Goal: Information Seeking & Learning: Learn about a topic

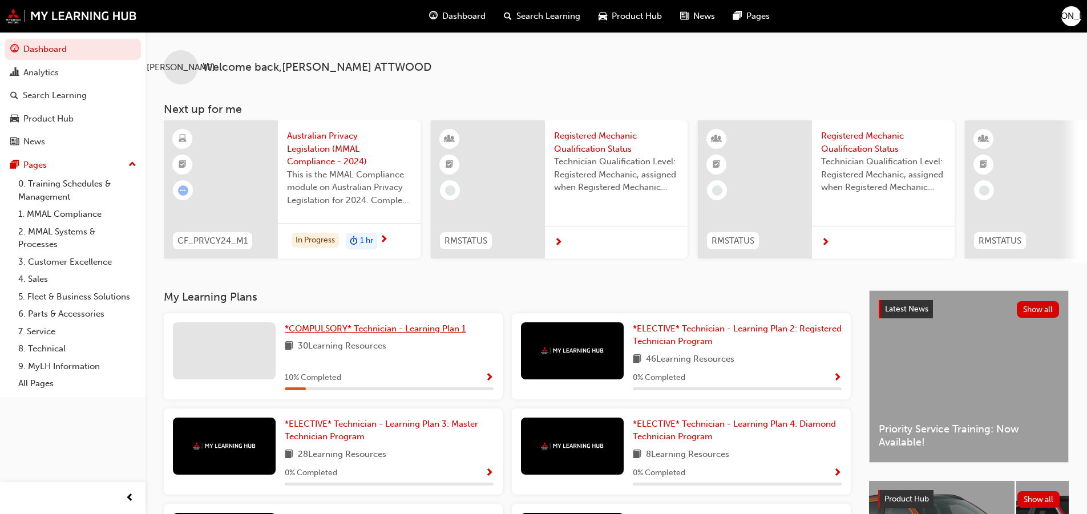
click at [324, 330] on span "*COMPULSORY* Technician - Learning Plan 1" at bounding box center [375, 329] width 181 height 10
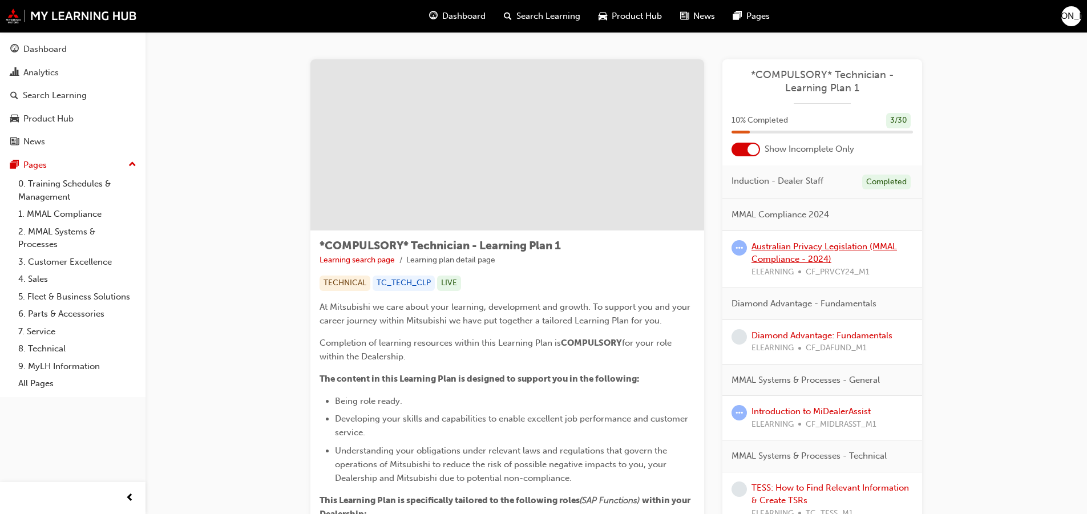
click at [802, 247] on link "Australian Privacy Legislation (MMAL Compliance - 2024)" at bounding box center [825, 252] width 146 height 23
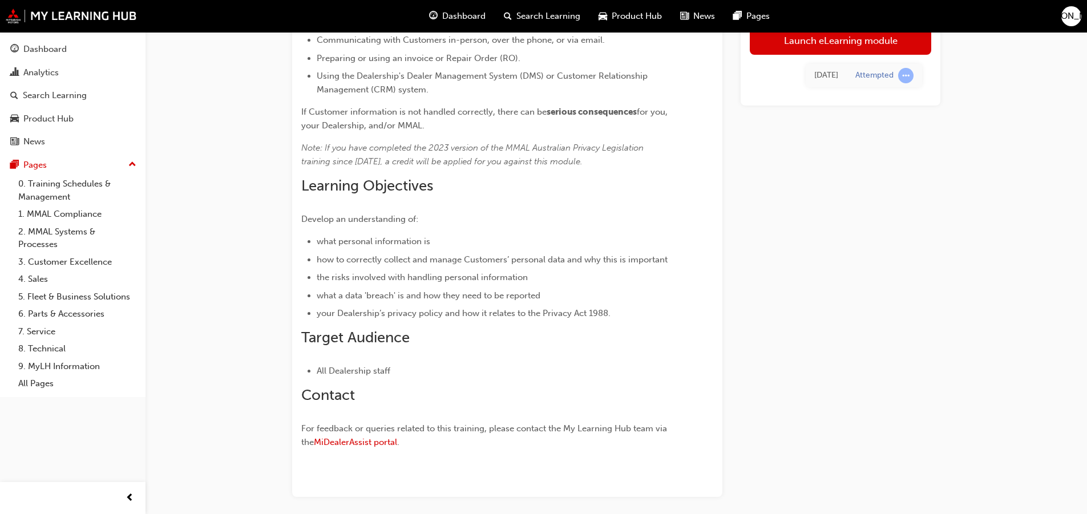
scroll to position [187, 0]
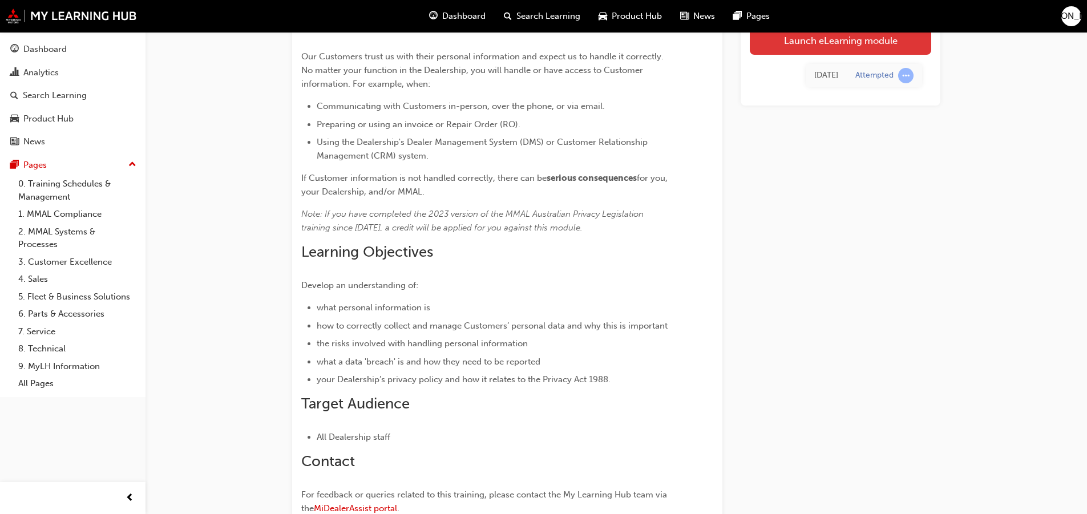
click at [850, 43] on link "Launch eLearning module" at bounding box center [840, 40] width 181 height 29
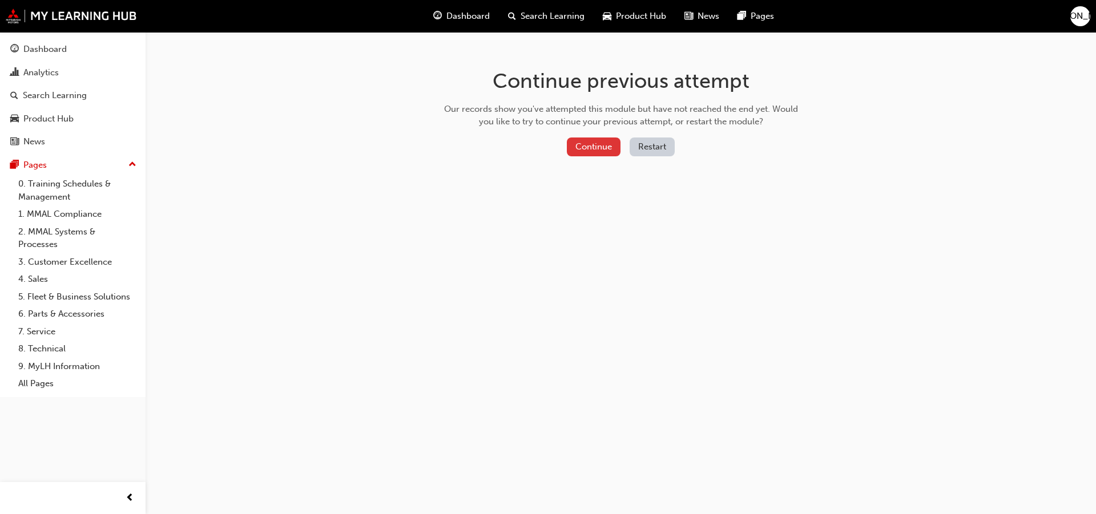
click at [576, 151] on button "Continue" at bounding box center [594, 147] width 54 height 19
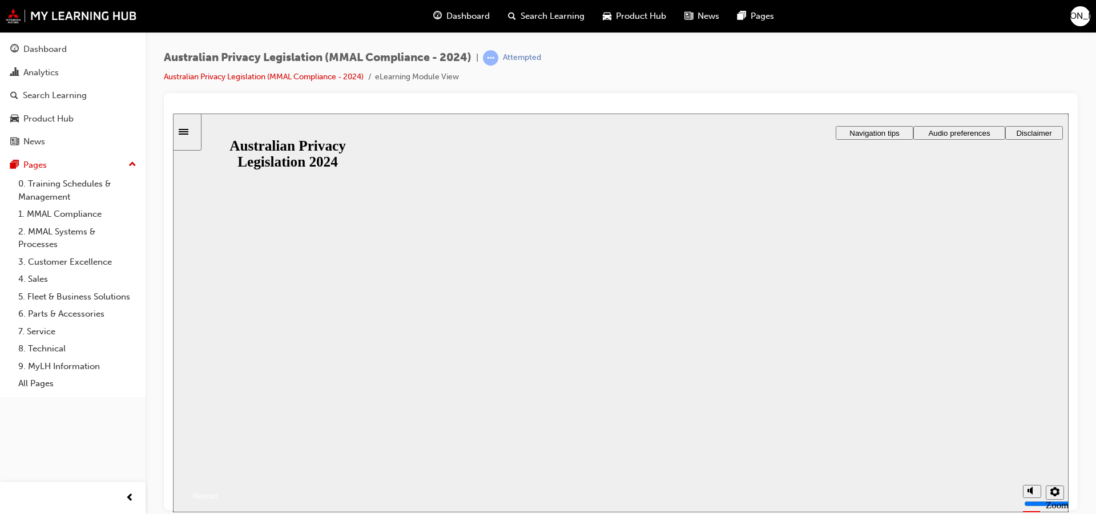
click at [218, 475] on button "Resume" at bounding box center [195, 482] width 45 height 15
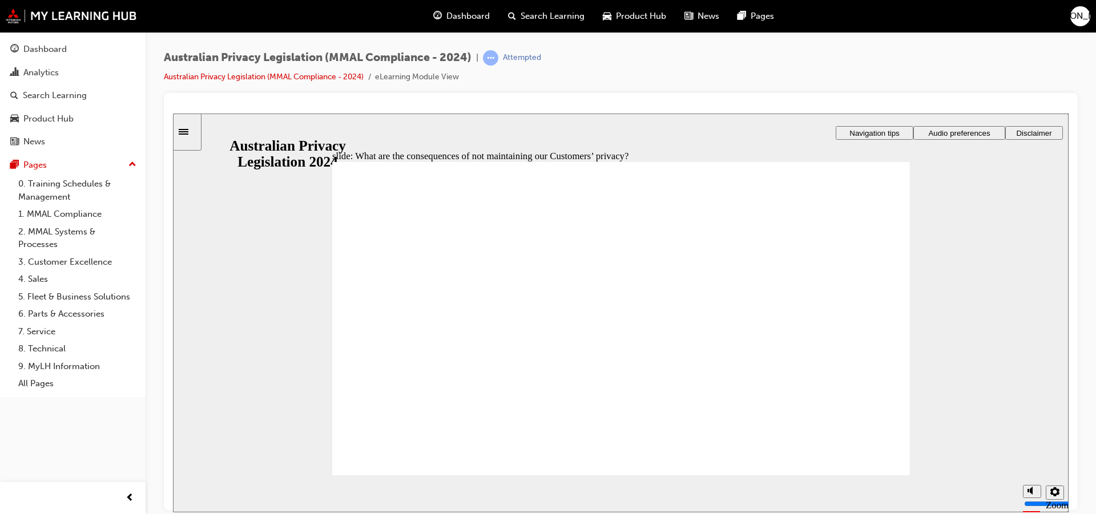
drag, startPoint x: 446, startPoint y: 359, endPoint x: 437, endPoint y: 362, distance: 9.8
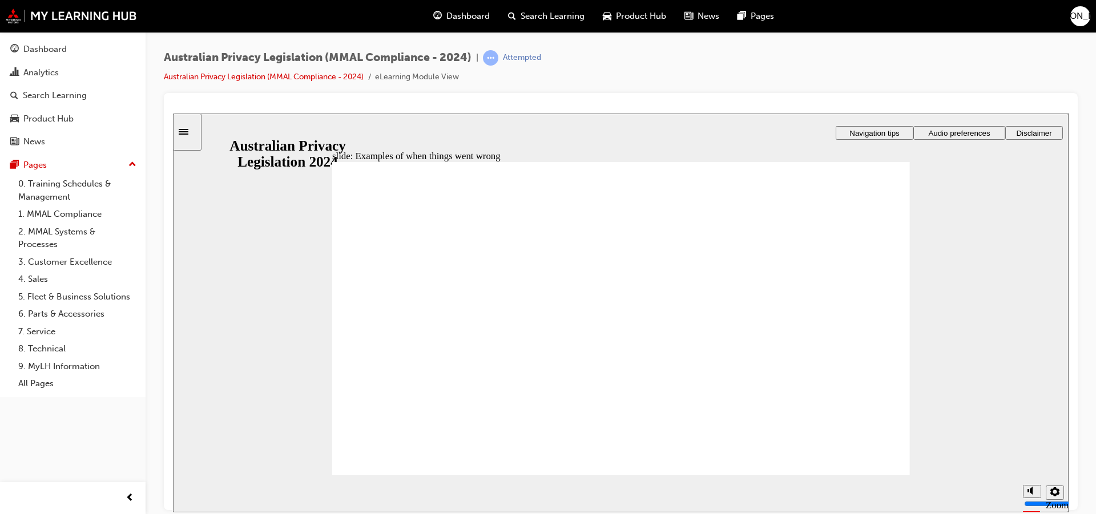
radio input "true"
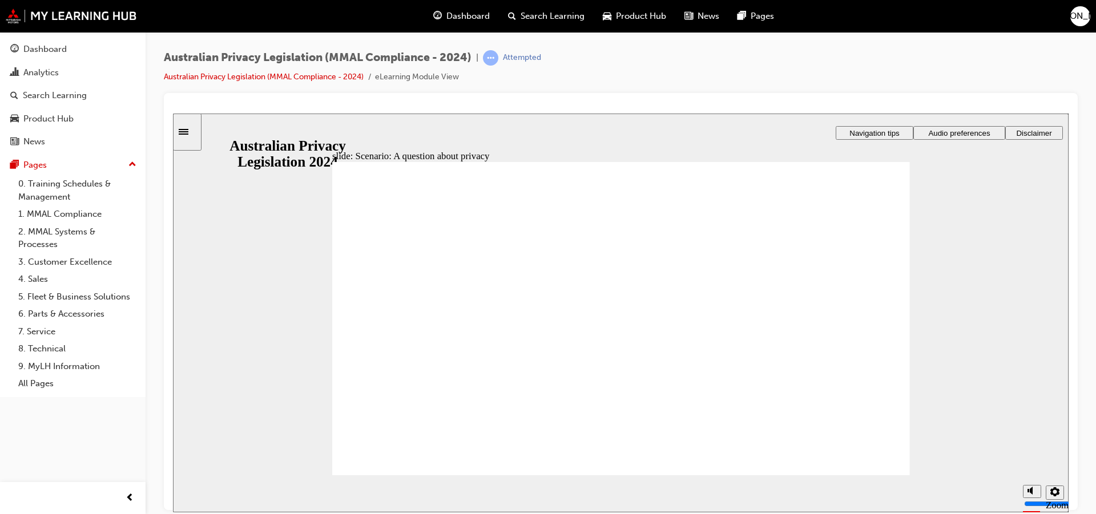
radio input "true"
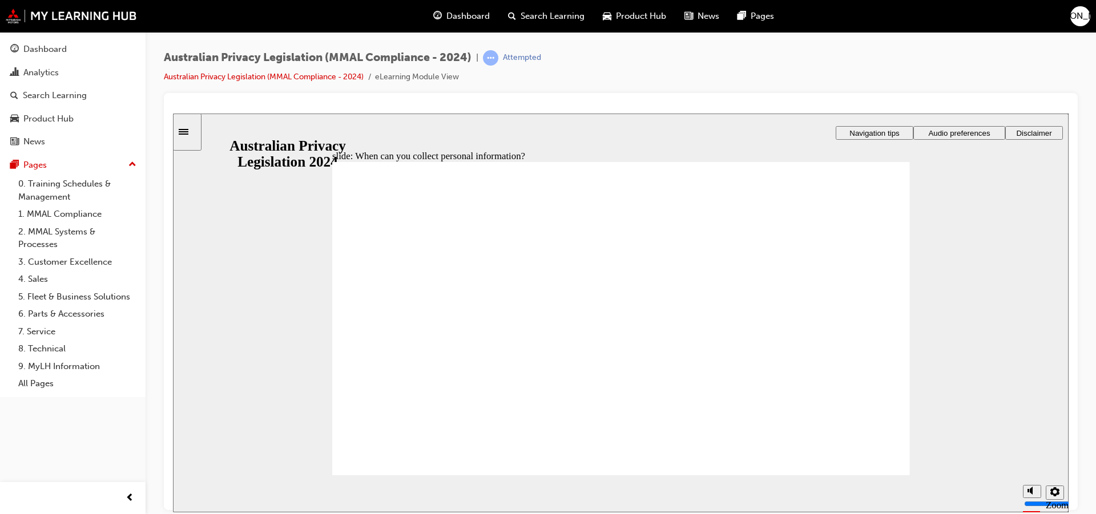
drag, startPoint x: 654, startPoint y: 286, endPoint x: 820, endPoint y: 373, distance: 187.1
drag, startPoint x: 667, startPoint y: 325, endPoint x: 480, endPoint y: 387, distance: 197.1
drag, startPoint x: 614, startPoint y: 313, endPoint x: 782, endPoint y: 394, distance: 186.6
drag, startPoint x: 651, startPoint y: 295, endPoint x: 491, endPoint y: 375, distance: 178.9
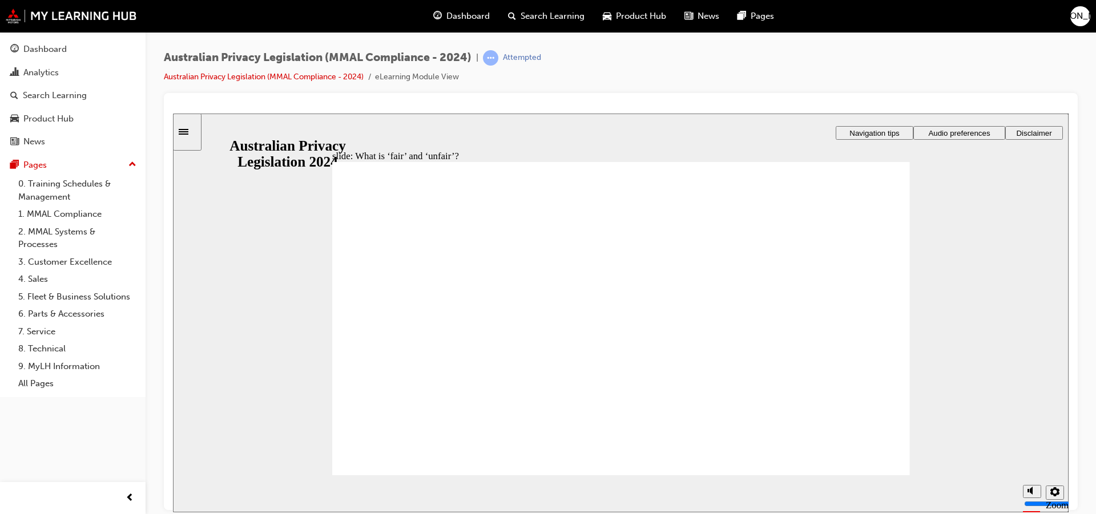
drag, startPoint x: 499, startPoint y: 370, endPoint x: 868, endPoint y: 376, distance: 368.8
drag, startPoint x: 588, startPoint y: 298, endPoint x: 426, endPoint y: 388, distance: 185.2
drag, startPoint x: 642, startPoint y: 301, endPoint x: 482, endPoint y: 386, distance: 181.3
drag, startPoint x: 636, startPoint y: 307, endPoint x: 477, endPoint y: 384, distance: 177.2
drag, startPoint x: 477, startPoint y: 383, endPoint x: 825, endPoint y: 381, distance: 348.2
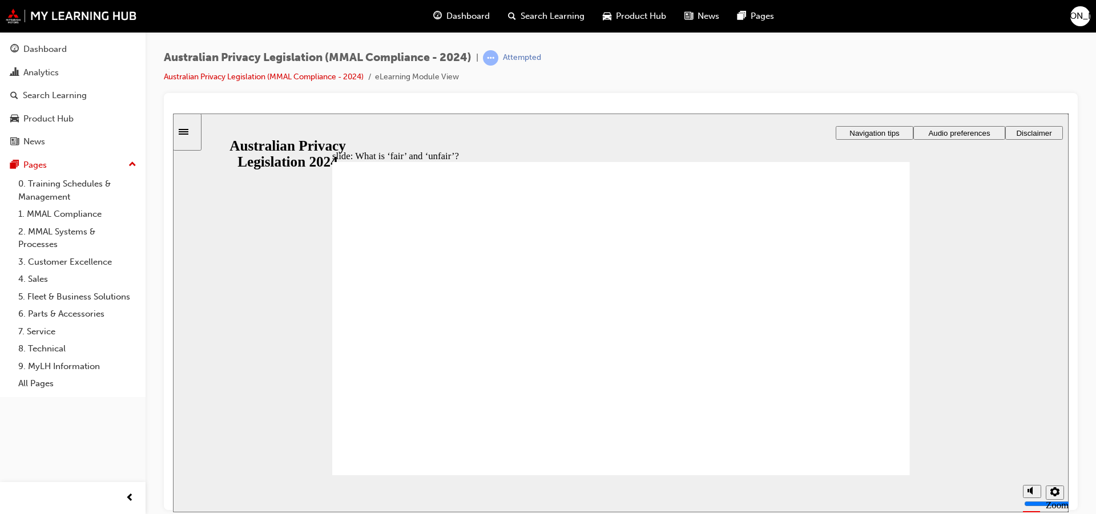
drag, startPoint x: 812, startPoint y: 430, endPoint x: 781, endPoint y: 445, distance: 33.7
drag, startPoint x: 393, startPoint y: 228, endPoint x: 441, endPoint y: 217, distance: 49.0
drag, startPoint x: 485, startPoint y: 239, endPoint x: 635, endPoint y: 239, distance: 149.5
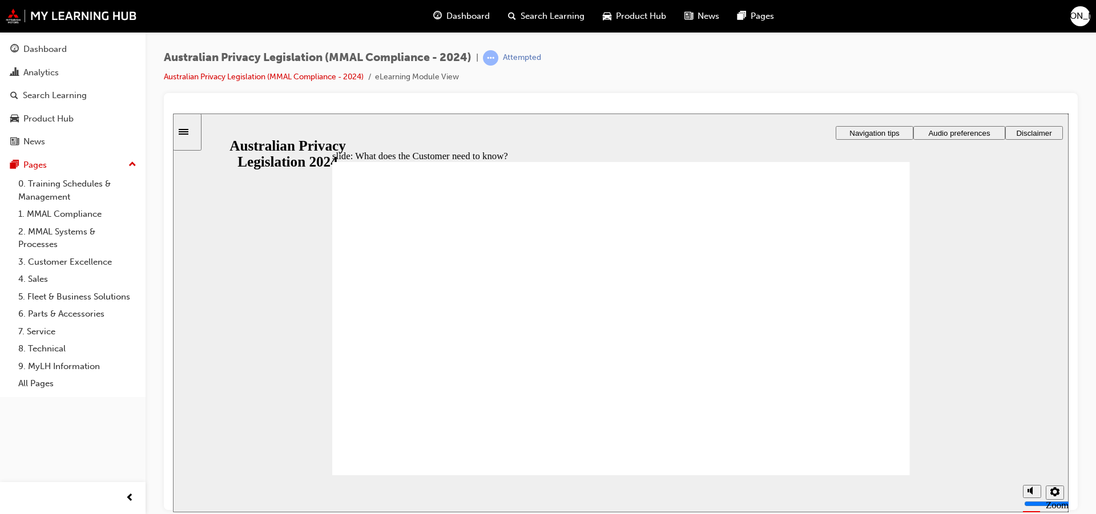
drag, startPoint x: 548, startPoint y: 217, endPoint x: 570, endPoint y: 207, distance: 23.8
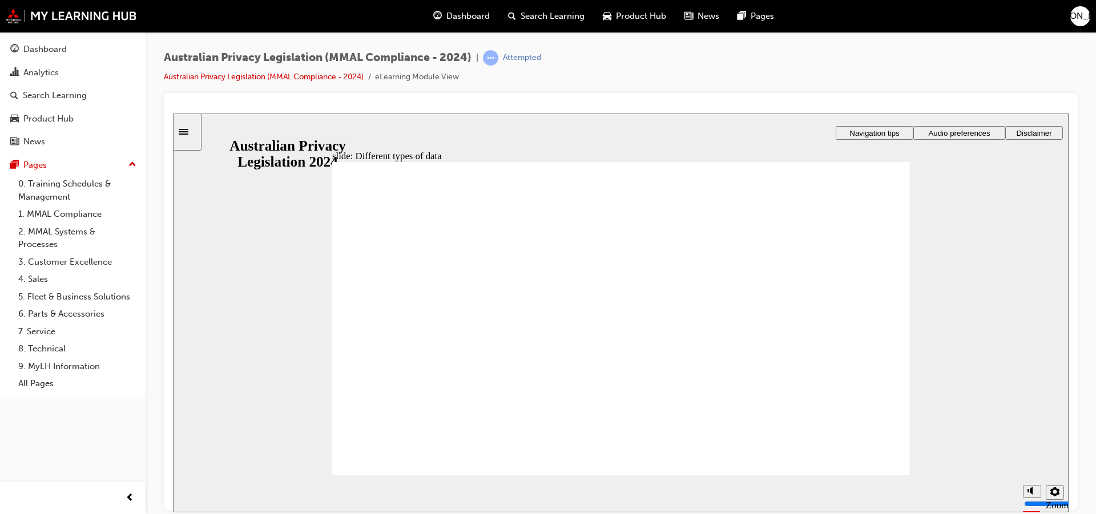
drag, startPoint x: 591, startPoint y: 337, endPoint x: 598, endPoint y: 335, distance: 7.1
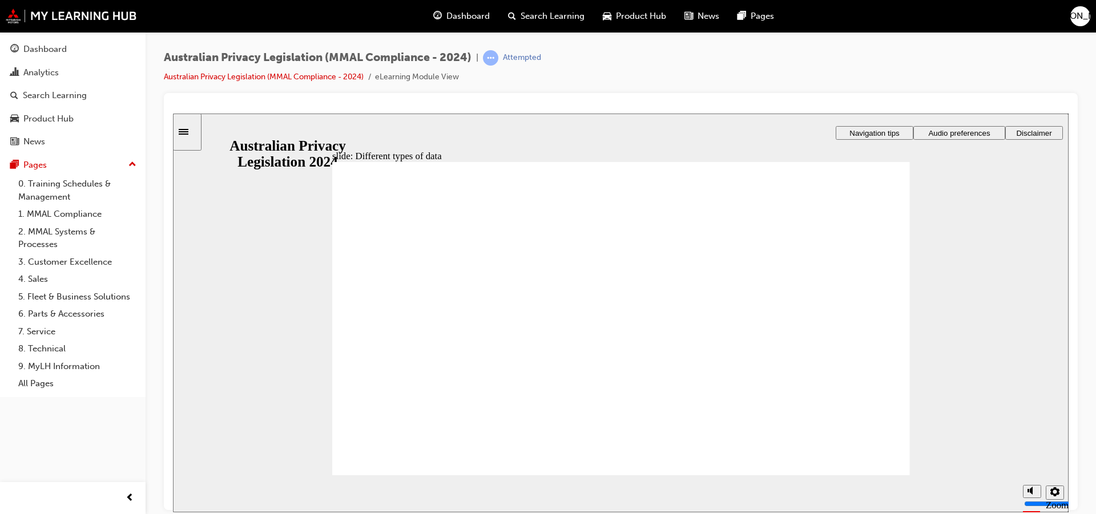
checkbox input "true"
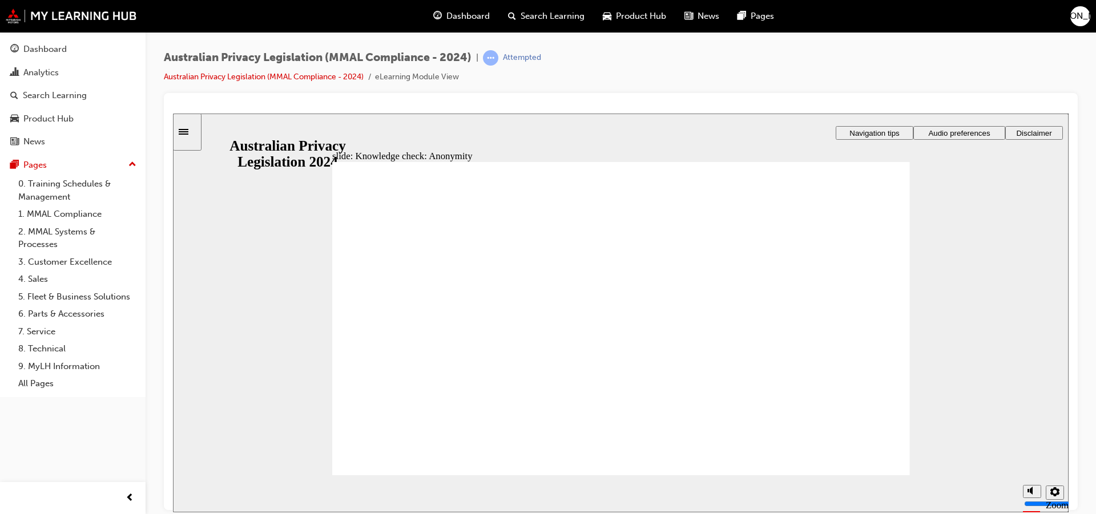
checkbox input "true"
drag, startPoint x: 414, startPoint y: 465, endPoint x: 414, endPoint y: 458, distance: 6.9
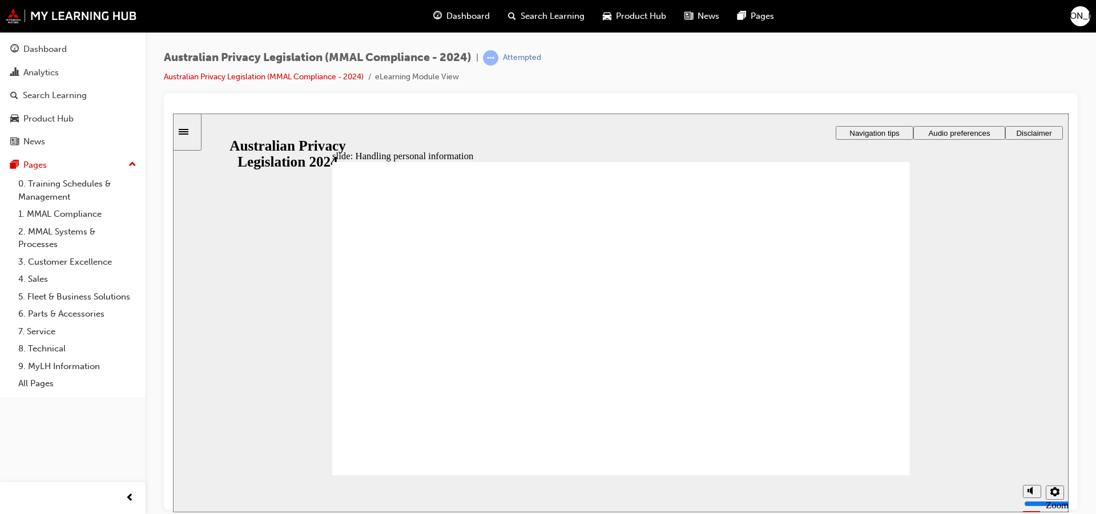
checkbox input "true"
click at [864, 480] on section "Playback Speed 2 1.75 1.5 1.25 0.75" at bounding box center [620, 493] width 895 height 37
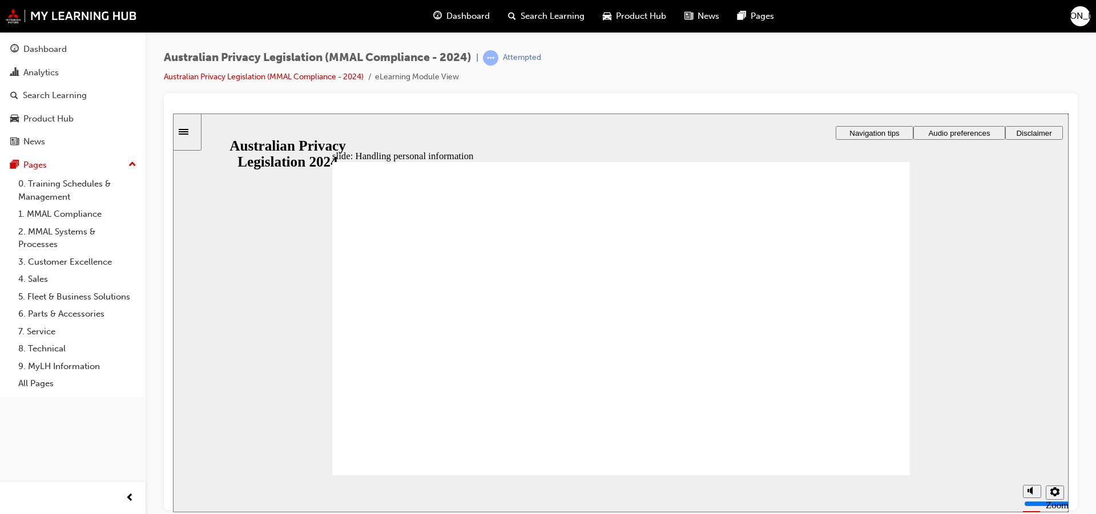
drag, startPoint x: 828, startPoint y: 246, endPoint x: 824, endPoint y: 251, distance: 6.1
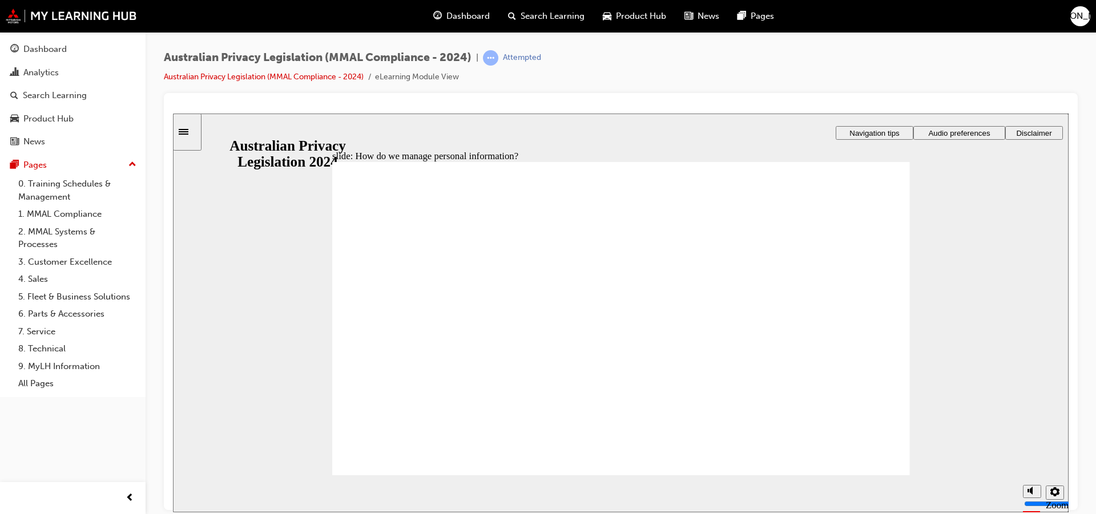
drag, startPoint x: 818, startPoint y: 247, endPoint x: 811, endPoint y: 246, distance: 7.5
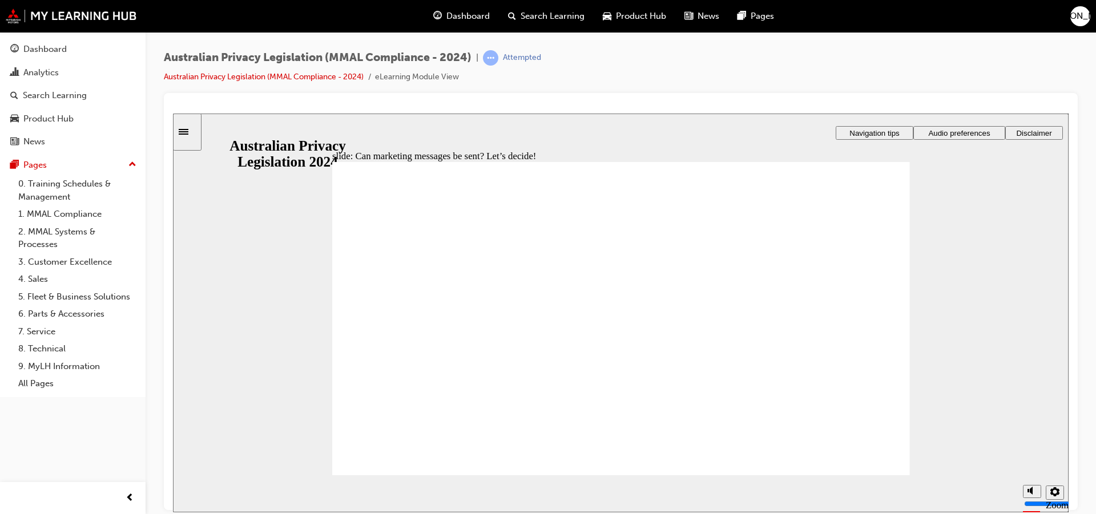
drag, startPoint x: 874, startPoint y: 435, endPoint x: 880, endPoint y: 441, distance: 8.1
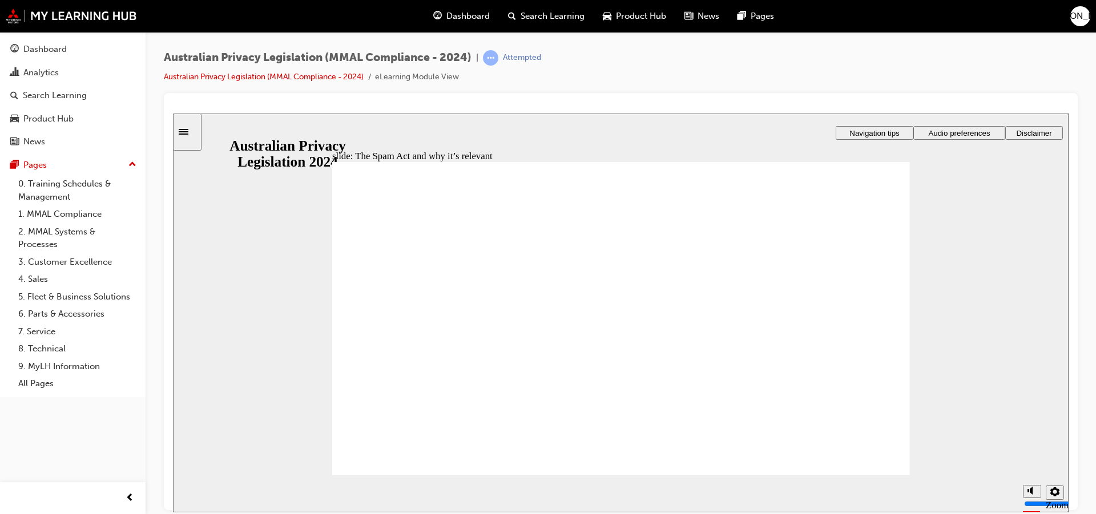
radio input "true"
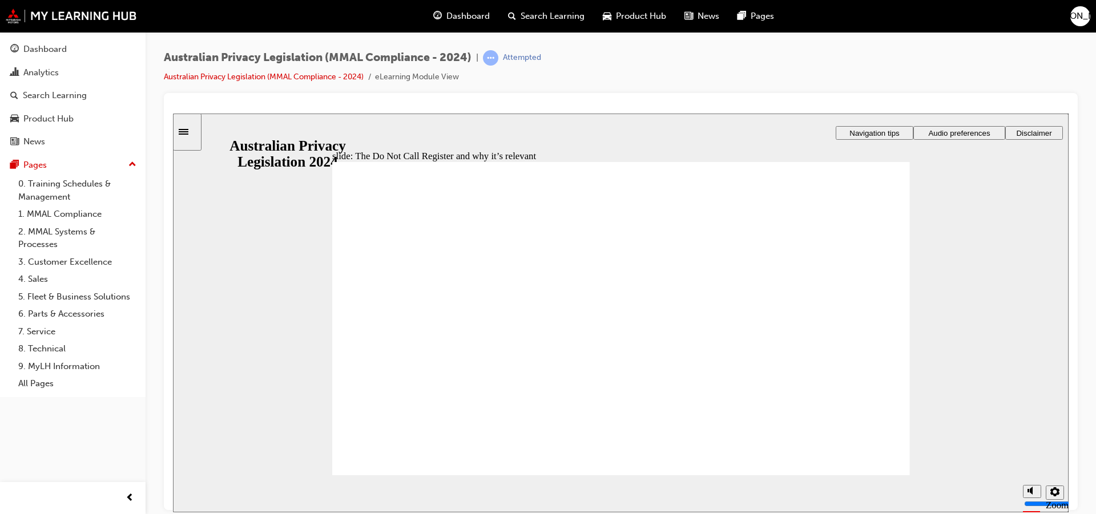
radio input "true"
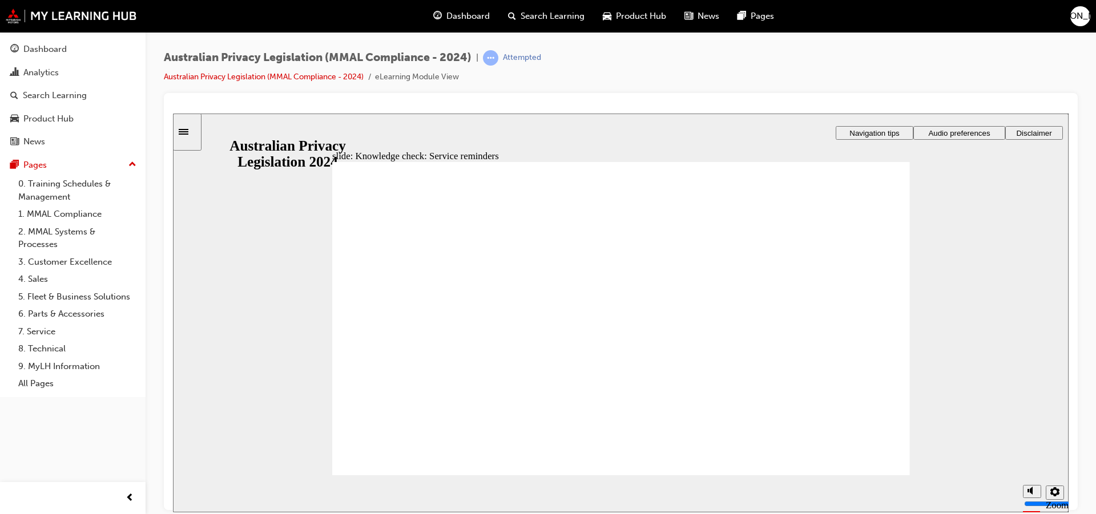
drag, startPoint x: 907, startPoint y: 460, endPoint x: 893, endPoint y: 467, distance: 15.6
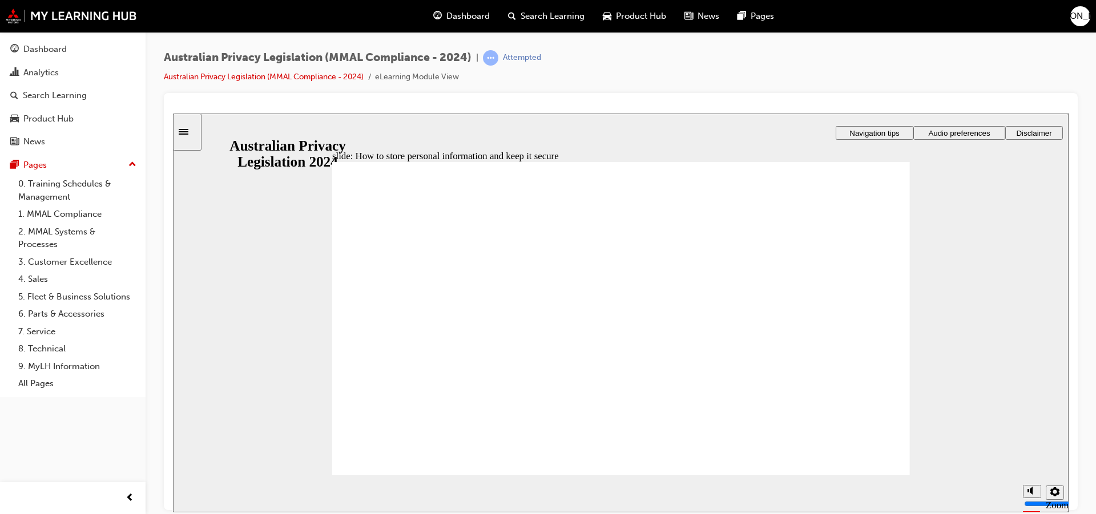
radio input "true"
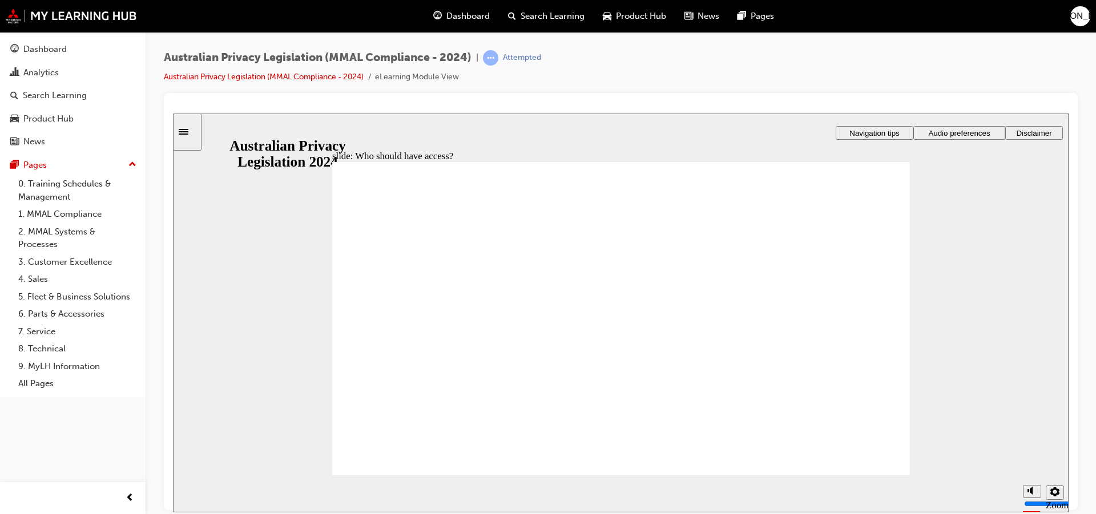
drag, startPoint x: 861, startPoint y: 468, endPoint x: 854, endPoint y: 476, distance: 10.5
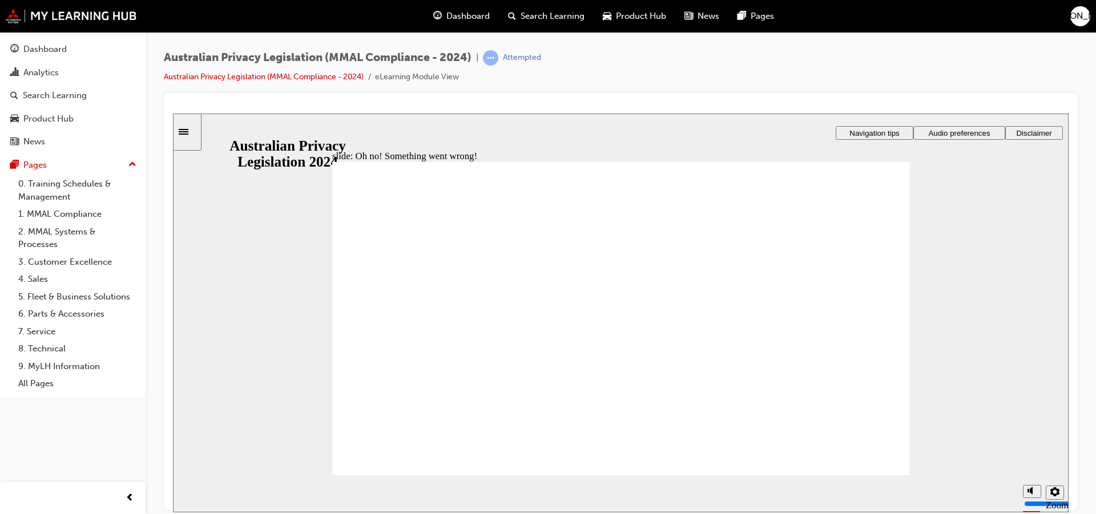
radio input "true"
drag, startPoint x: 889, startPoint y: 466, endPoint x: 849, endPoint y: 482, distance: 42.3
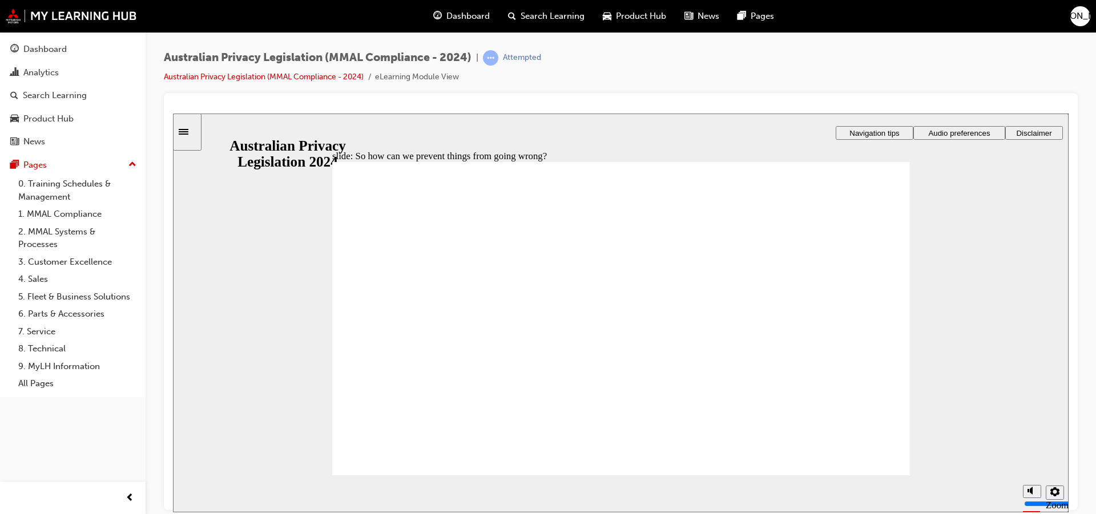
radio input "true"
drag, startPoint x: 896, startPoint y: 471, endPoint x: 890, endPoint y: 473, distance: 6.0
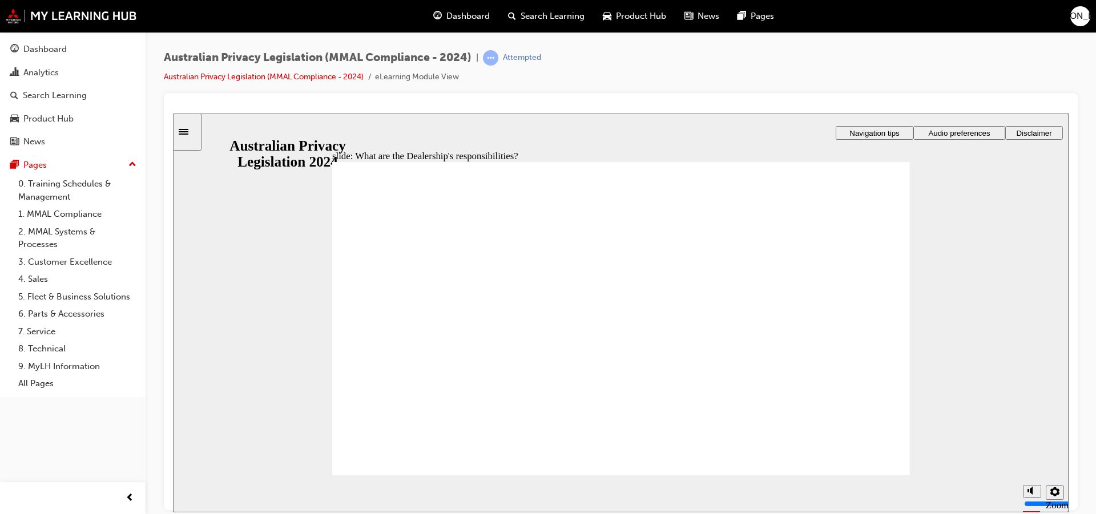
drag, startPoint x: 850, startPoint y: 451, endPoint x: 853, endPoint y: 458, distance: 7.2
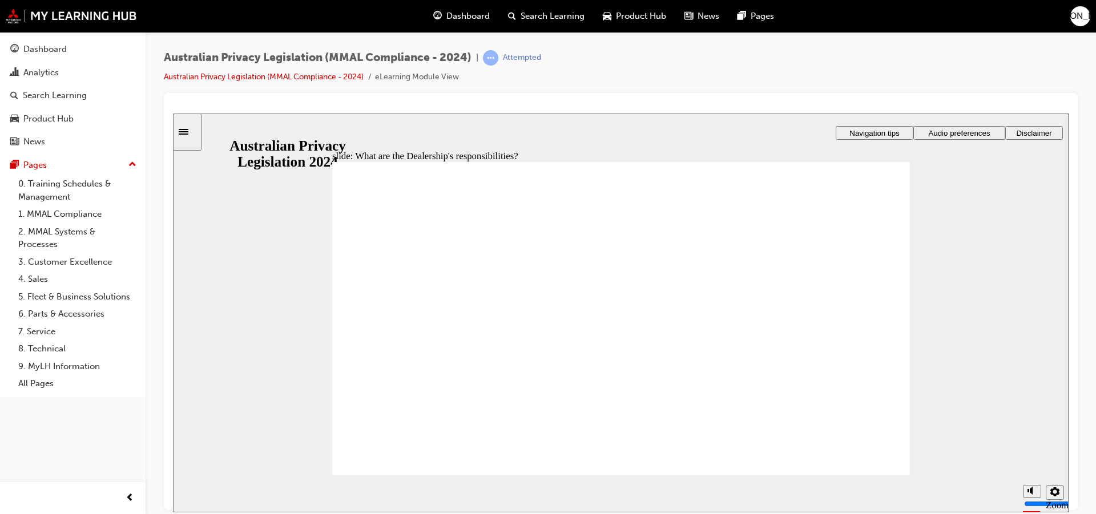
drag, startPoint x: 565, startPoint y: 398, endPoint x: 560, endPoint y: 341, distance: 56.7
drag, startPoint x: 841, startPoint y: 264, endPoint x: 825, endPoint y: 265, distance: 15.4
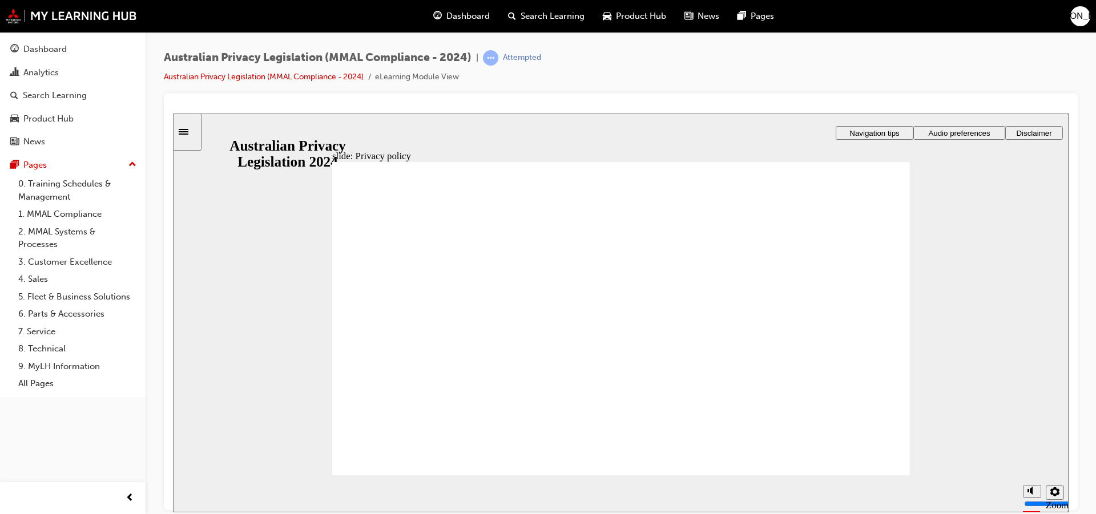
checkbox input "true"
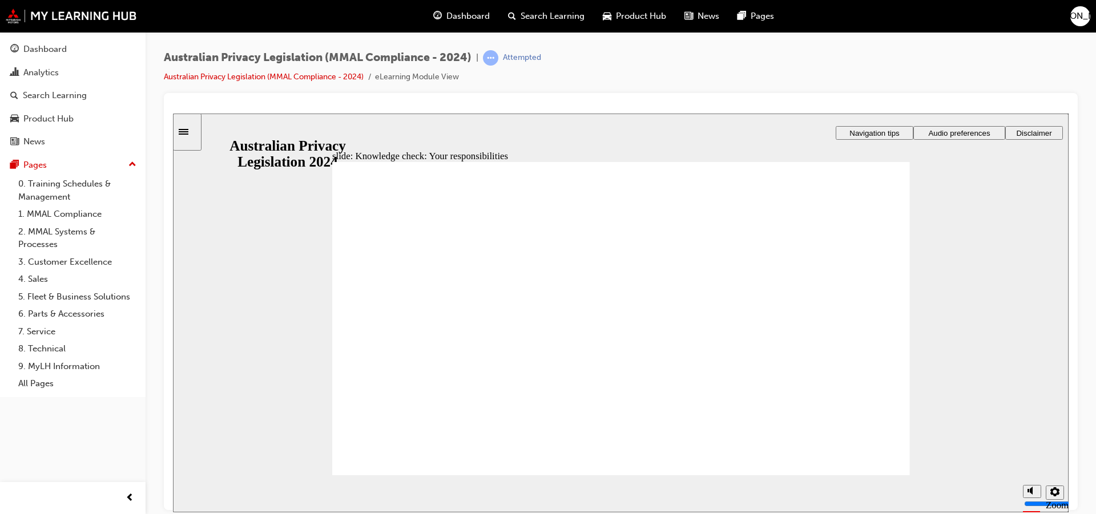
checkbox input "true"
drag, startPoint x: 355, startPoint y: 386, endPoint x: 338, endPoint y: 382, distance: 17.0
checkbox input "true"
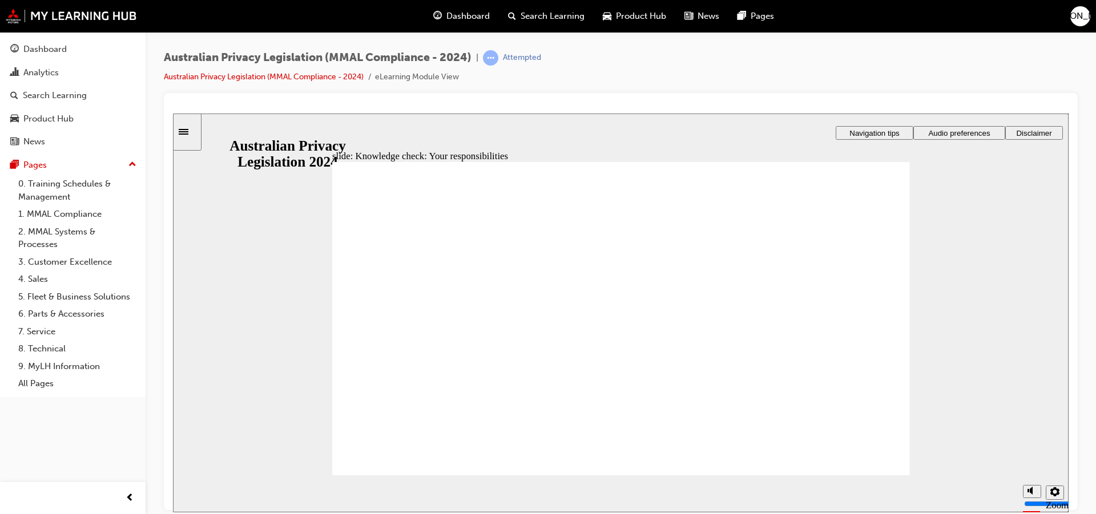
drag, startPoint x: 890, startPoint y: 481, endPoint x: 889, endPoint y: 467, distance: 13.8
click at [889, 478] on section "Playback Speed 2 1.75 1.5 1.25 0.75" at bounding box center [620, 493] width 895 height 37
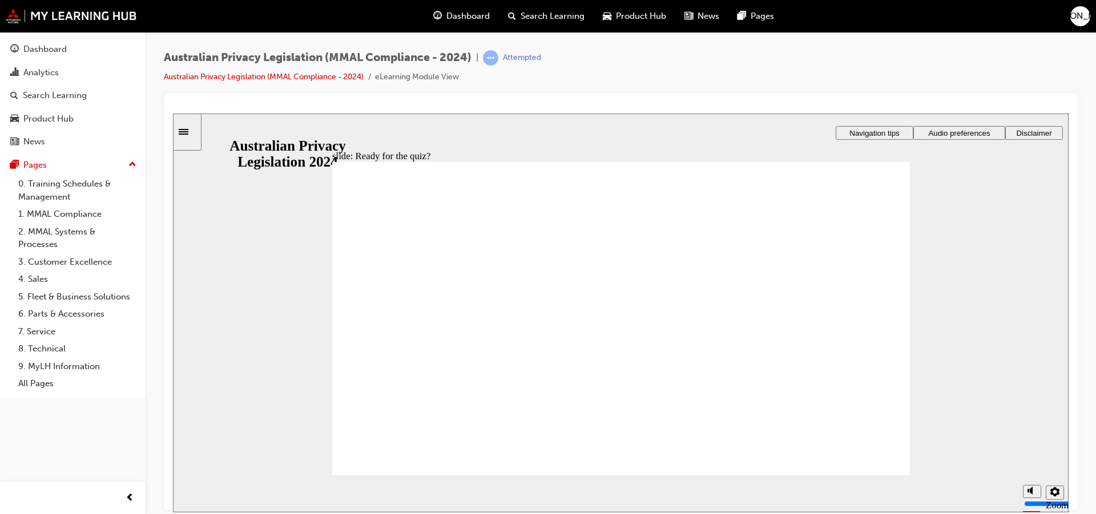
radio input "true"
drag, startPoint x: 364, startPoint y: 454, endPoint x: 370, endPoint y: 450, distance: 6.7
drag, startPoint x: 848, startPoint y: 462, endPoint x: 854, endPoint y: 475, distance: 14.3
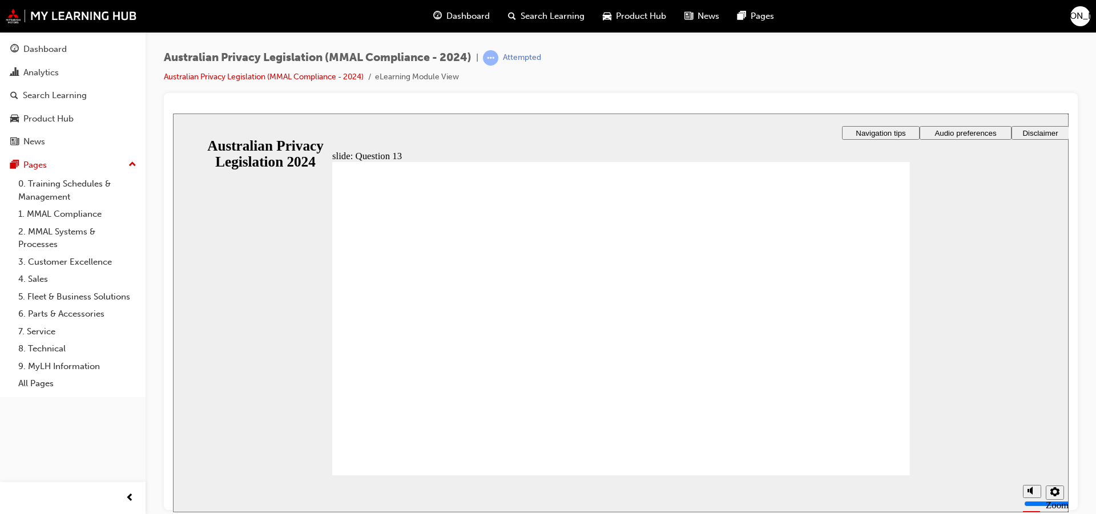
checkbox input "true"
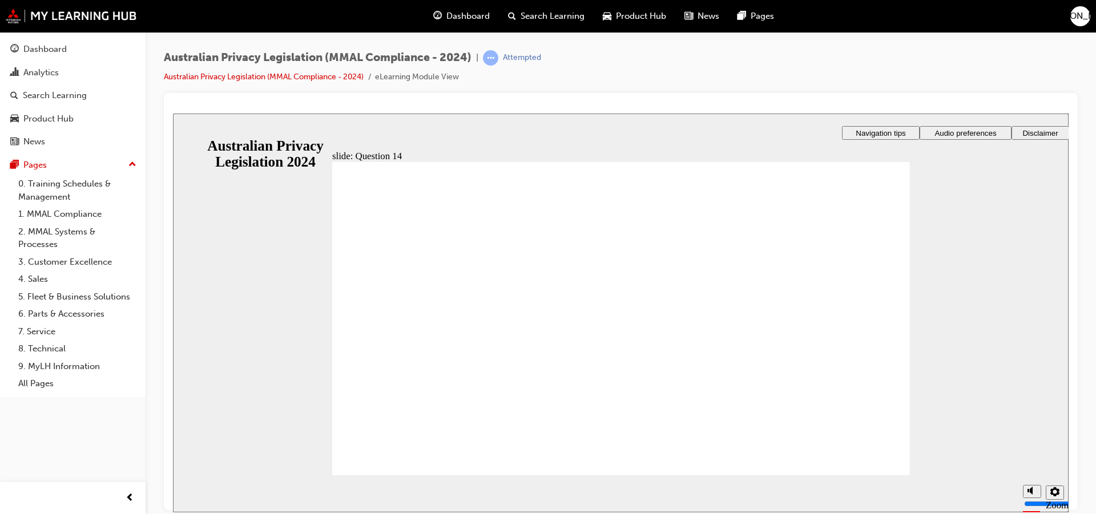
radio input "true"
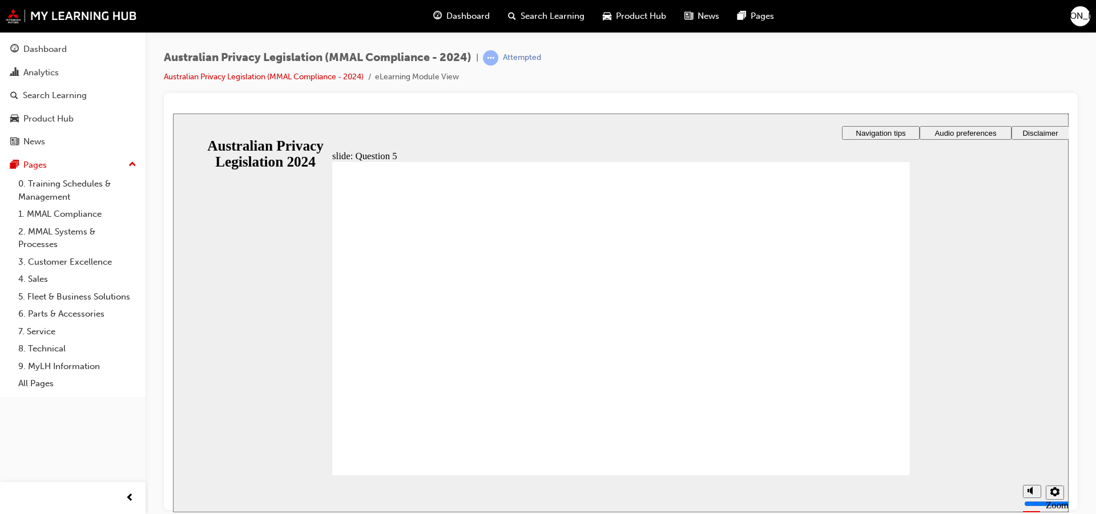
radio input "true"
drag, startPoint x: 353, startPoint y: 312, endPoint x: 392, endPoint y: 444, distance: 137.4
drag, startPoint x: 360, startPoint y: 287, endPoint x: 348, endPoint y: 288, distance: 12.0
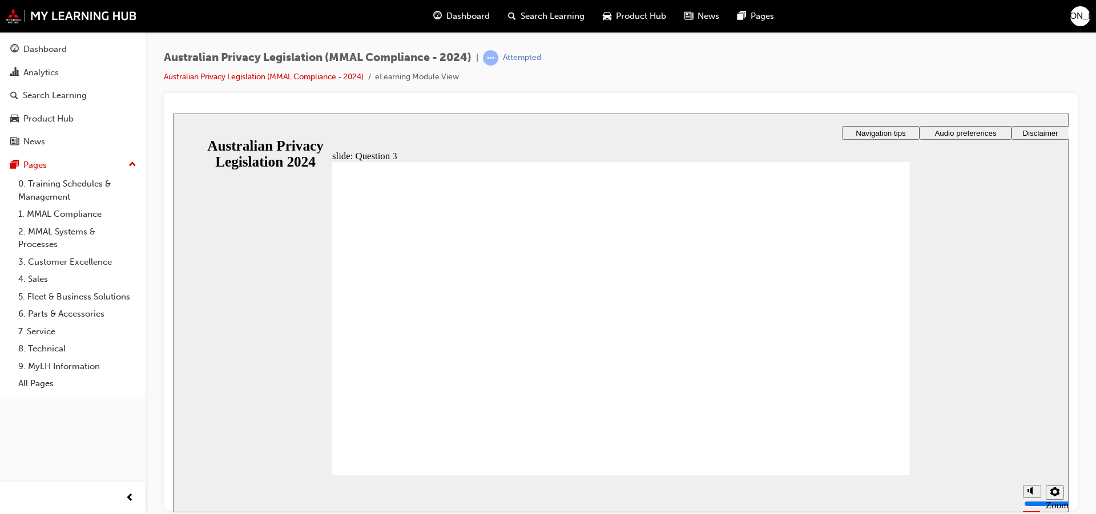
checkbox input "true"
radio input "true"
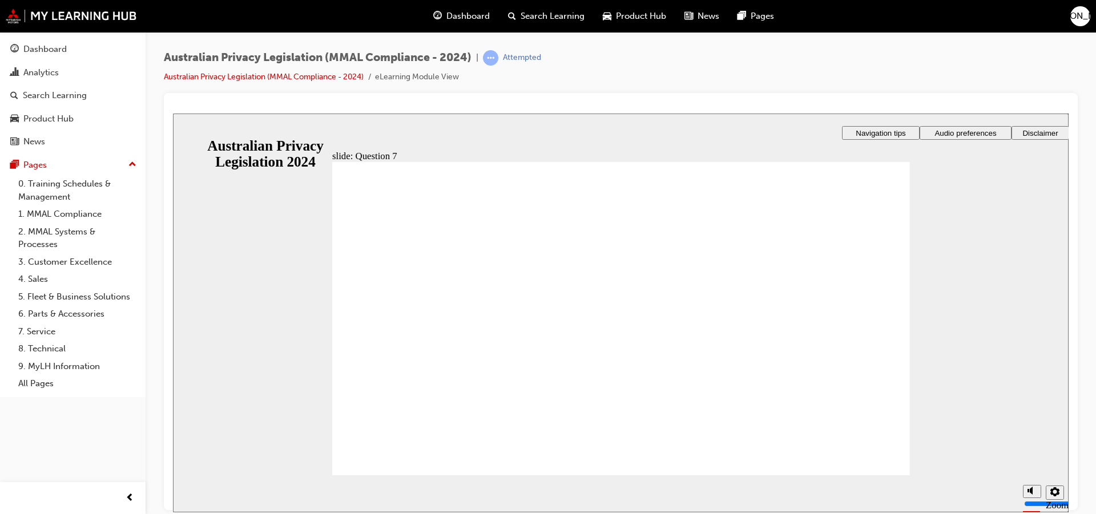
radio input "true"
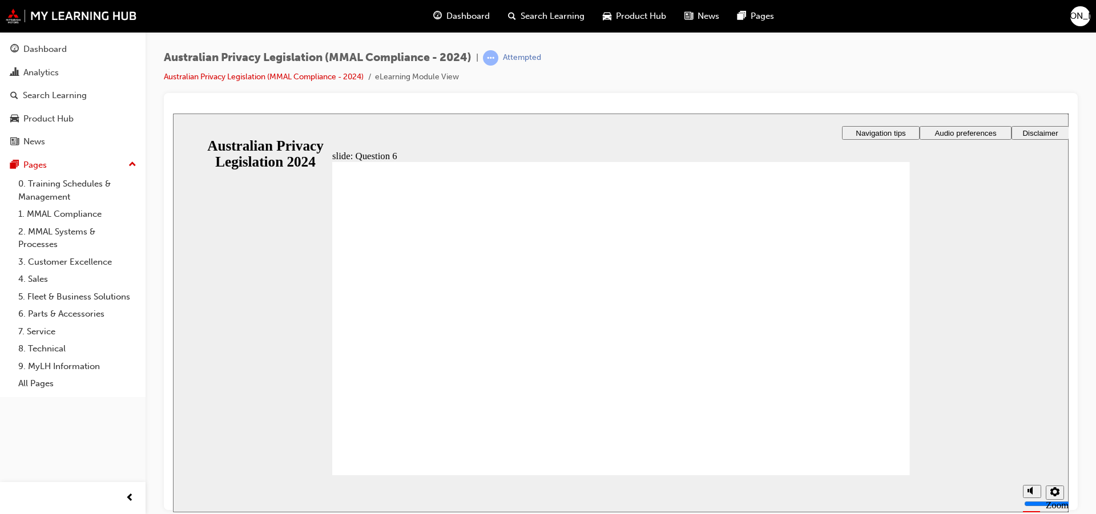
radio input "true"
drag, startPoint x: 412, startPoint y: 326, endPoint x: 424, endPoint y: 457, distance: 131.3
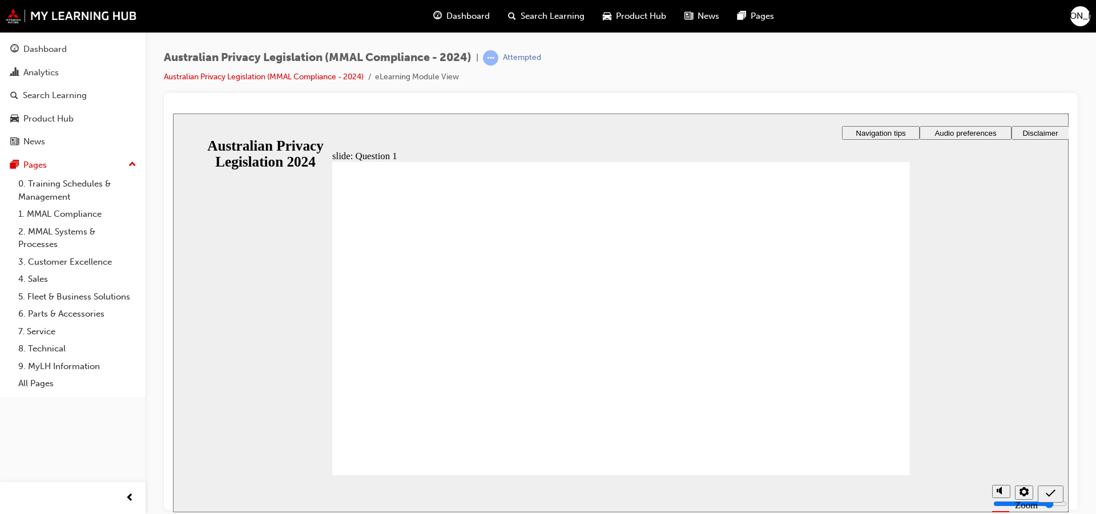
radio input "true"
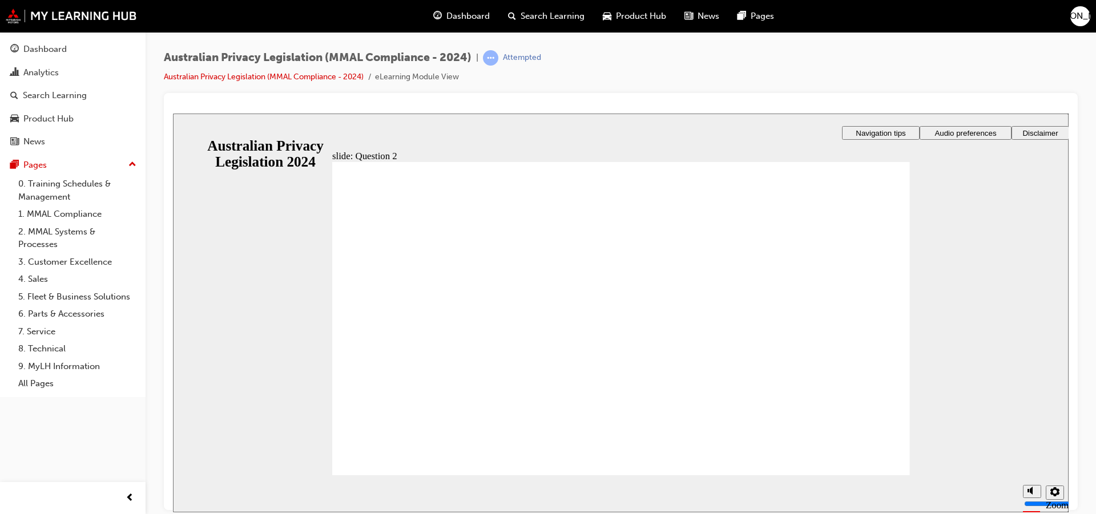
radio input "true"
drag, startPoint x: 905, startPoint y: 463, endPoint x: 876, endPoint y: 471, distance: 30.2
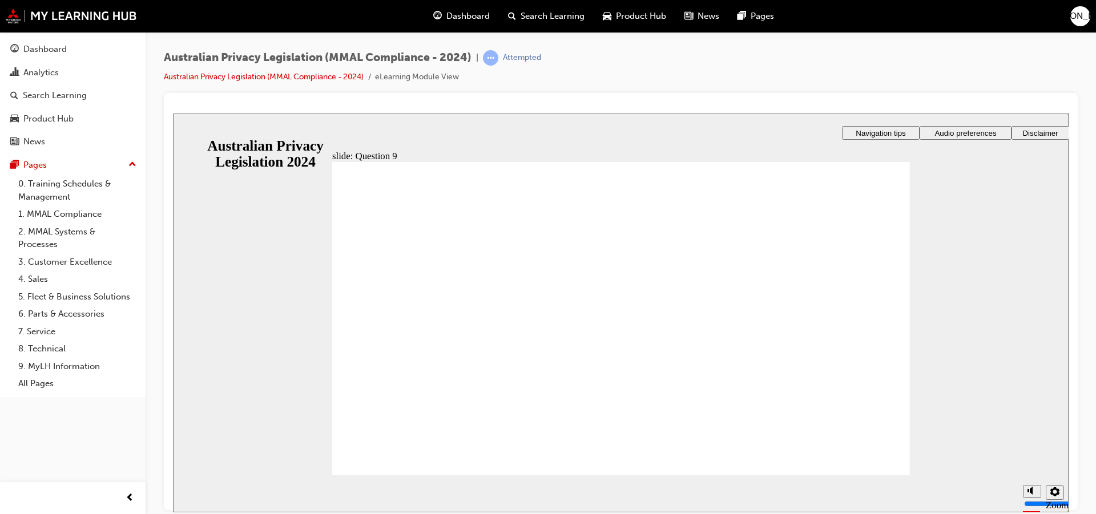
radio input "true"
drag, startPoint x: 858, startPoint y: 479, endPoint x: 873, endPoint y: 458, distance: 25.5
click at [859, 475] on section "Playback Speed 2 1.75 1.5 1.25 0.75" at bounding box center [620, 493] width 895 height 37
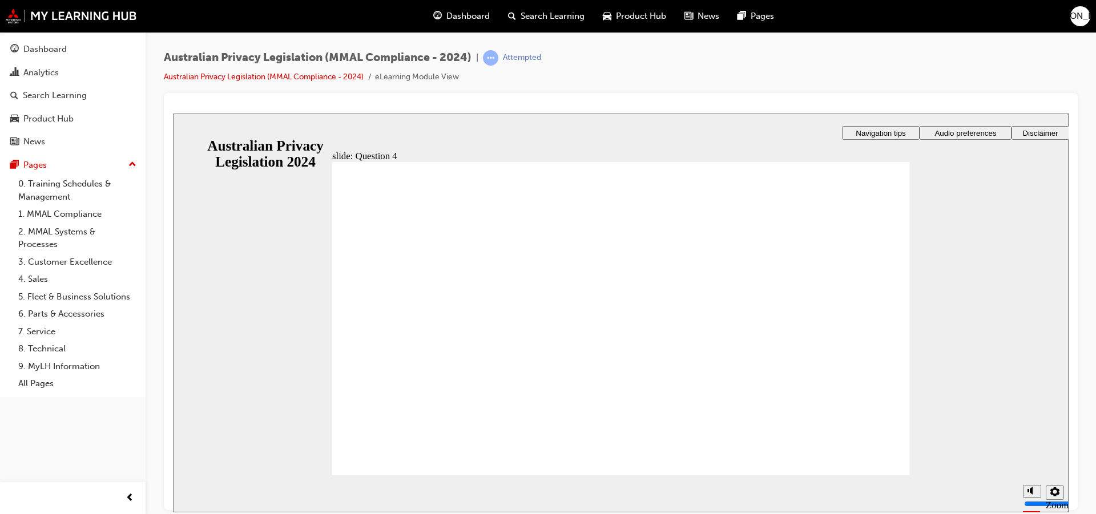
radio input "true"
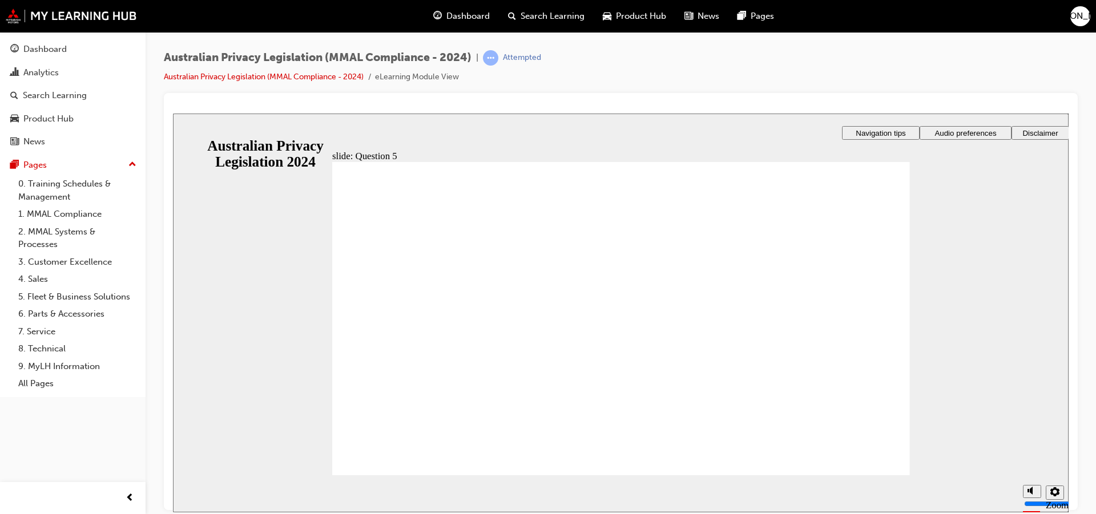
radio input "true"
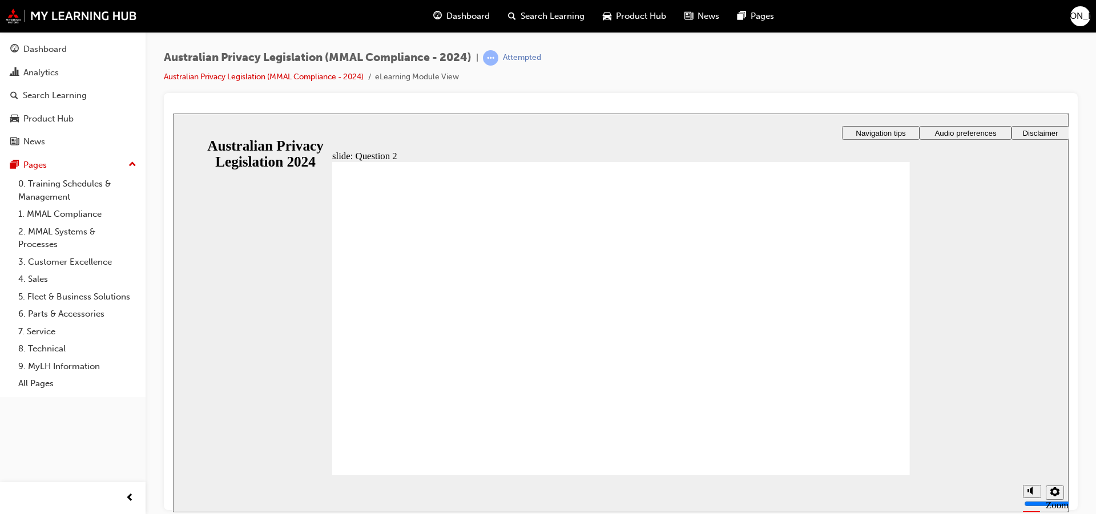
drag, startPoint x: 369, startPoint y: 304, endPoint x: 376, endPoint y: 466, distance: 162.2
drag, startPoint x: 429, startPoint y: 453, endPoint x: 438, endPoint y: 455, distance: 9.6
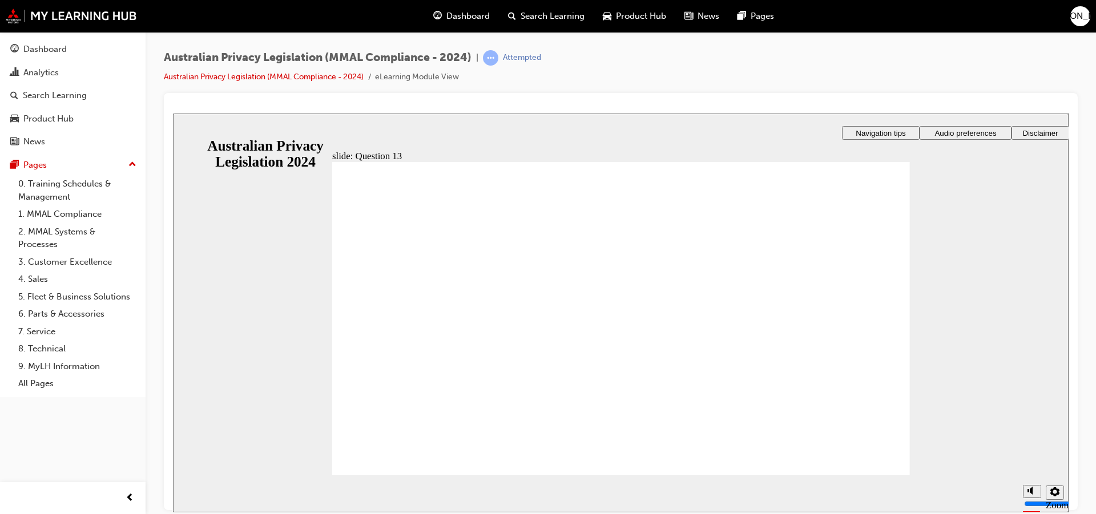
radio input "true"
drag, startPoint x: 911, startPoint y: 471, endPoint x: 885, endPoint y: 453, distance: 32.5
click at [910, 471] on div "slide: Question 13 Rectangle 1 That's right. This type of issue needs to be ass…" at bounding box center [620, 312] width 895 height 399
drag, startPoint x: 874, startPoint y: 442, endPoint x: 866, endPoint y: 439, distance: 8.7
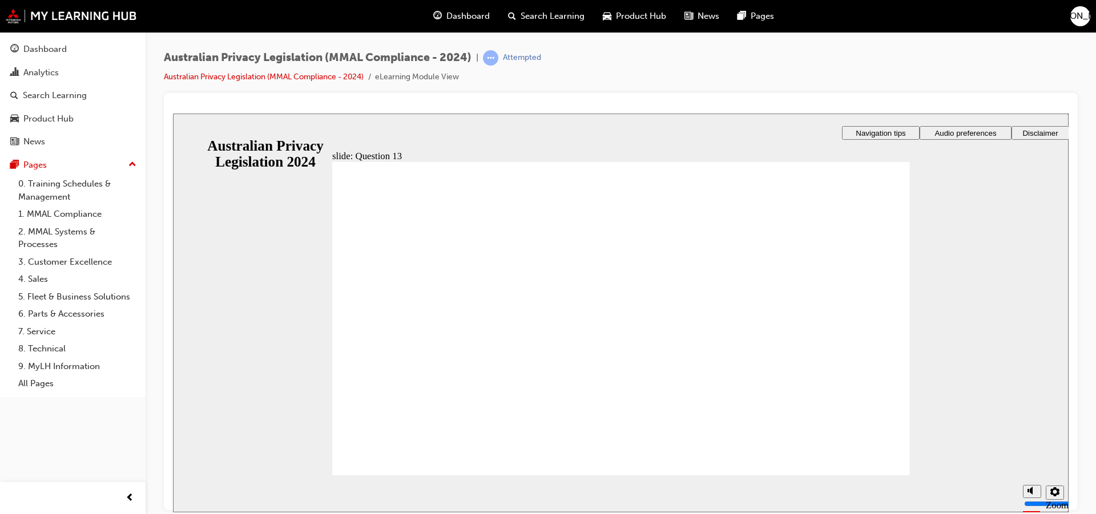
drag, startPoint x: 838, startPoint y: 449, endPoint x: 837, endPoint y: 456, distance: 6.9
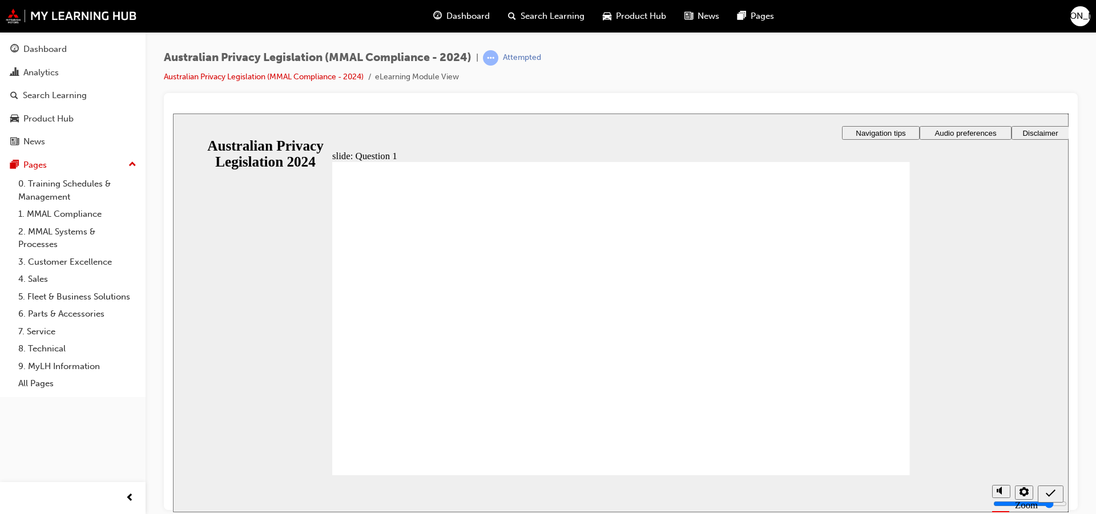
radio input "true"
drag, startPoint x: 421, startPoint y: 312, endPoint x: 370, endPoint y: 449, distance: 146.6
radio input "true"
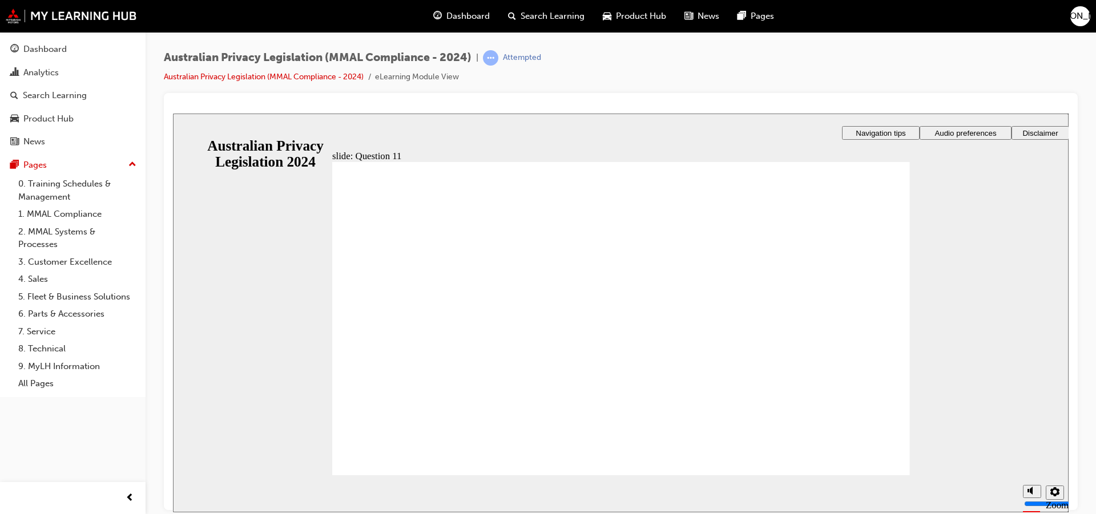
drag, startPoint x: 388, startPoint y: 448, endPoint x: 395, endPoint y: 454, distance: 9.4
drag, startPoint x: 850, startPoint y: 476, endPoint x: 845, endPoint y: 480, distance: 6.5
click at [848, 478] on div "slide: Question 11 Rectangle 1 That's right. Generally, it will not be reasonab…" at bounding box center [620, 312] width 895 height 399
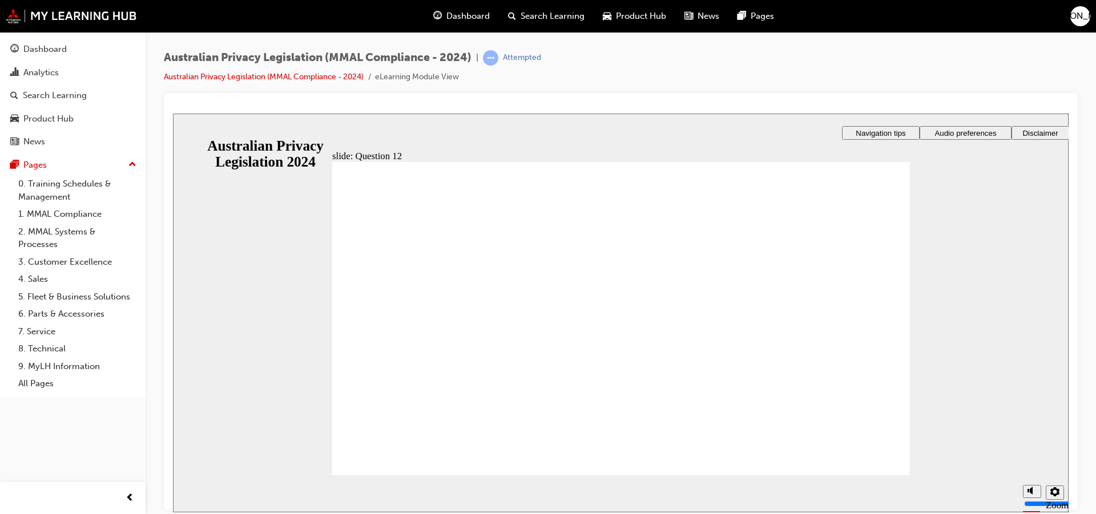
checkbox input "true"
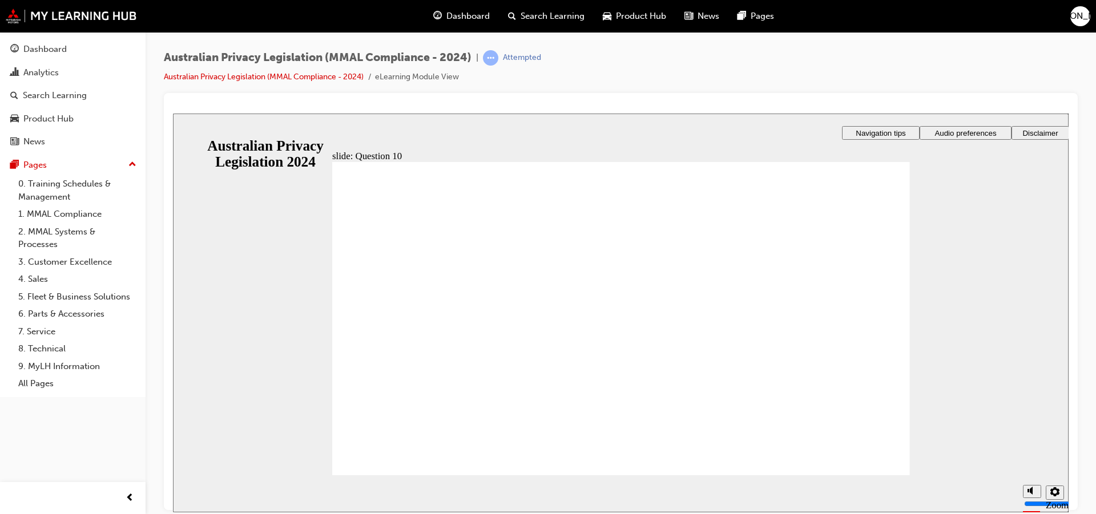
radio input "true"
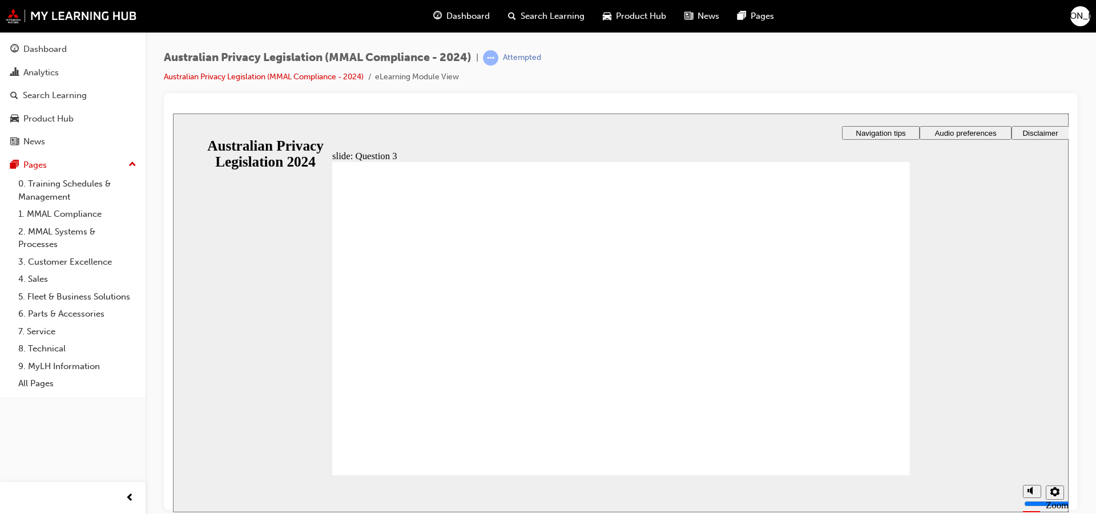
checkbox input "true"
radio input "true"
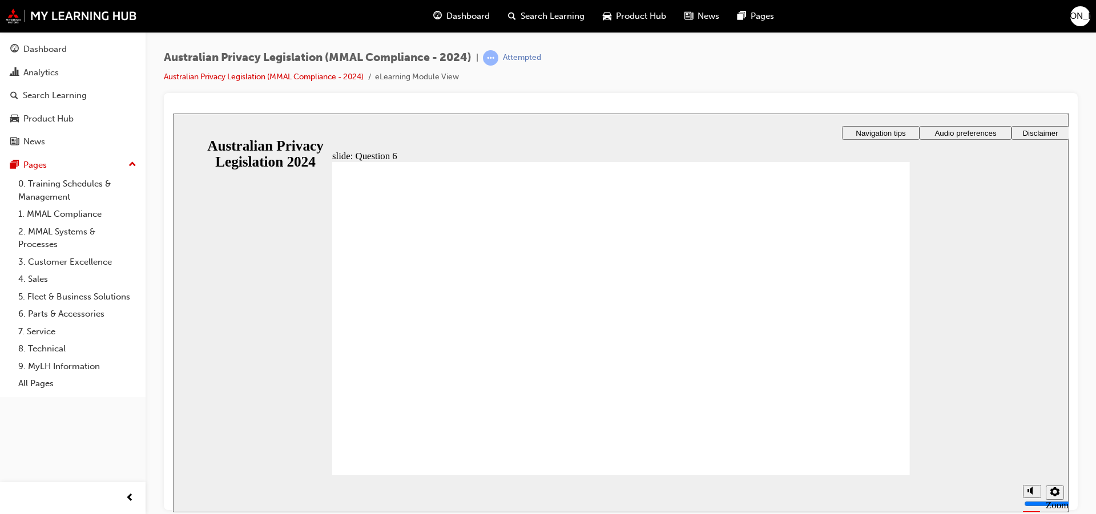
drag, startPoint x: 407, startPoint y: 442, endPoint x: 405, endPoint y: 452, distance: 10.4
drag, startPoint x: 404, startPoint y: 458, endPoint x: 412, endPoint y: 458, distance: 7.4
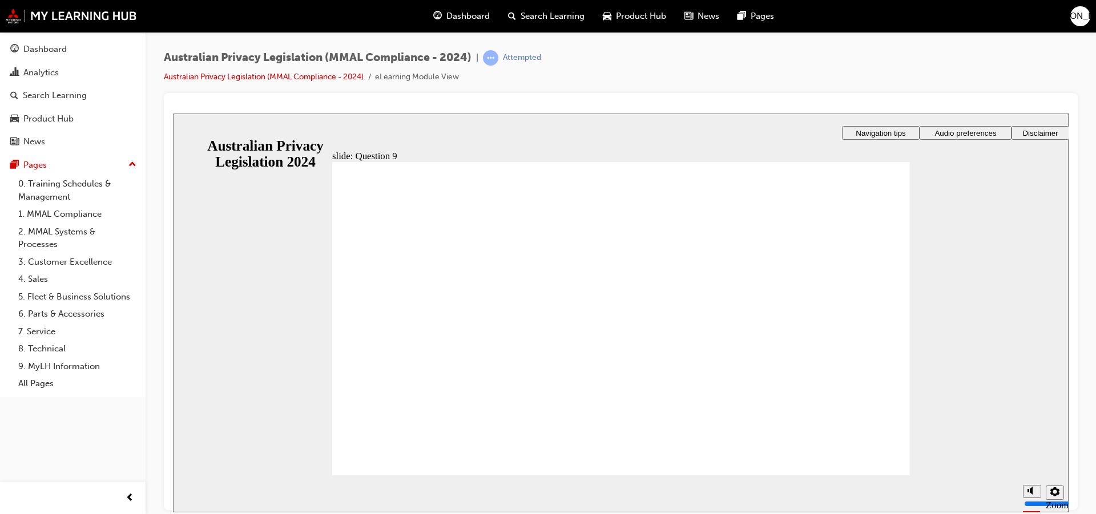
radio input "true"
drag, startPoint x: 870, startPoint y: 446, endPoint x: 870, endPoint y: 454, distance: 8.0
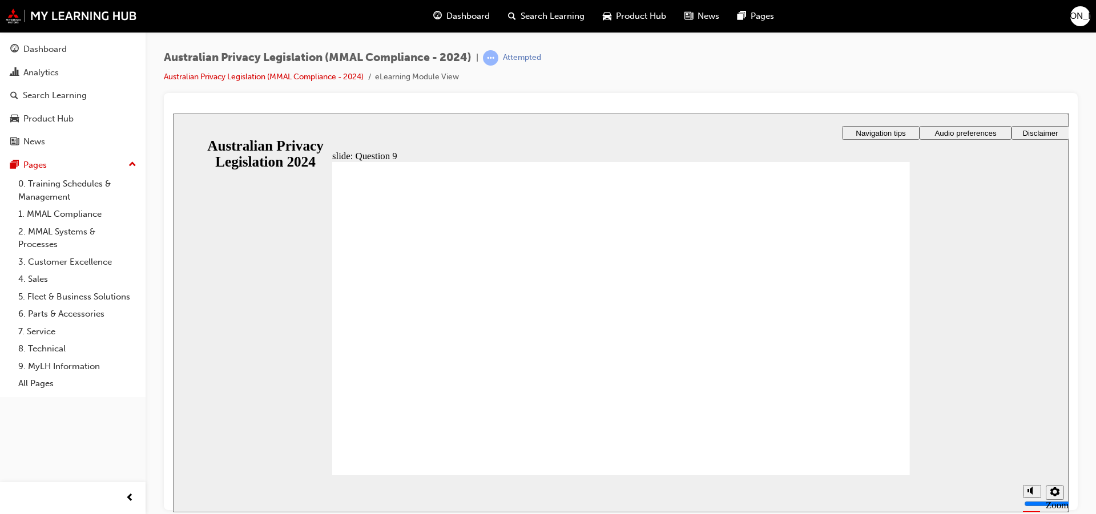
radio input "true"
drag, startPoint x: 364, startPoint y: 275, endPoint x: 411, endPoint y: 465, distance: 195.3
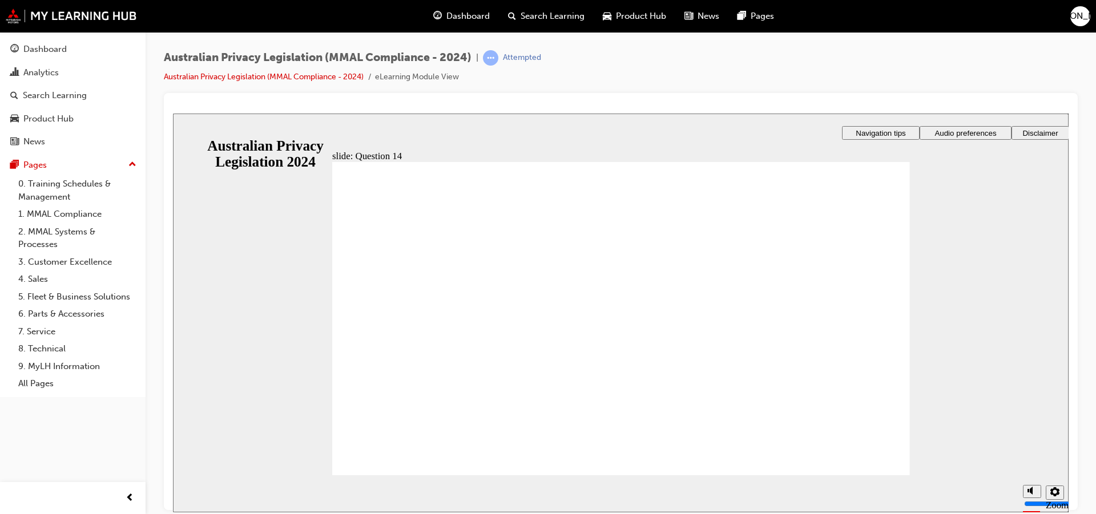
radio input "true"
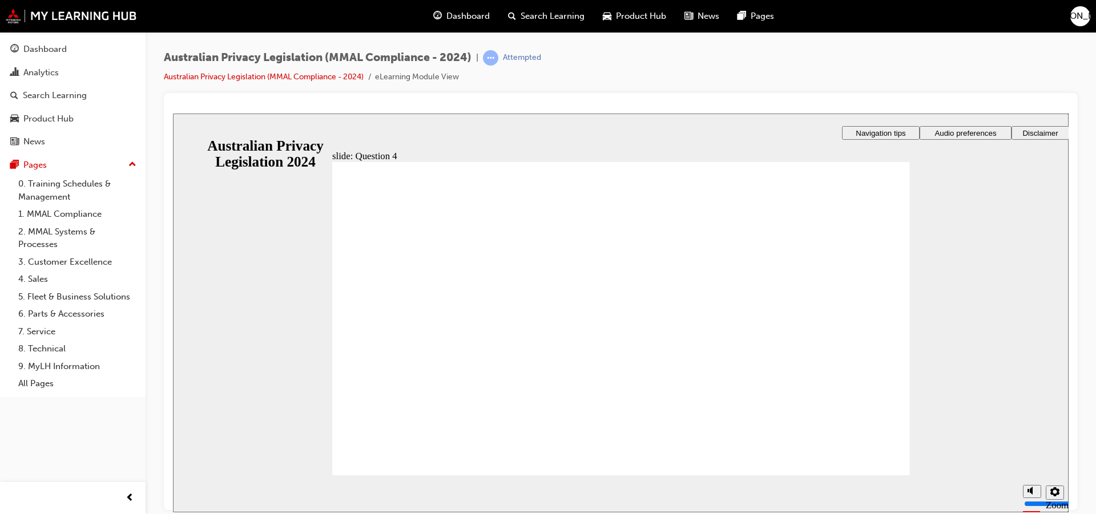
drag, startPoint x: 354, startPoint y: 341, endPoint x: 394, endPoint y: 449, distance: 114.8
click at [869, 481] on section "Playback Speed 2 1.75 1.5 1.25 0.75" at bounding box center [620, 493] width 895 height 37
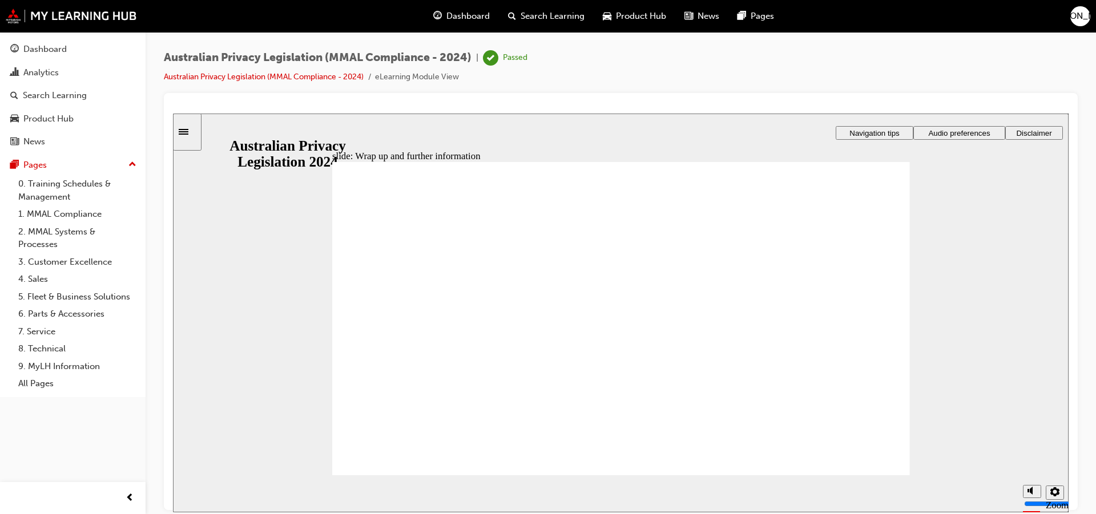
drag, startPoint x: 674, startPoint y: 405, endPoint x: 668, endPoint y: 418, distance: 14.6
click at [433, 30] on div "Dashboard Search Learning Product Hub News Pages" at bounding box center [603, 16] width 368 height 33
click at [483, 15] on span "Dashboard" at bounding box center [467, 16] width 43 height 13
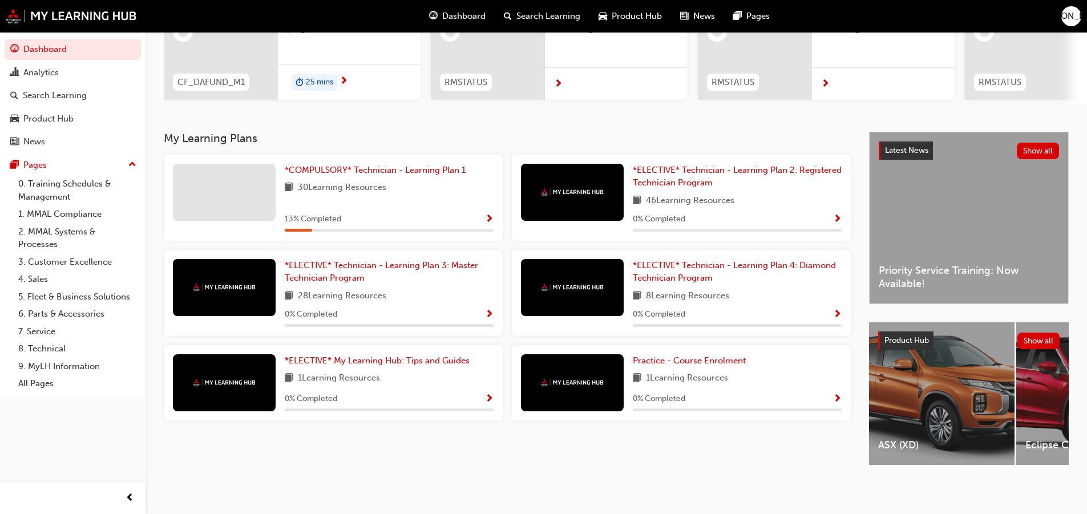
scroll to position [111, 0]
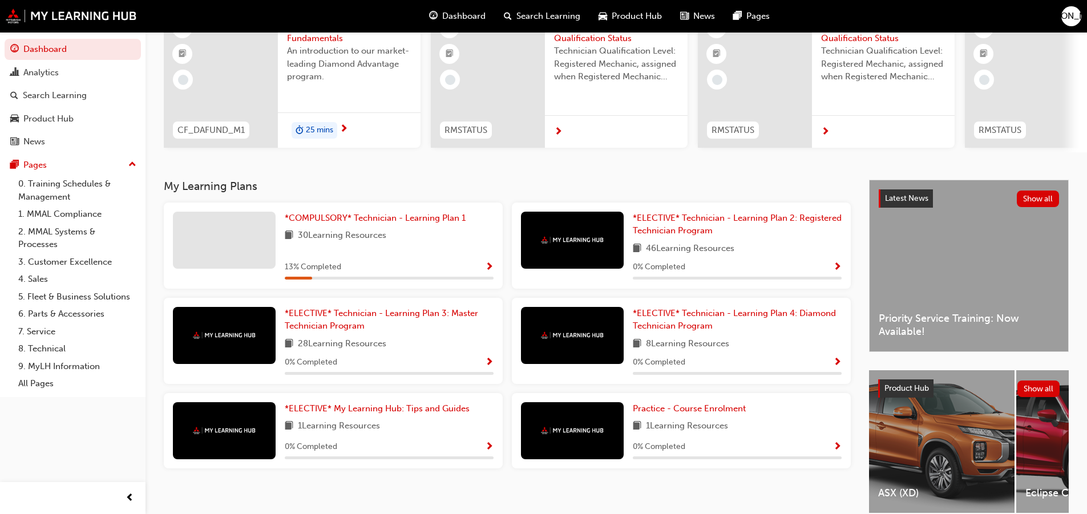
drag, startPoint x: 348, startPoint y: 203, endPoint x: 340, endPoint y: 213, distance: 13.0
click at [342, 210] on div "My Learning Plans *COMPULSORY* Technician - Learning Plan 1 30 Learning Resourc…" at bounding box center [516, 328] width 705 height 297
drag, startPoint x: 321, startPoint y: 200, endPoint x: 325, endPoint y: 193, distance: 8.4
click at [325, 192] on div "My Learning Plans *COMPULSORY* Technician - Learning Plan 1 30 Learning Resourc…" at bounding box center [516, 328] width 705 height 297
click at [349, 216] on link "*COMPULSORY* Technician - Learning Plan 1" at bounding box center [377, 218] width 185 height 13
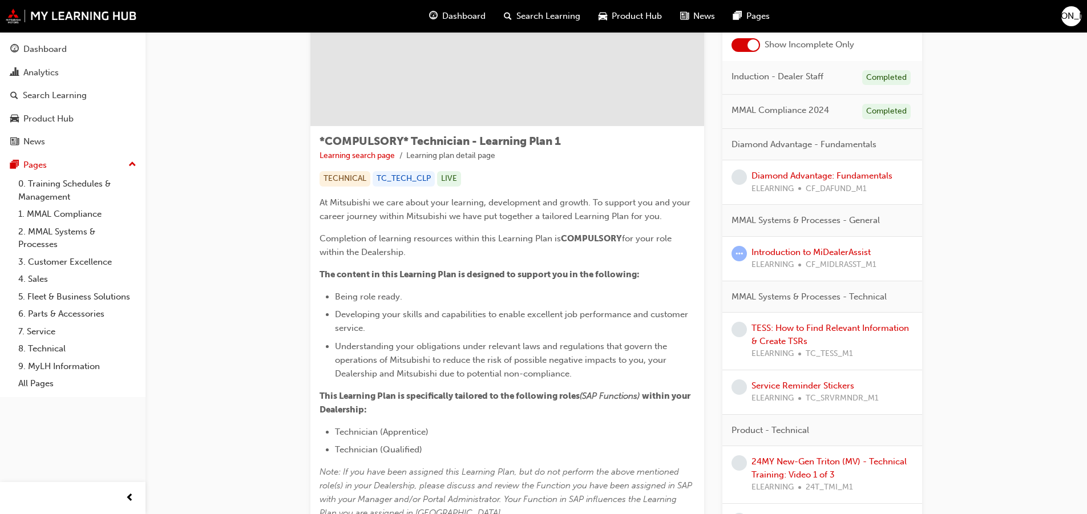
scroll to position [114, 0]
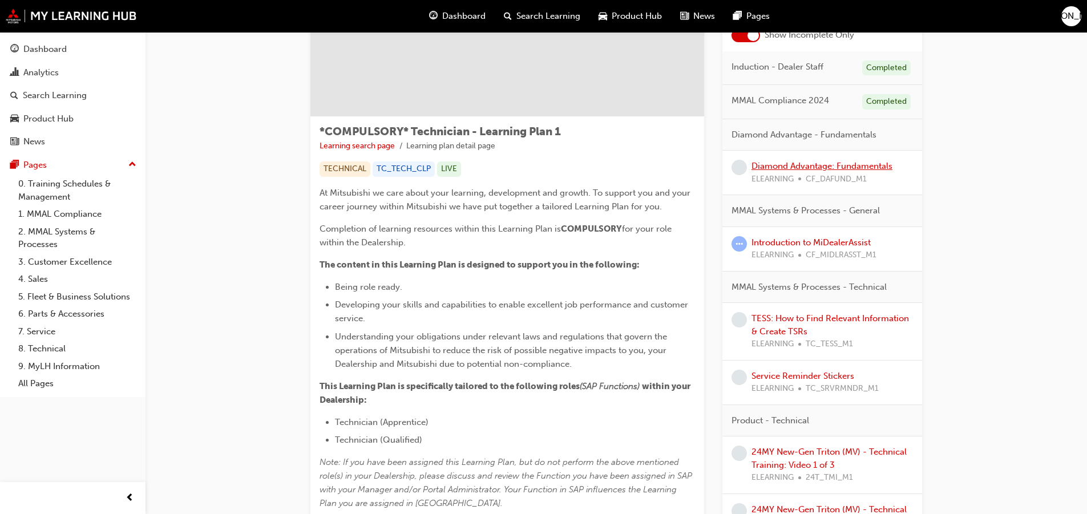
click at [778, 163] on link "Diamond Advantage: Fundamentals" at bounding box center [822, 166] width 141 height 10
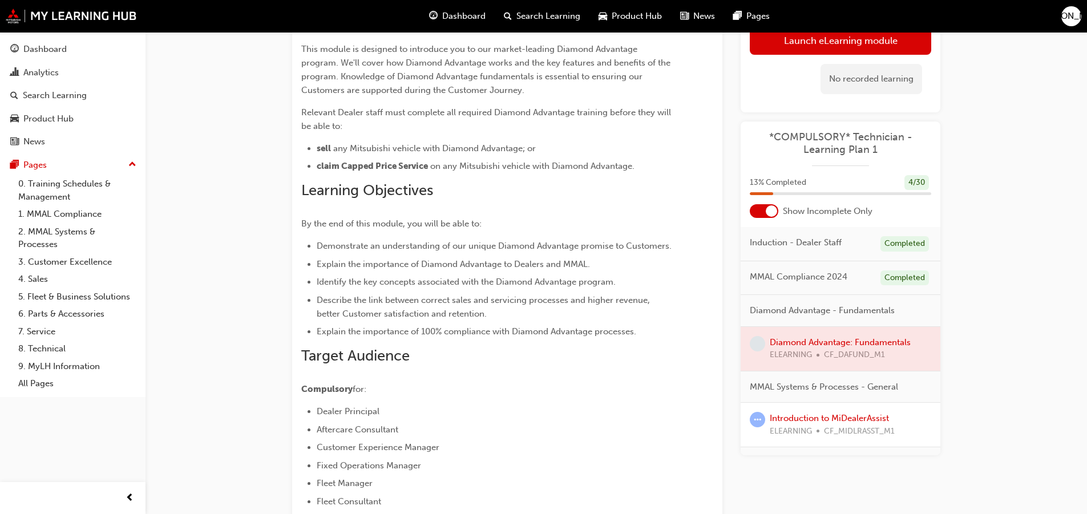
click at [815, 27] on div "Dashboard Search Learning Product Hub News Pages JA" at bounding box center [543, 16] width 1087 height 33
click at [822, 34] on link "Launch eLearning module" at bounding box center [840, 40] width 181 height 29
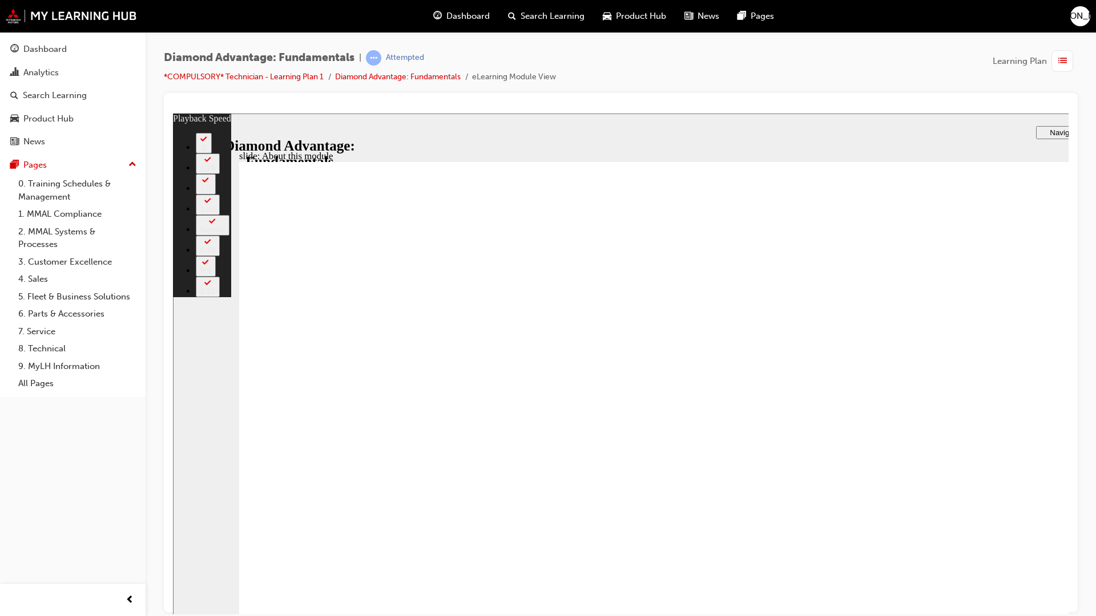
type input "45"
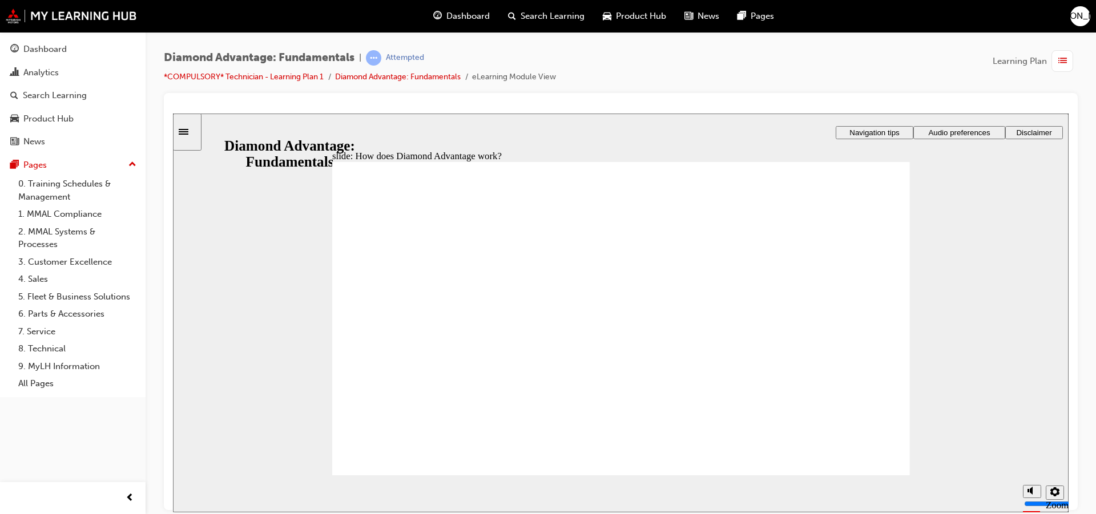
click at [109, 358] on link "9. MyLH Information" at bounding box center [77, 367] width 127 height 18
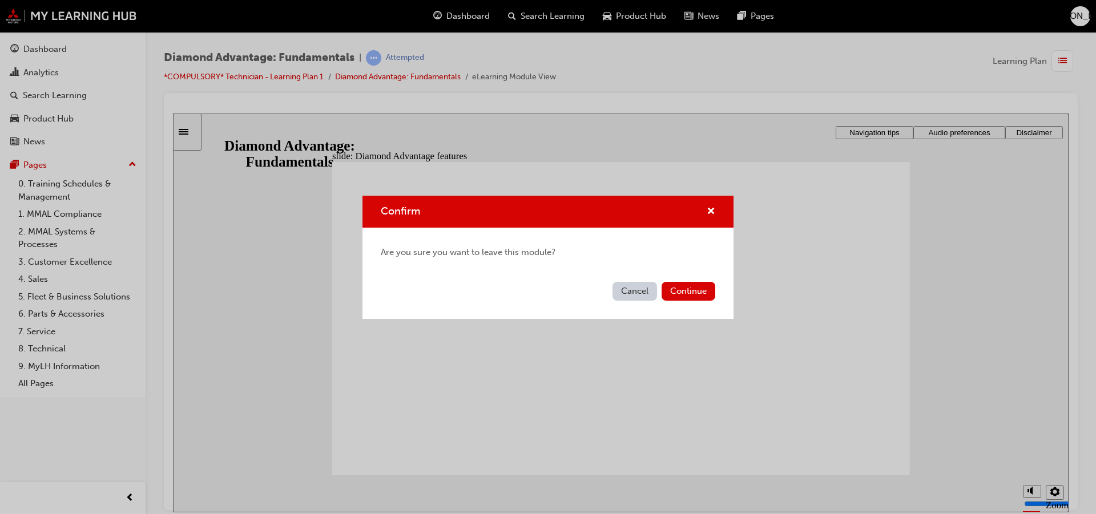
click at [295, 336] on div "Confirm Are you sure you want to leave this module? Cancel Continue" at bounding box center [548, 257] width 1096 height 514
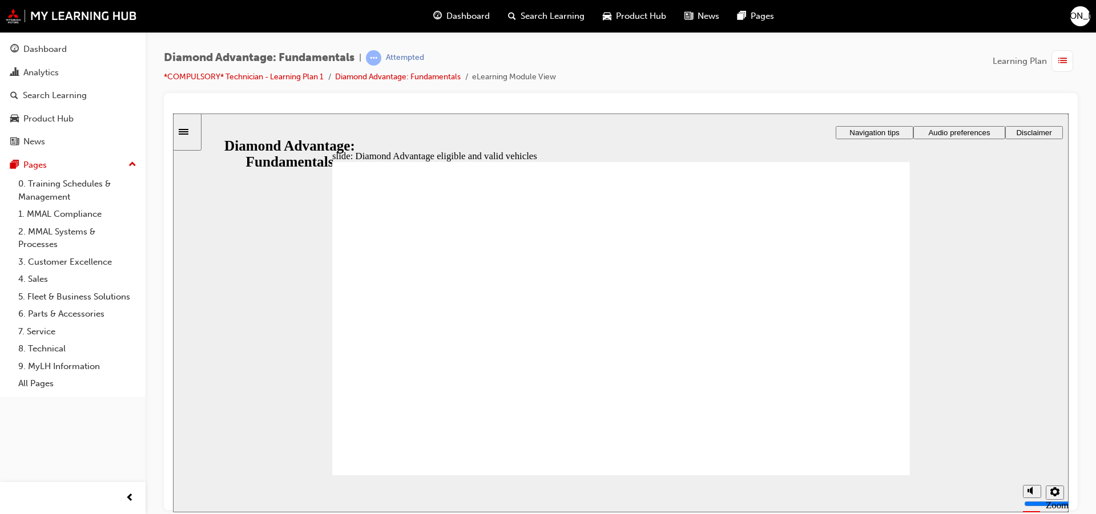
drag, startPoint x: 879, startPoint y: 225, endPoint x: 876, endPoint y: 233, distance: 7.9
drag, startPoint x: 676, startPoint y: 394, endPoint x: 668, endPoint y: 398, distance: 9.2
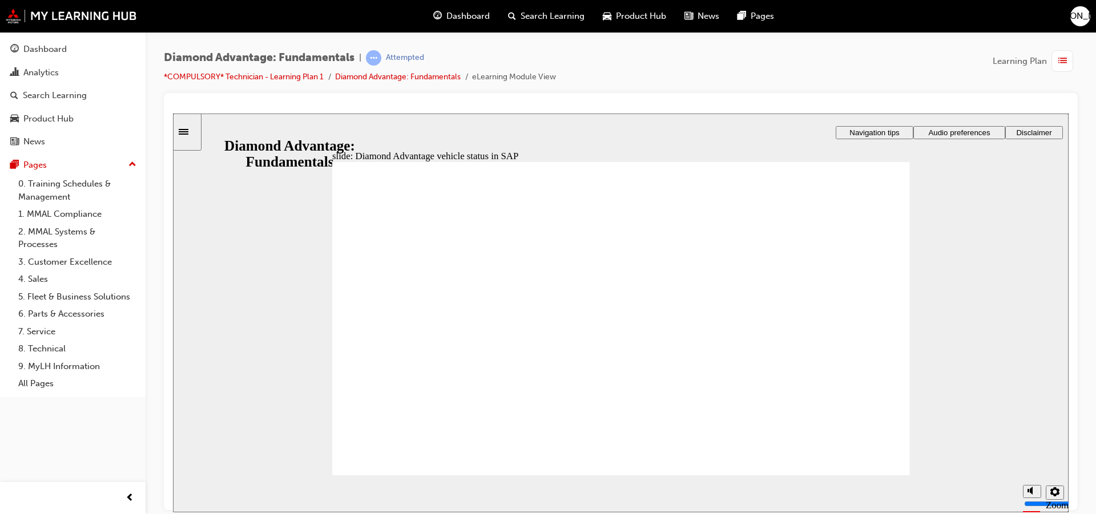
drag, startPoint x: 895, startPoint y: 461, endPoint x: 888, endPoint y: 467, distance: 10.2
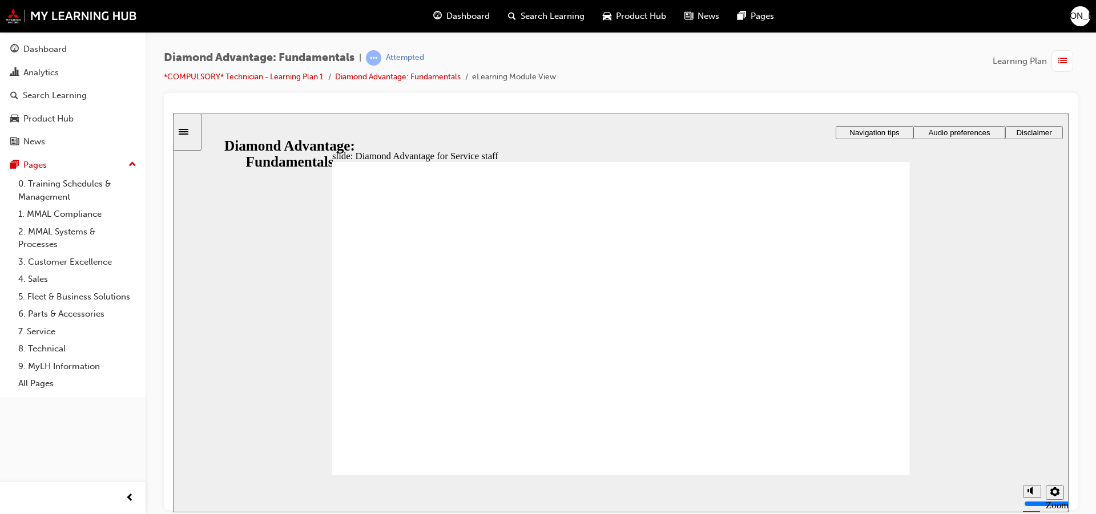
checkbox input "true"
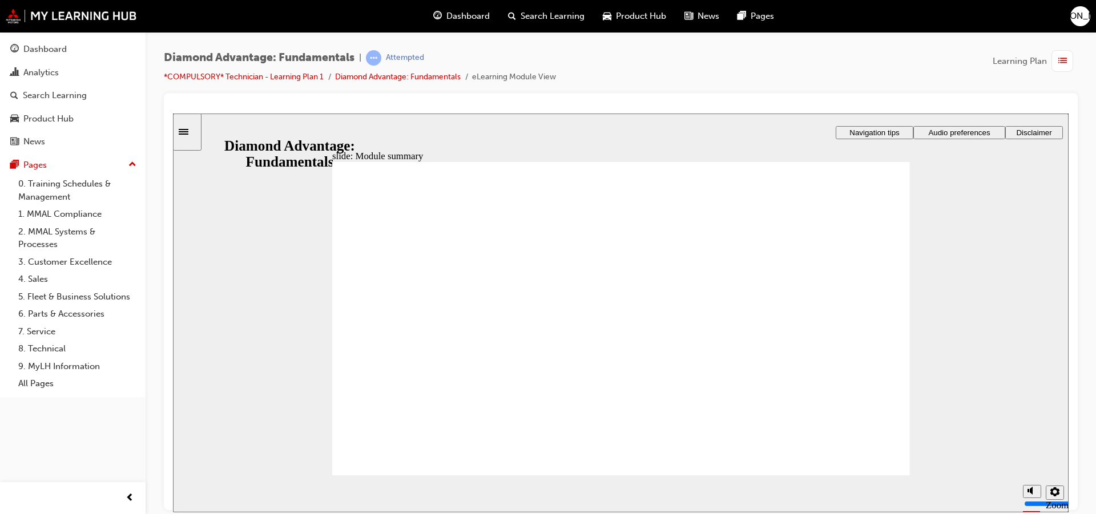
checkbox input "true"
drag, startPoint x: 658, startPoint y: 368, endPoint x: 656, endPoint y: 374, distance: 6.5
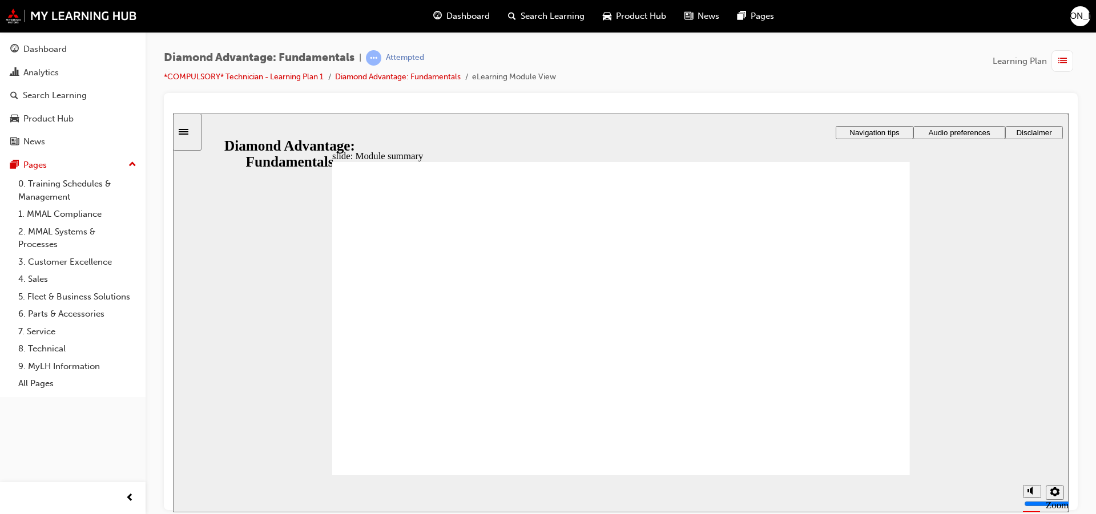
checkbox input "true"
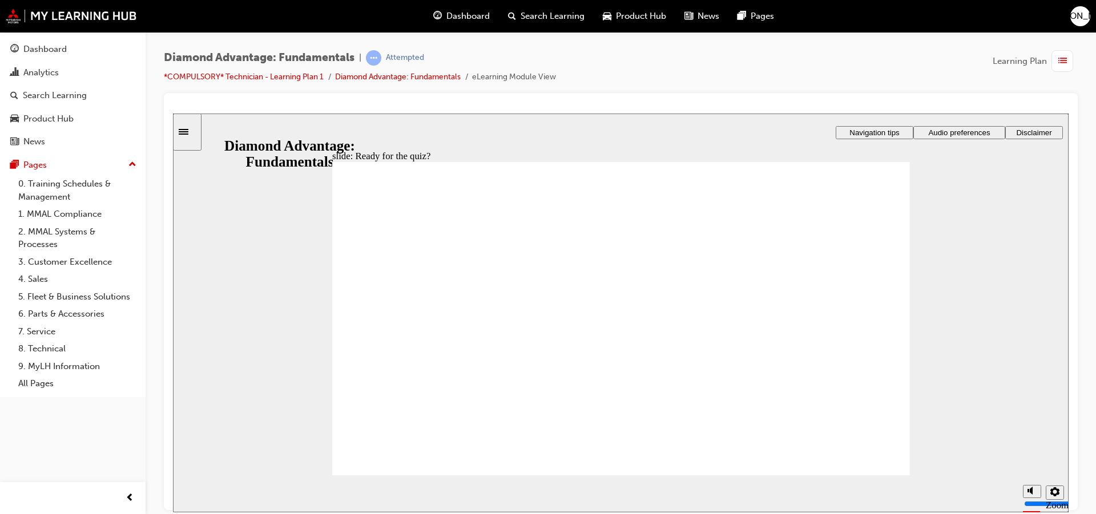
drag, startPoint x: 622, startPoint y: 405, endPoint x: 482, endPoint y: 360, distance: 146.7
drag, startPoint x: 807, startPoint y: 404, endPoint x: 630, endPoint y: 369, distance: 180.8
drag, startPoint x: 502, startPoint y: 403, endPoint x: 780, endPoint y: 362, distance: 281.5
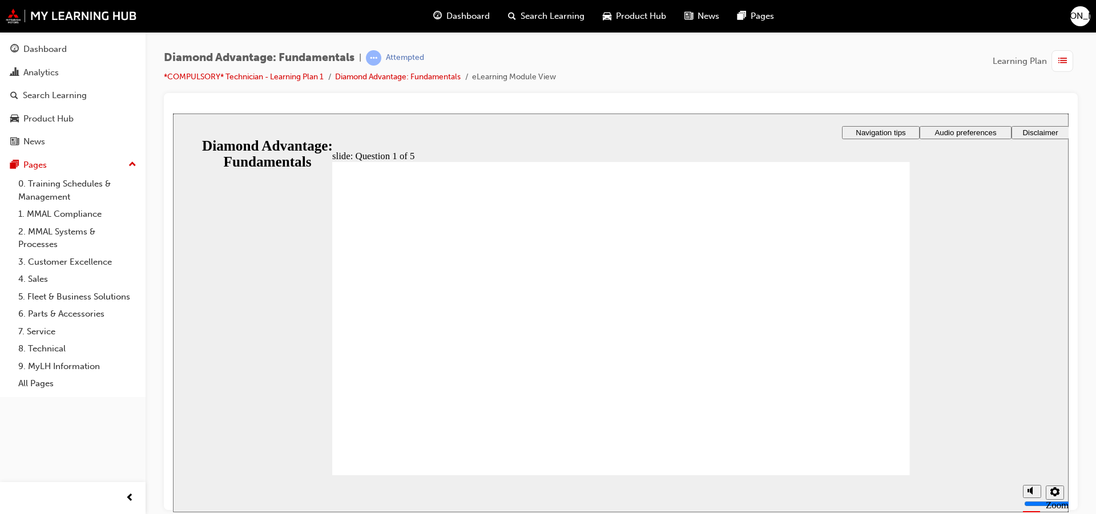
drag, startPoint x: 616, startPoint y: 403, endPoint x: 620, endPoint y: 396, distance: 8.4
drag, startPoint x: 359, startPoint y: 345, endPoint x: 369, endPoint y: 372, distance: 29.1
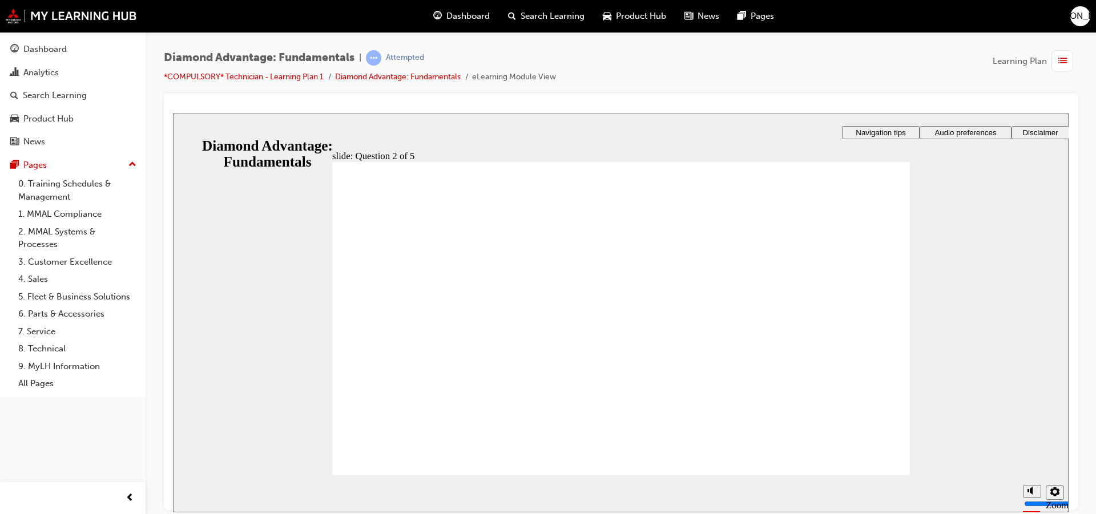
radio input "true"
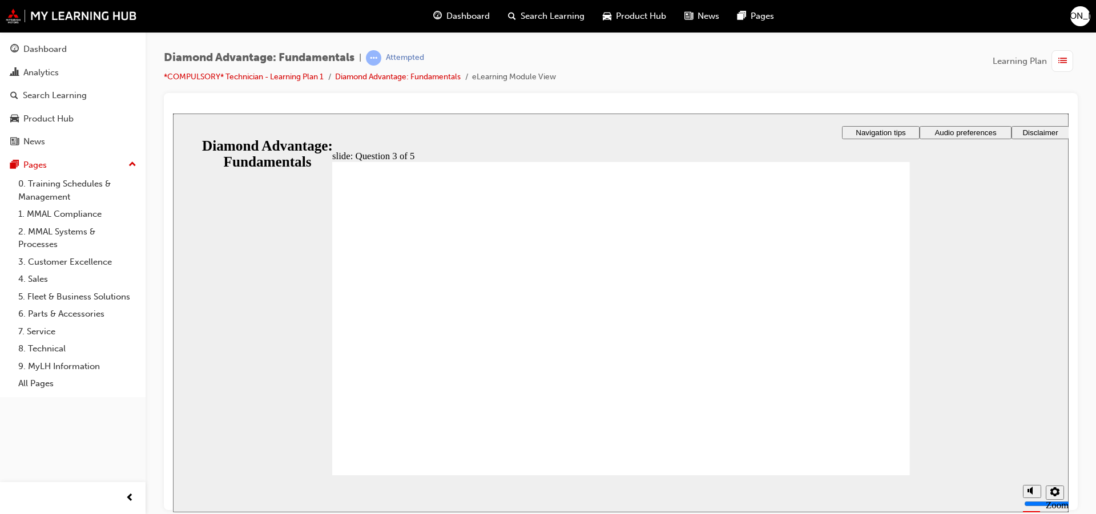
radio input "true"
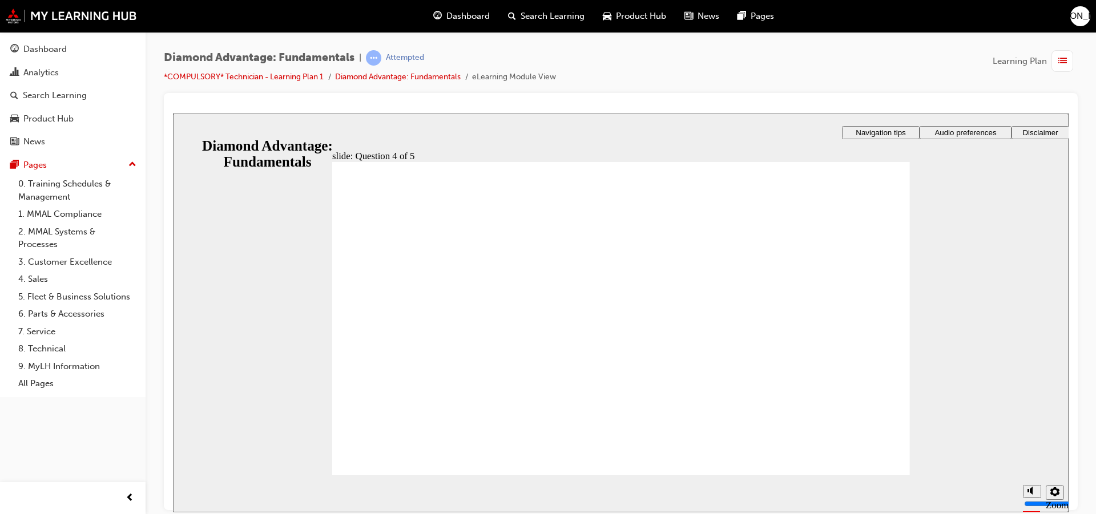
checkbox input "true"
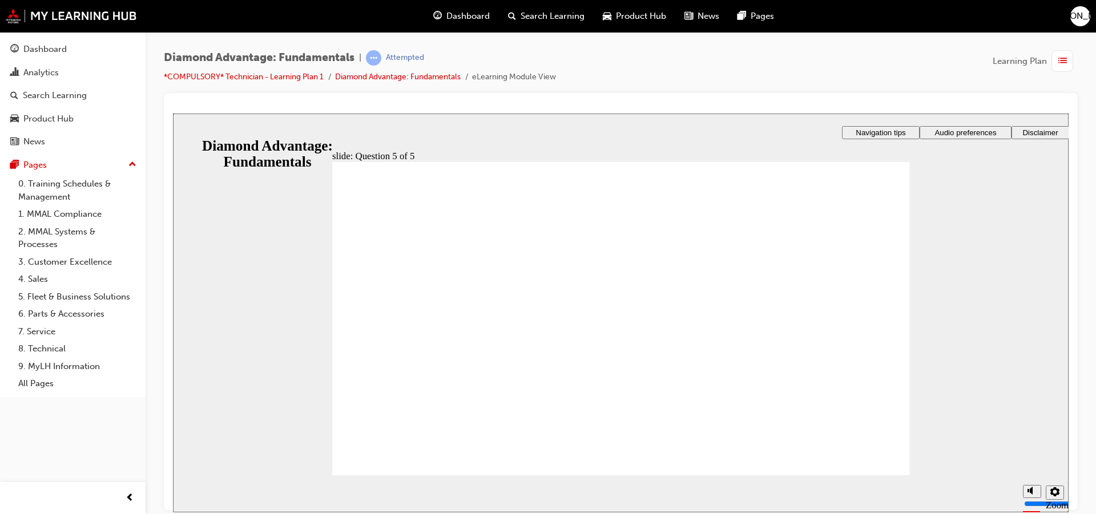
radio input "true"
drag, startPoint x: 418, startPoint y: 437, endPoint x: 413, endPoint y: 441, distance: 7.3
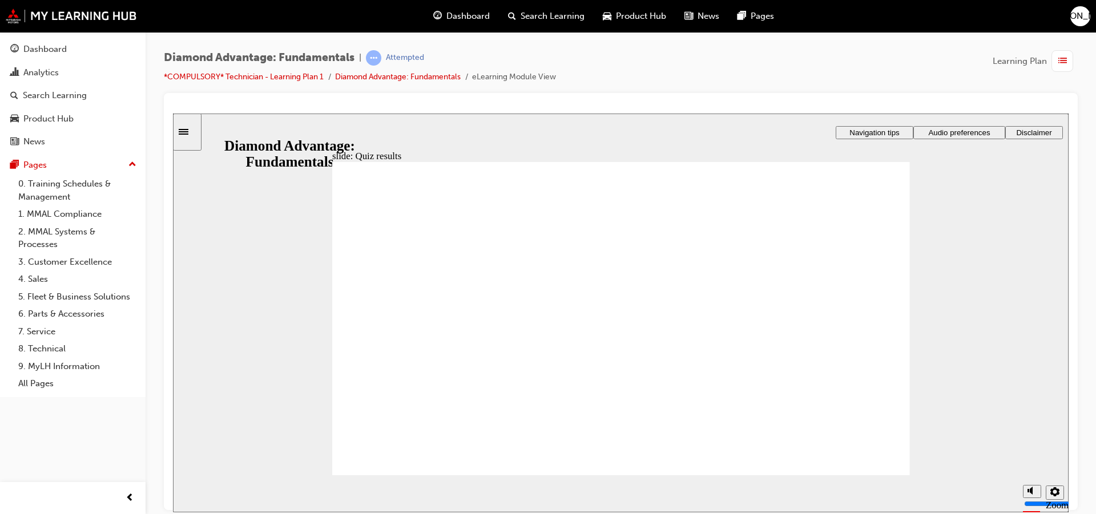
drag, startPoint x: 590, startPoint y: 405, endPoint x: 450, endPoint y: 370, distance: 143.7
drag, startPoint x: 481, startPoint y: 403, endPoint x: 777, endPoint y: 364, distance: 298.8
drag, startPoint x: 771, startPoint y: 408, endPoint x: 665, endPoint y: 392, distance: 107.4
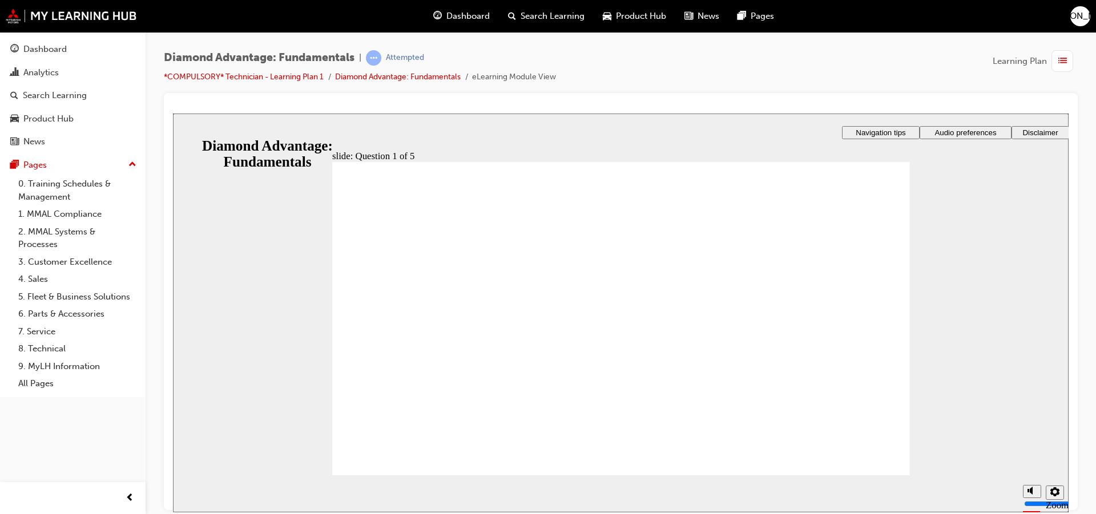
drag, startPoint x: 724, startPoint y: 397, endPoint x: 703, endPoint y: 402, distance: 21.3
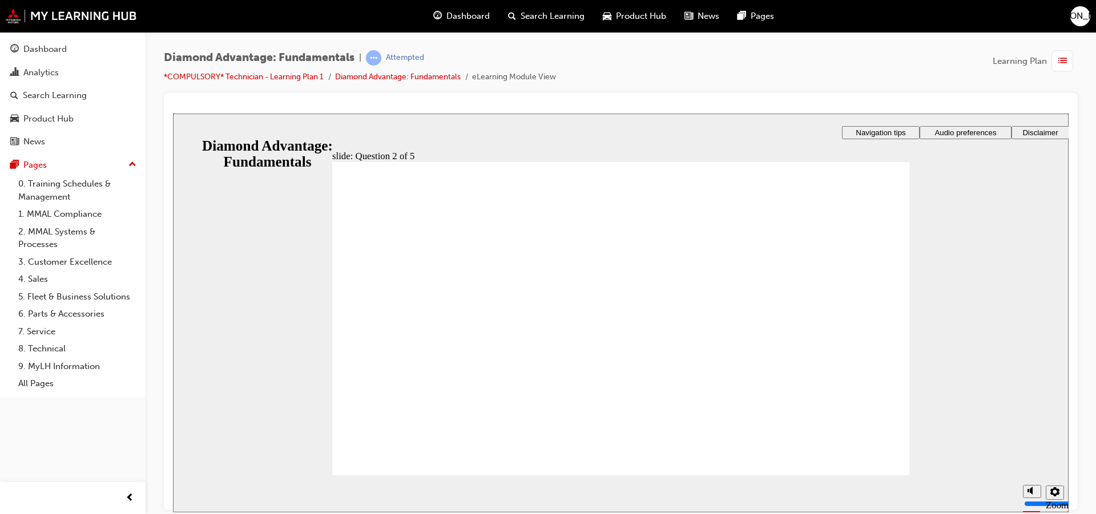
drag, startPoint x: 353, startPoint y: 344, endPoint x: 382, endPoint y: 345, distance: 28.6
radio input "true"
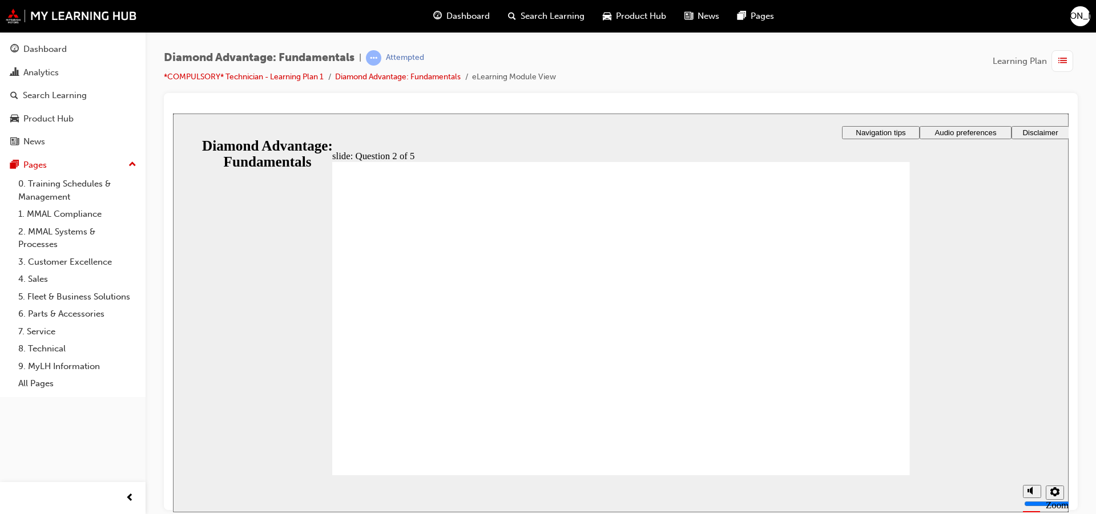
drag, startPoint x: 886, startPoint y: 447, endPoint x: 890, endPoint y: 455, distance: 9.2
radio input "true"
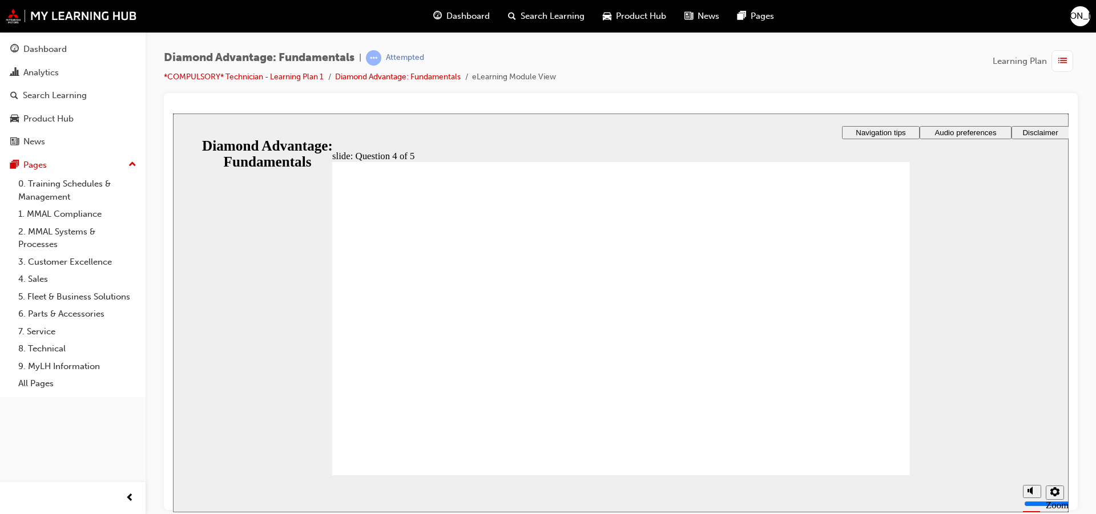
drag, startPoint x: 375, startPoint y: 324, endPoint x: 391, endPoint y: 313, distance: 19.6
checkbox input "true"
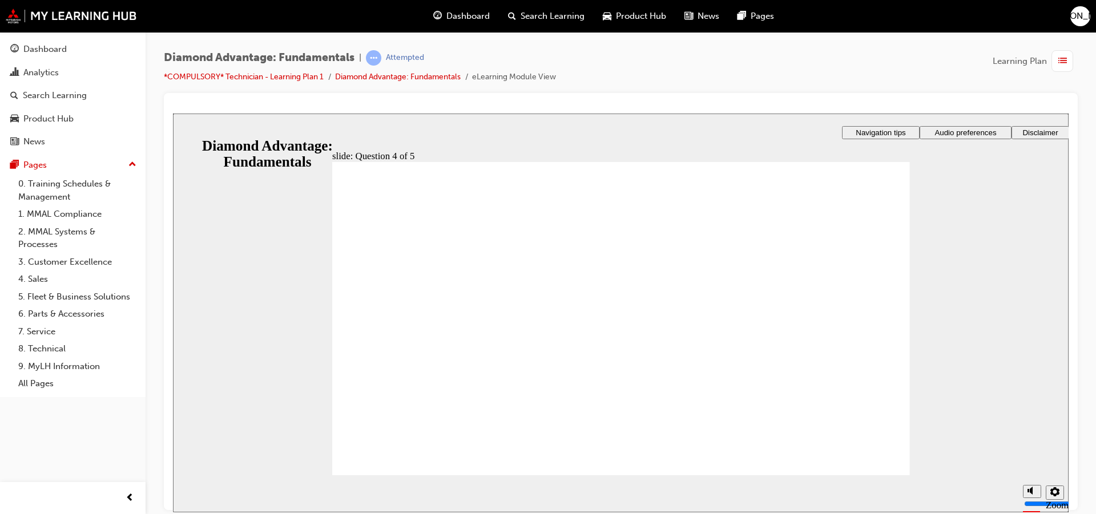
drag, startPoint x: 366, startPoint y: 285, endPoint x: 370, endPoint y: 291, distance: 6.7
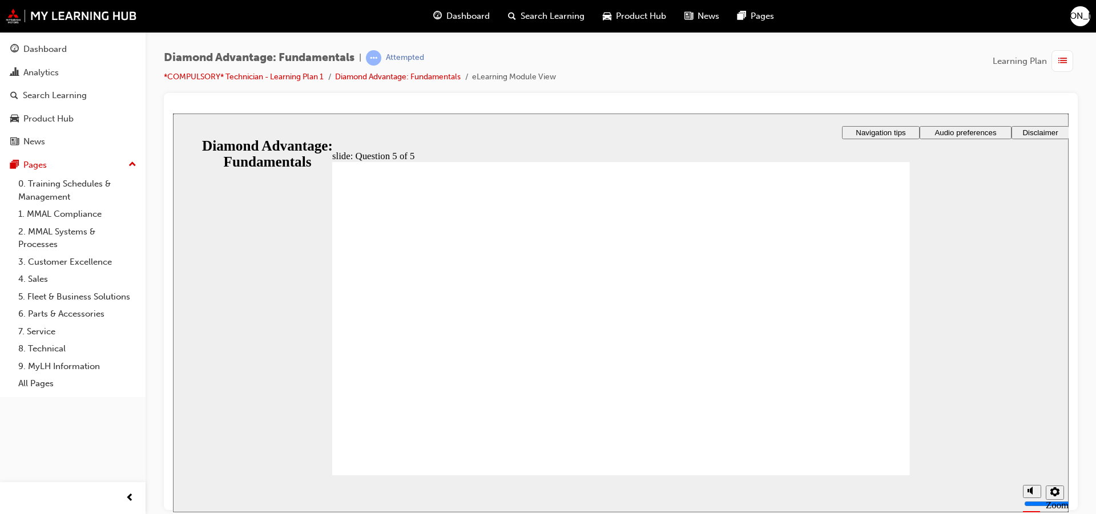
radio input "true"
drag, startPoint x: 433, startPoint y: 430, endPoint x: 415, endPoint y: 442, distance: 21.1
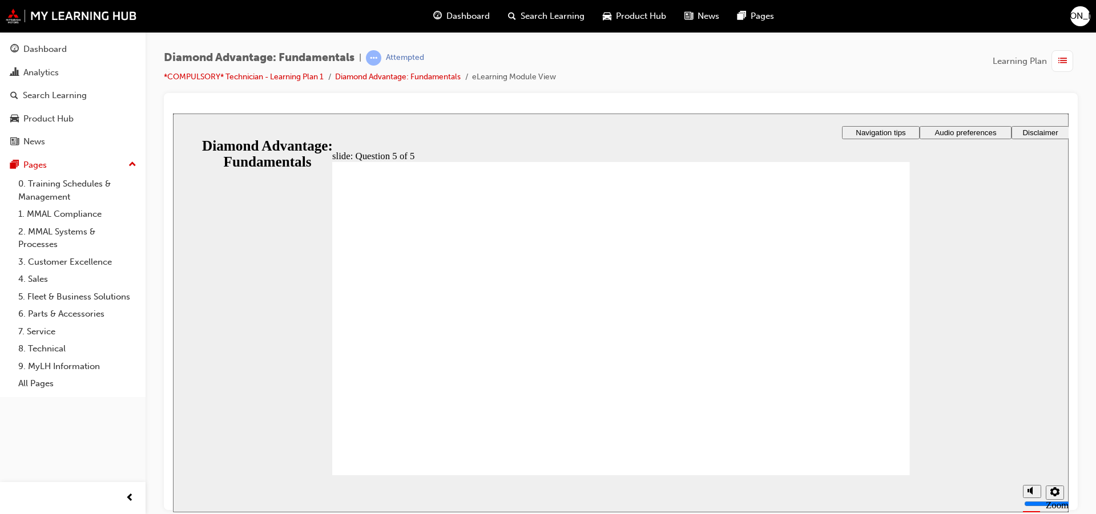
drag, startPoint x: 511, startPoint y: 384, endPoint x: 762, endPoint y: 368, distance: 251.1
drag, startPoint x: 751, startPoint y: 417, endPoint x: 588, endPoint y: 384, distance: 165.4
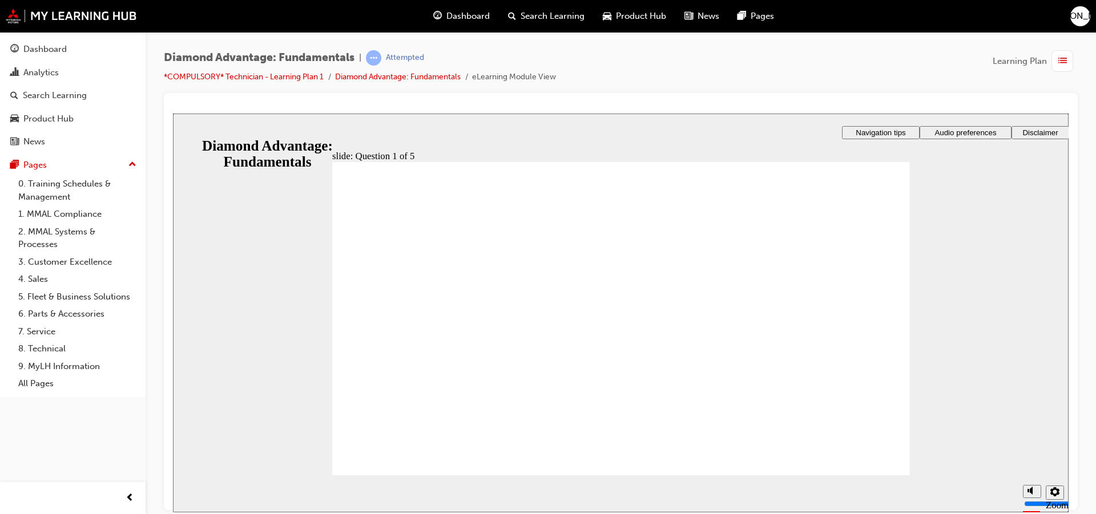
drag, startPoint x: 596, startPoint y: 408, endPoint x: 465, endPoint y: 378, distance: 134.6
drag, startPoint x: 389, startPoint y: 453, endPoint x: 389, endPoint y: 446, distance: 6.8
drag, startPoint x: 634, startPoint y: 393, endPoint x: 618, endPoint y: 401, distance: 18.6
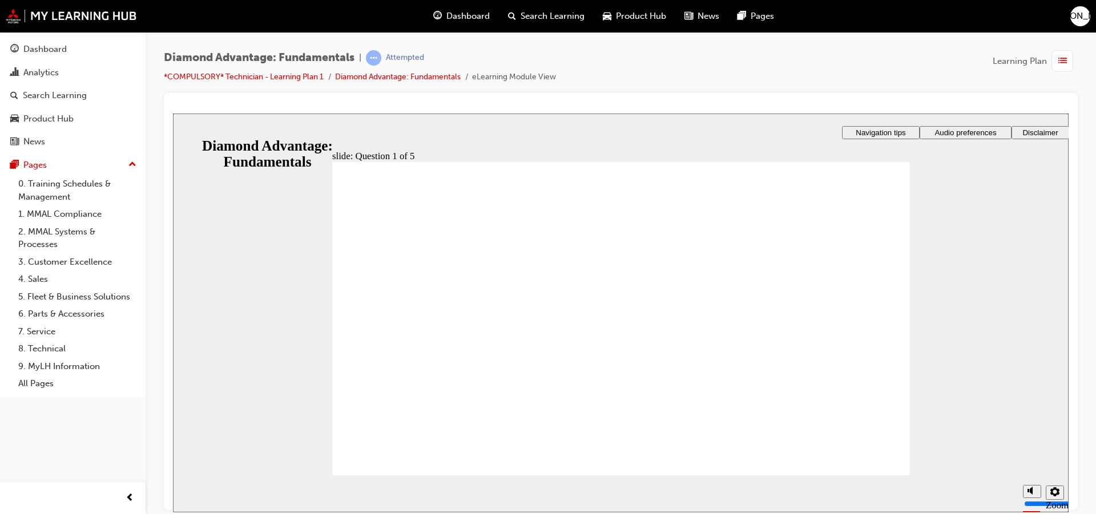
radio input "true"
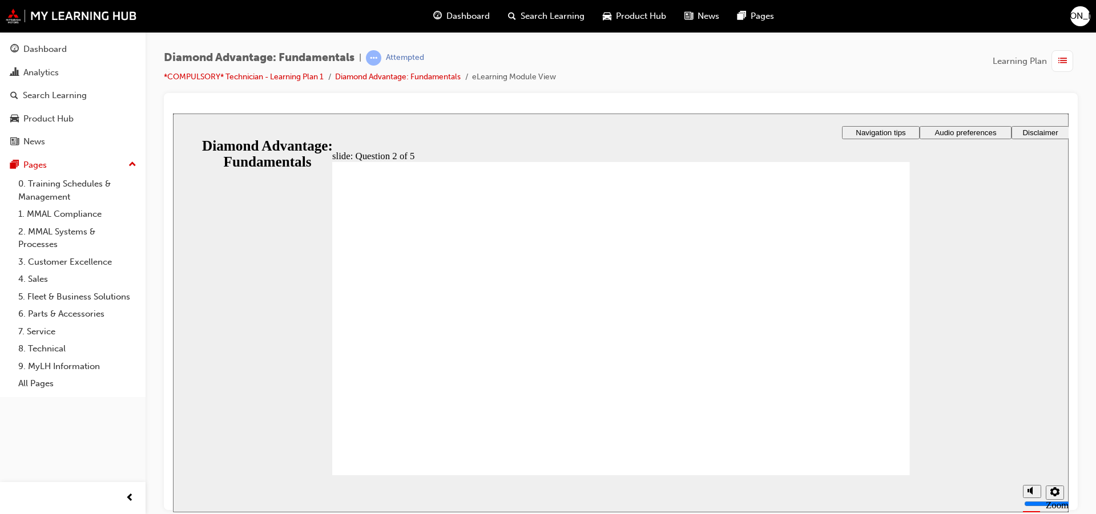
drag, startPoint x: 638, startPoint y: 402, endPoint x: 638, endPoint y: 408, distance: 6.3
drag, startPoint x: 384, startPoint y: 312, endPoint x: 384, endPoint y: 321, distance: 9.1
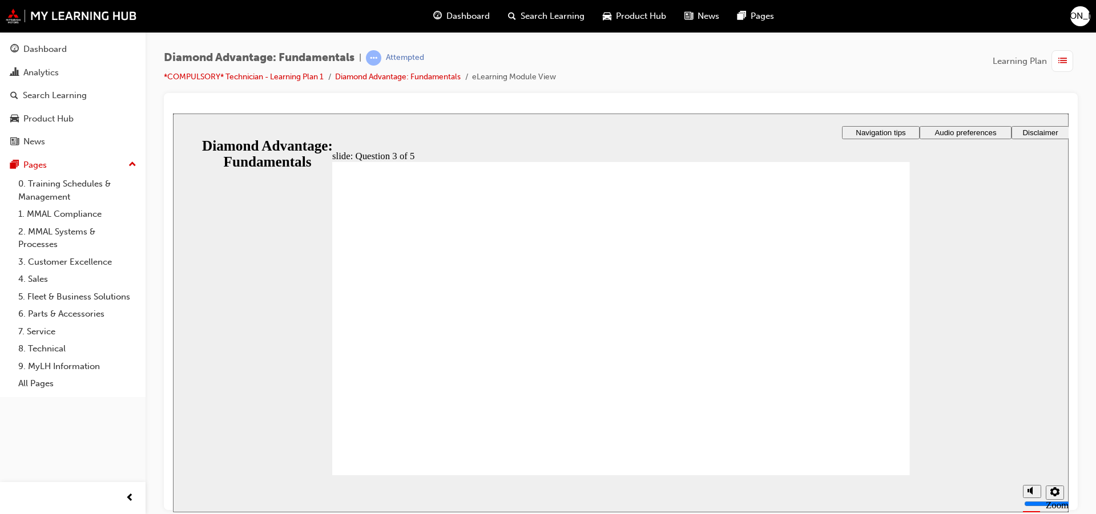
radio input "true"
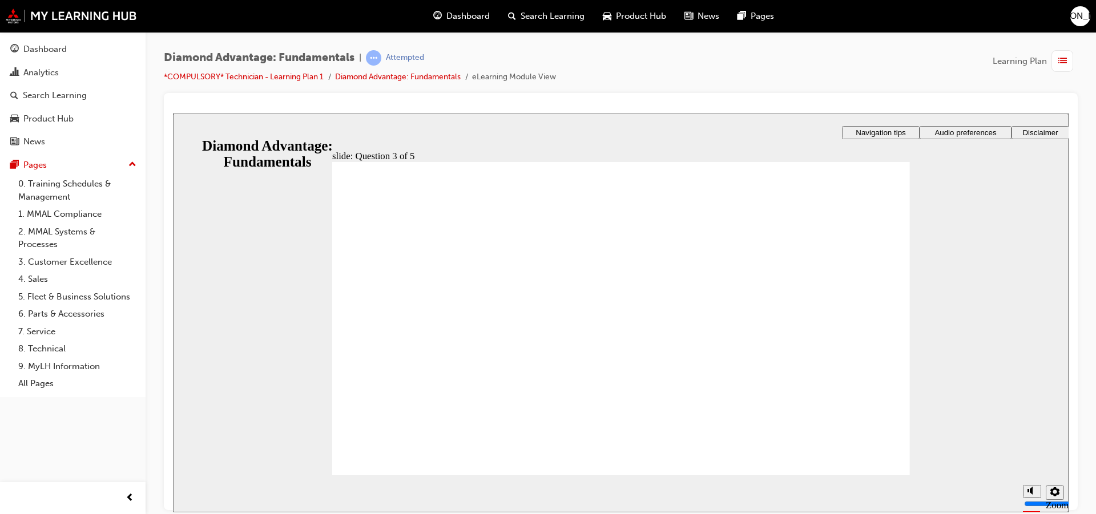
checkbox input "true"
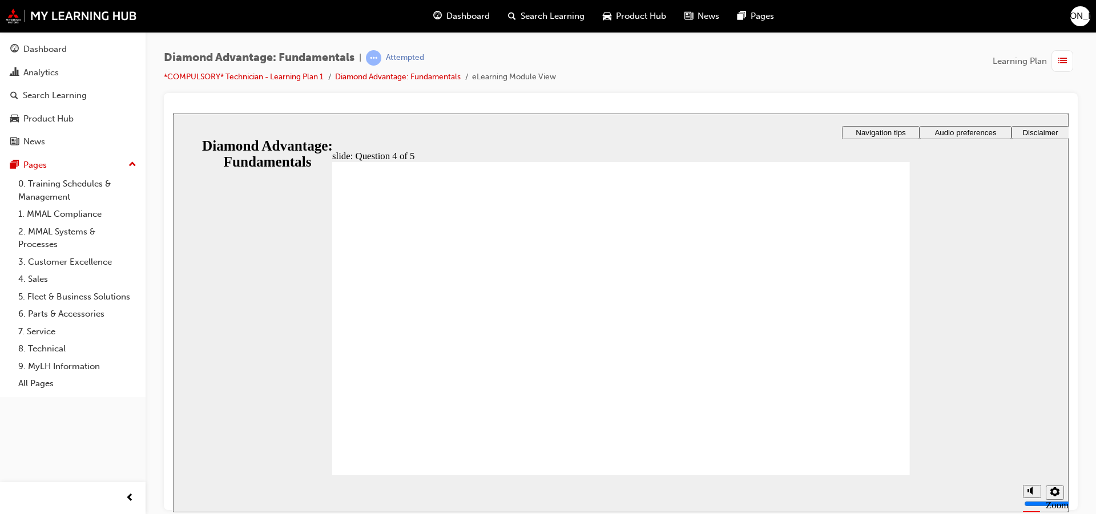
drag, startPoint x: 372, startPoint y: 301, endPoint x: 368, endPoint y: 320, distance: 19.4
checkbox input "true"
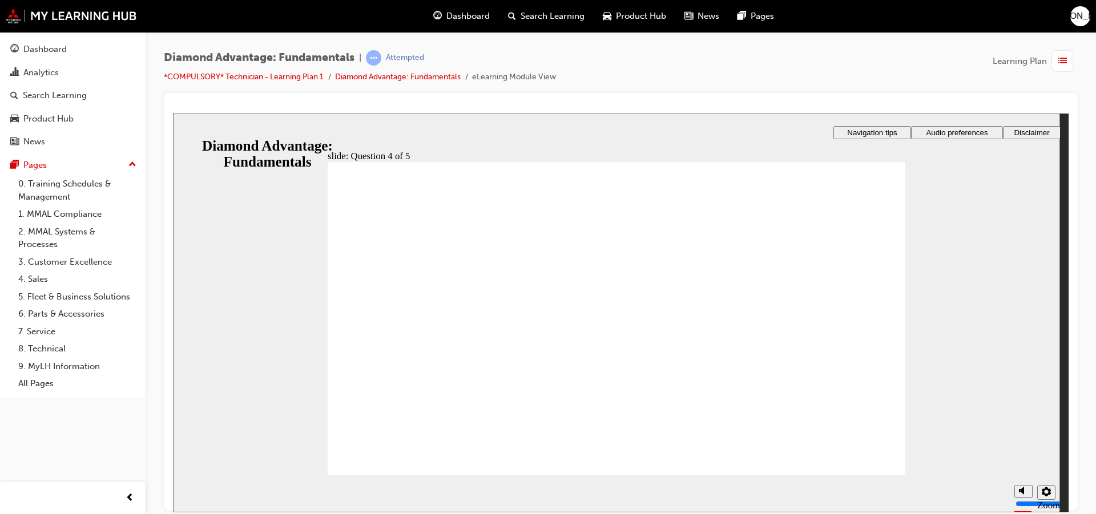
drag, startPoint x: 628, startPoint y: 394, endPoint x: 629, endPoint y: 401, distance: 6.9
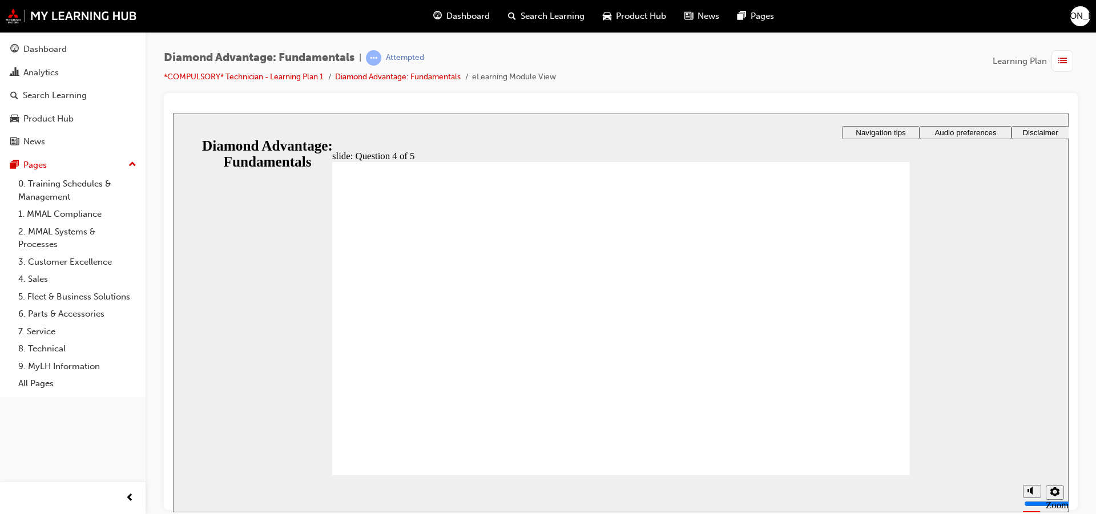
radio input "true"
drag, startPoint x: 639, startPoint y: 400, endPoint x: 632, endPoint y: 401, distance: 6.3
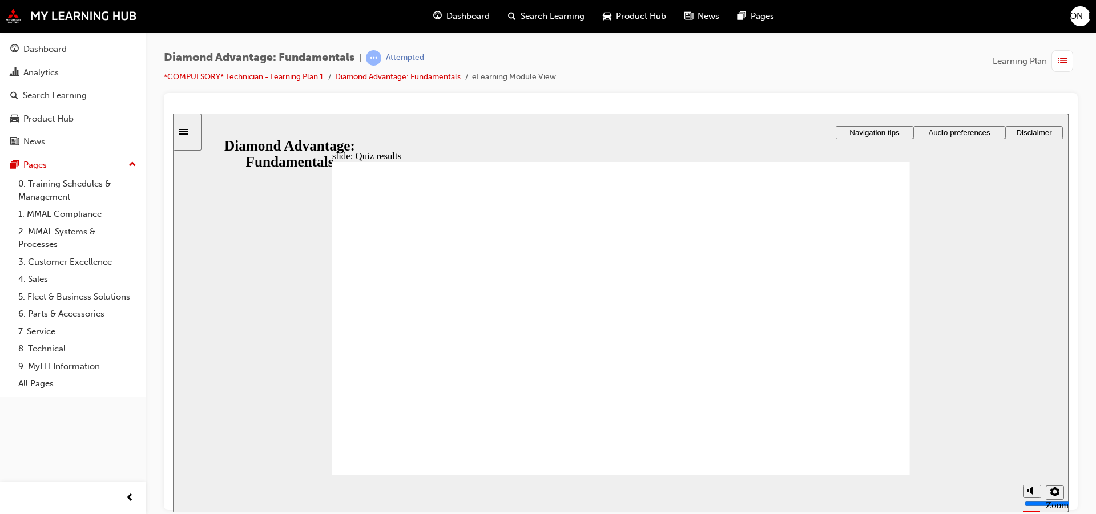
click at [473, 18] on span "Dashboard" at bounding box center [467, 16] width 43 height 13
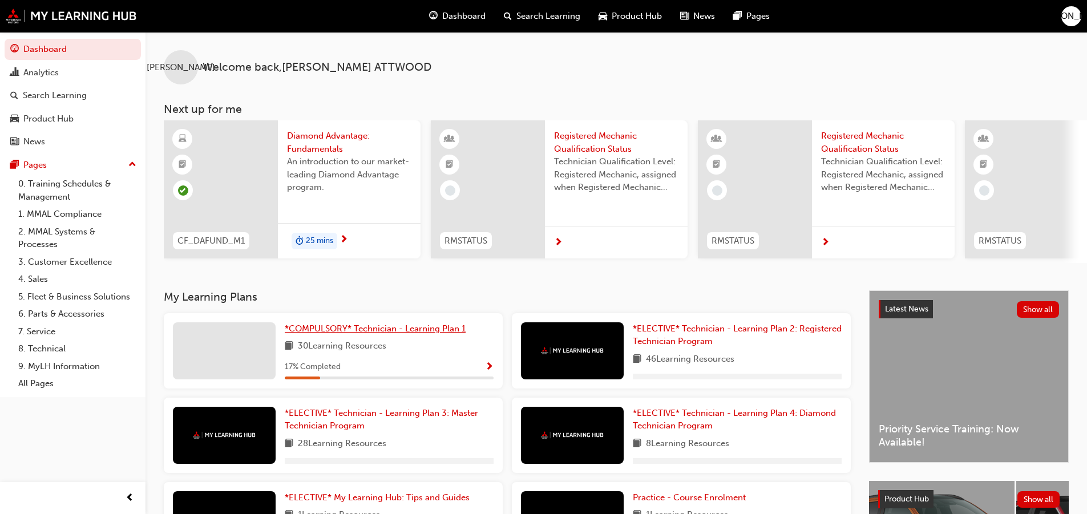
click at [346, 330] on span "*COMPULSORY* Technician - Learning Plan 1" at bounding box center [375, 329] width 181 height 10
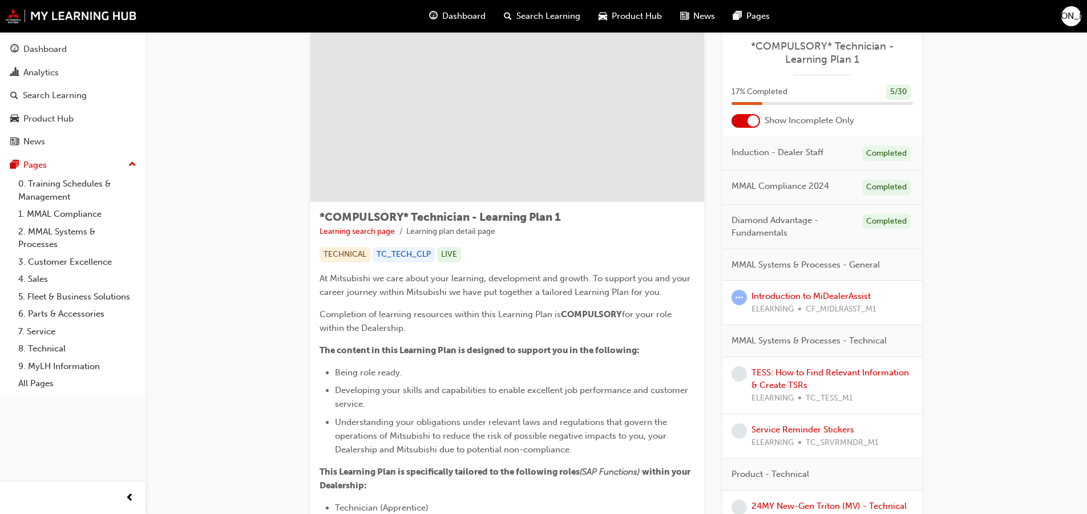
scroll to position [57, 0]
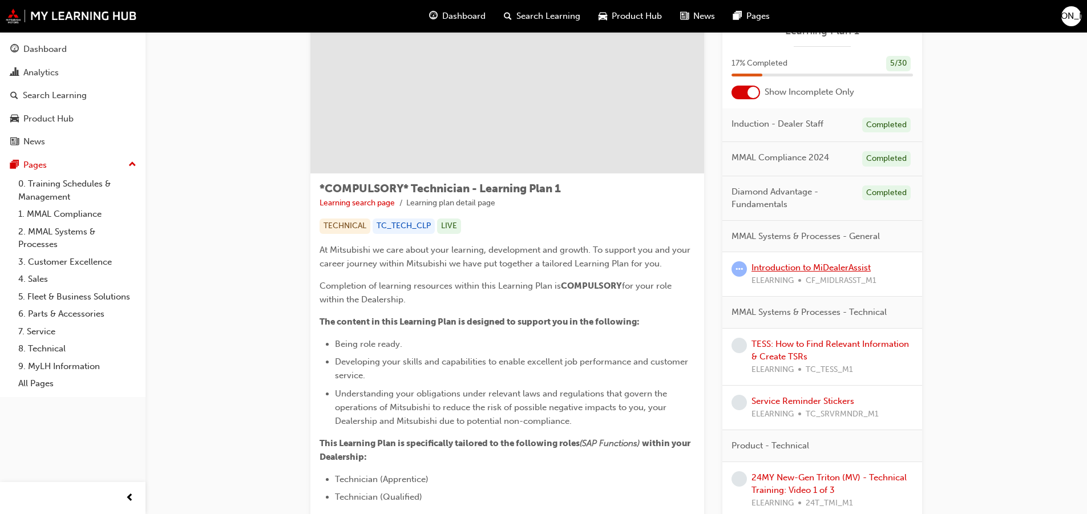
click at [795, 267] on link "Introduction to MiDealerAssist" at bounding box center [811, 268] width 119 height 10
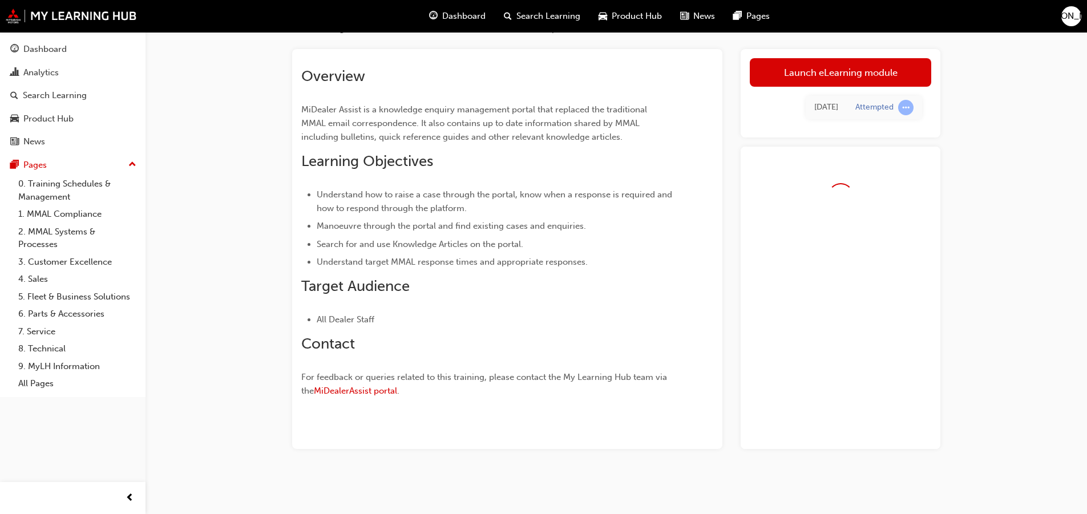
scroll to position [57, 0]
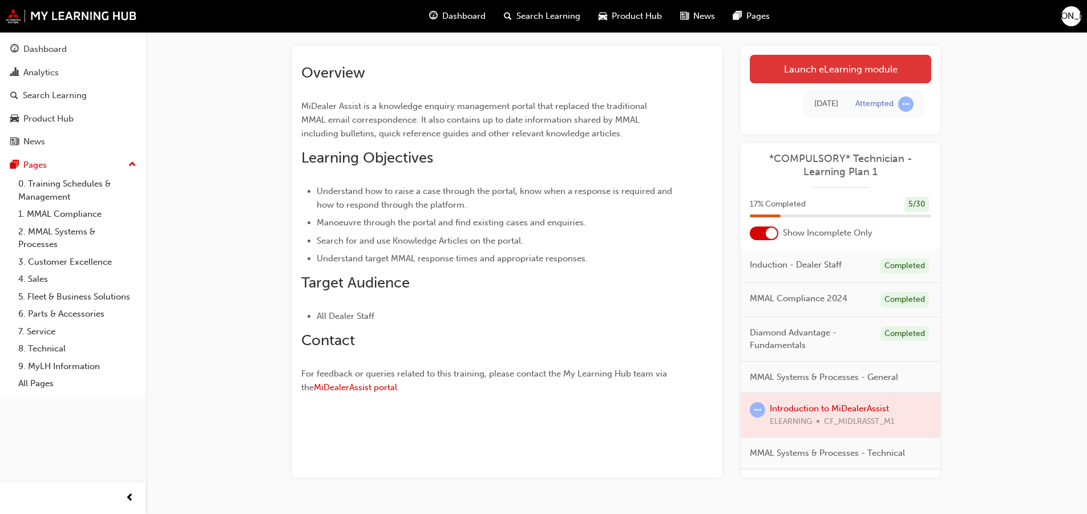
click at [798, 82] on link "Launch eLearning module" at bounding box center [840, 69] width 181 height 29
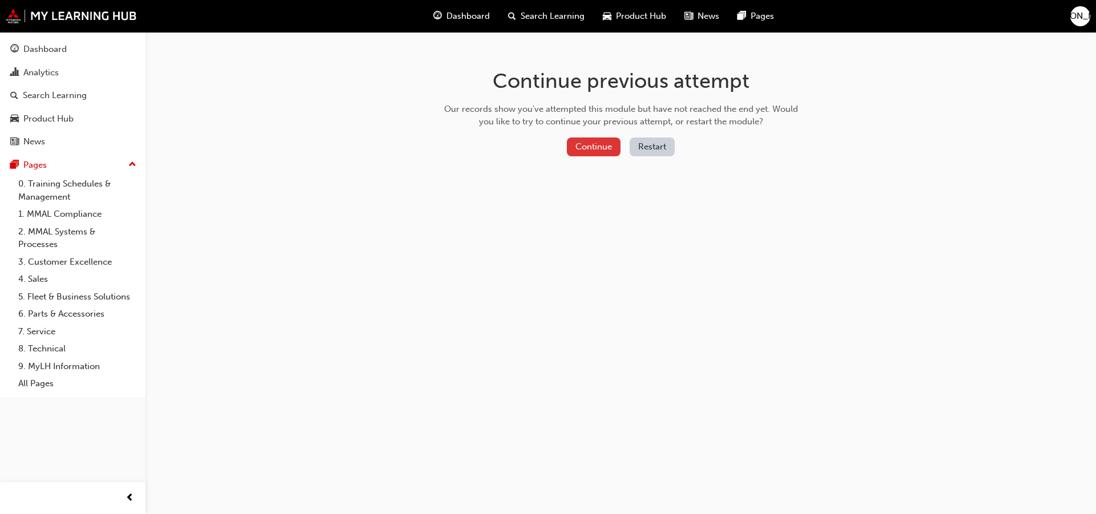
click at [598, 143] on button "Continue" at bounding box center [594, 147] width 54 height 19
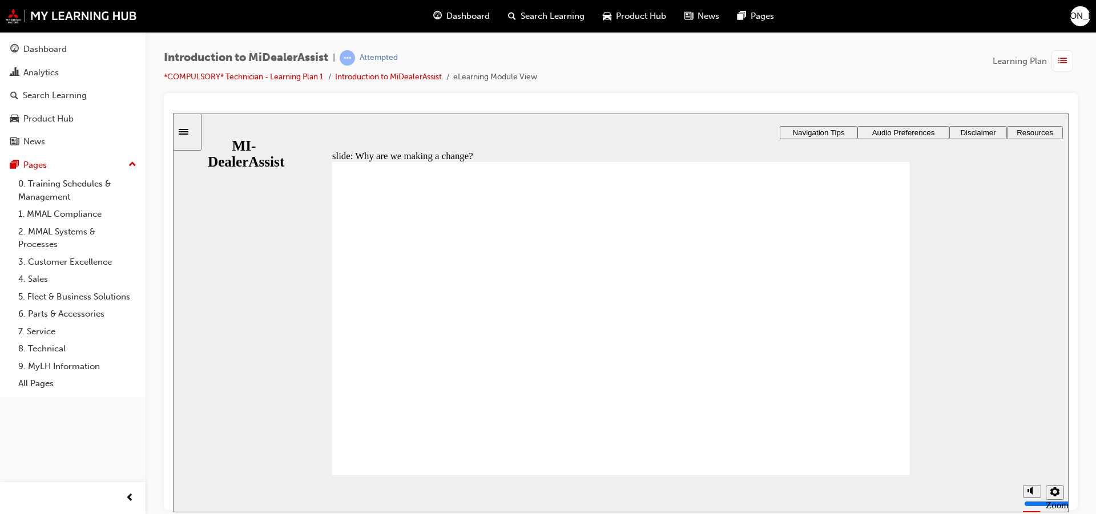
drag, startPoint x: 703, startPoint y: 368, endPoint x: 699, endPoint y: 377, distance: 10.2
drag, startPoint x: 862, startPoint y: 459, endPoint x: 856, endPoint y: 459, distance: 5.7
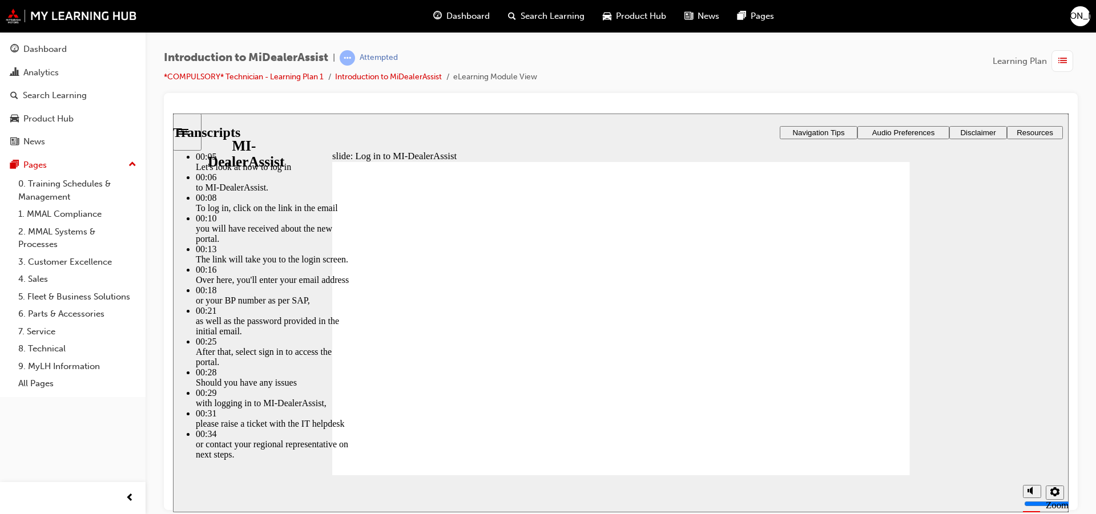
type input "42"
drag, startPoint x: 862, startPoint y: 451, endPoint x: 729, endPoint y: 483, distance: 136.8
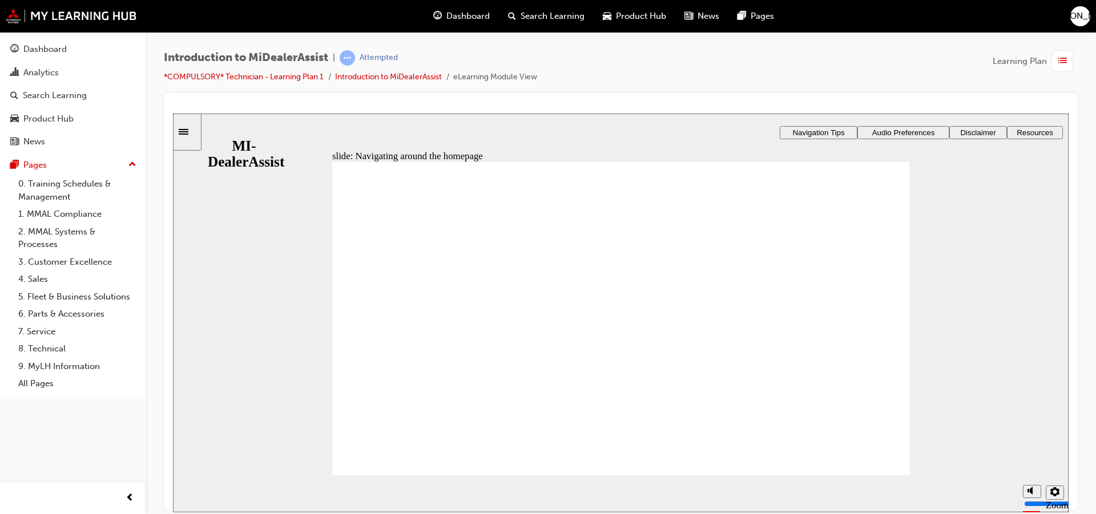
drag, startPoint x: 600, startPoint y: 446, endPoint x: 608, endPoint y: 499, distance: 53.8
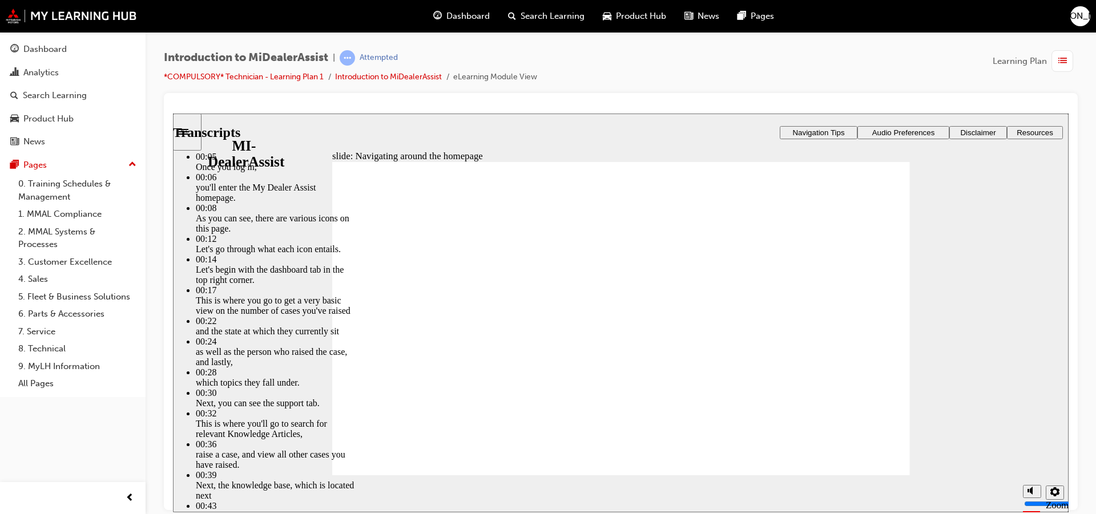
drag, startPoint x: 386, startPoint y: 456, endPoint x: 403, endPoint y: 457, distance: 16.6
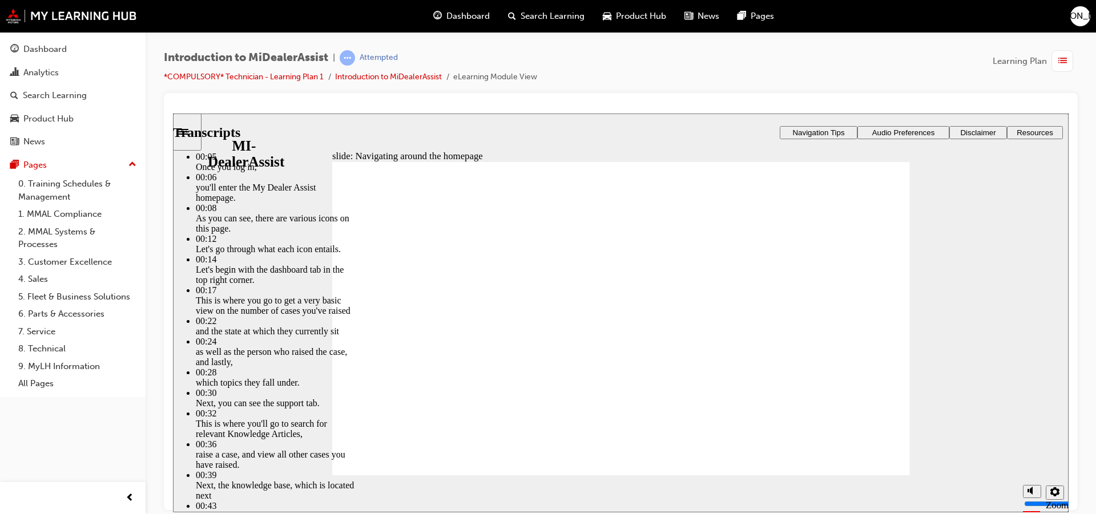
type input "144"
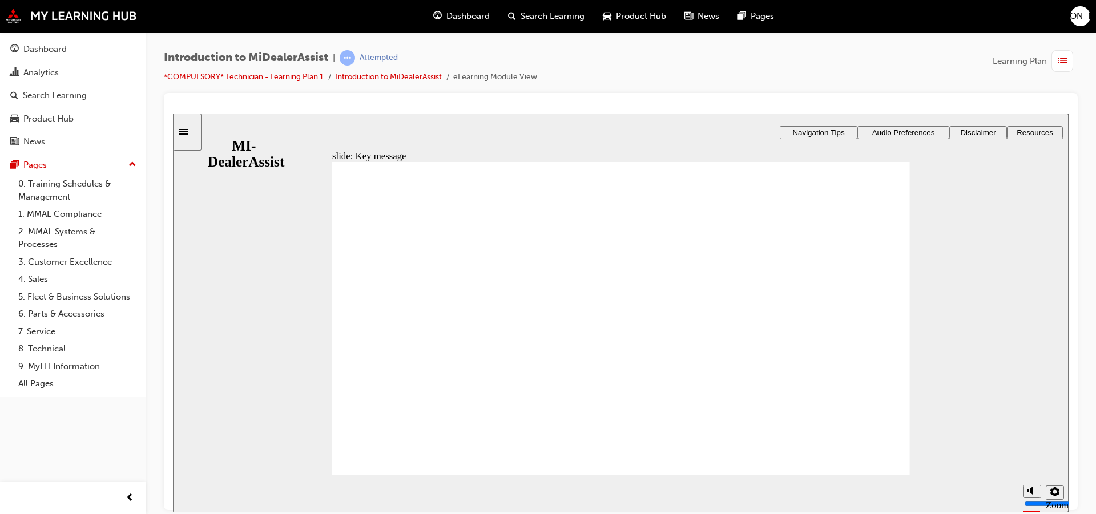
radio input "true"
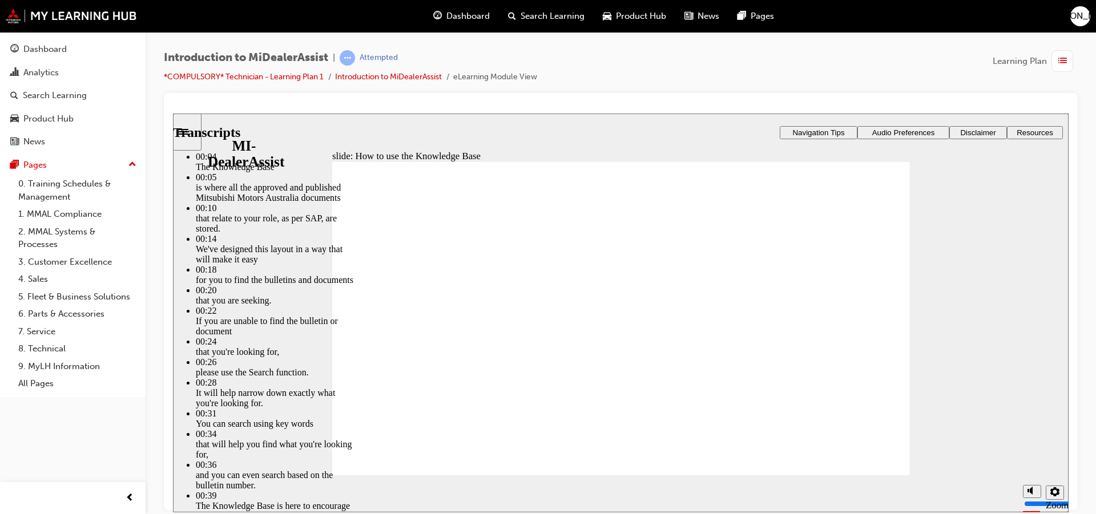
type input "51"
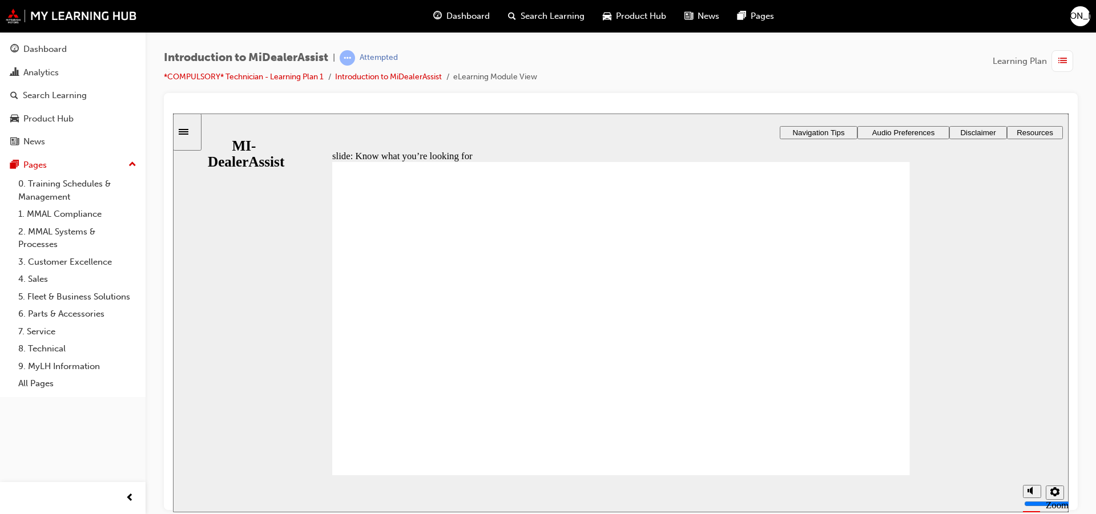
click at [343, 434] on div "QRGs How-to guides relating to your function, in downloadable PDF and Word form…" at bounding box center [621, 324] width 578 height 325
drag, startPoint x: 344, startPoint y: 414, endPoint x: 373, endPoint y: 408, distance: 29.3
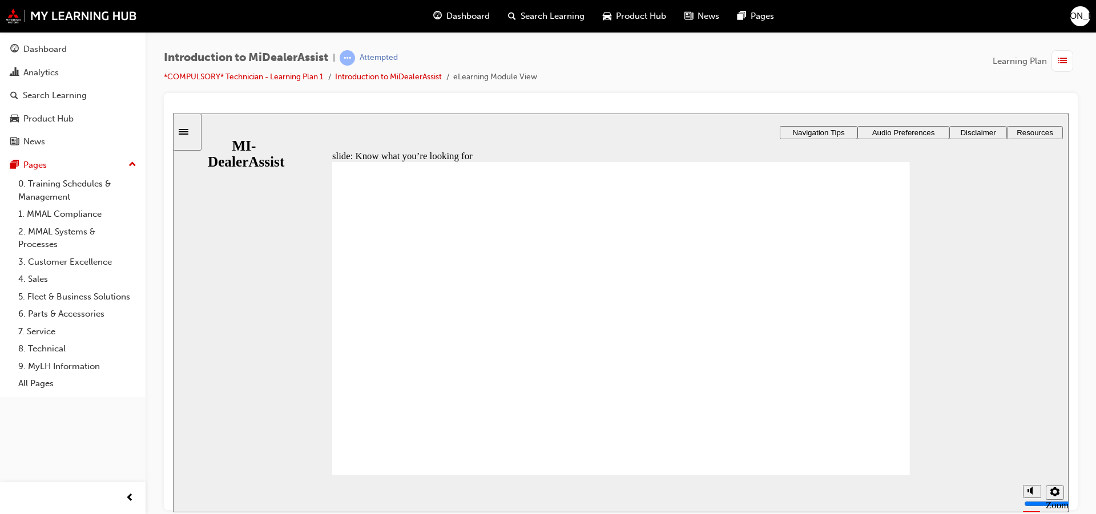
click at [915, 465] on div "slide: Know what you’re looking for FAQs The most important or often-accessed d…" at bounding box center [620, 312] width 895 height 399
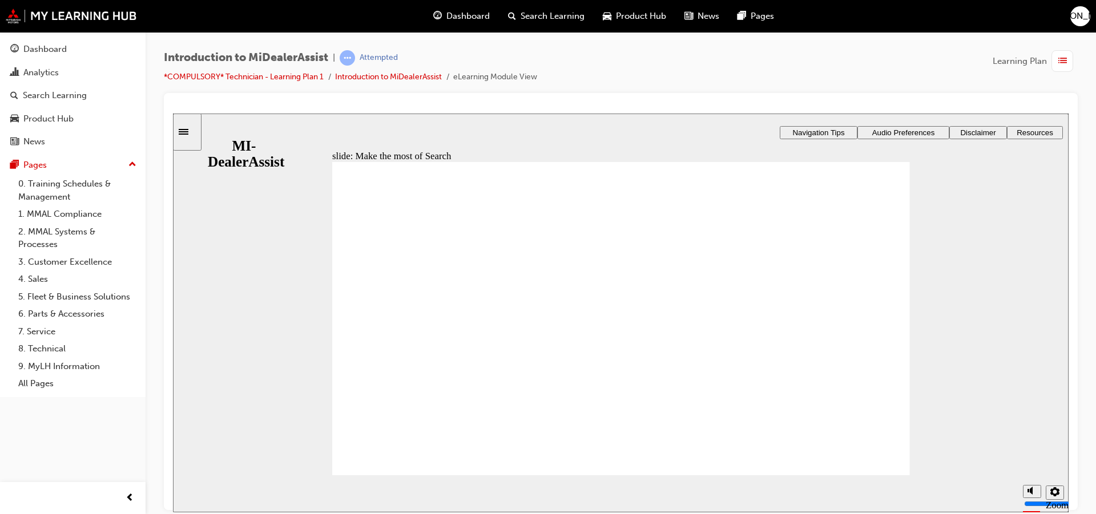
radio input "true"
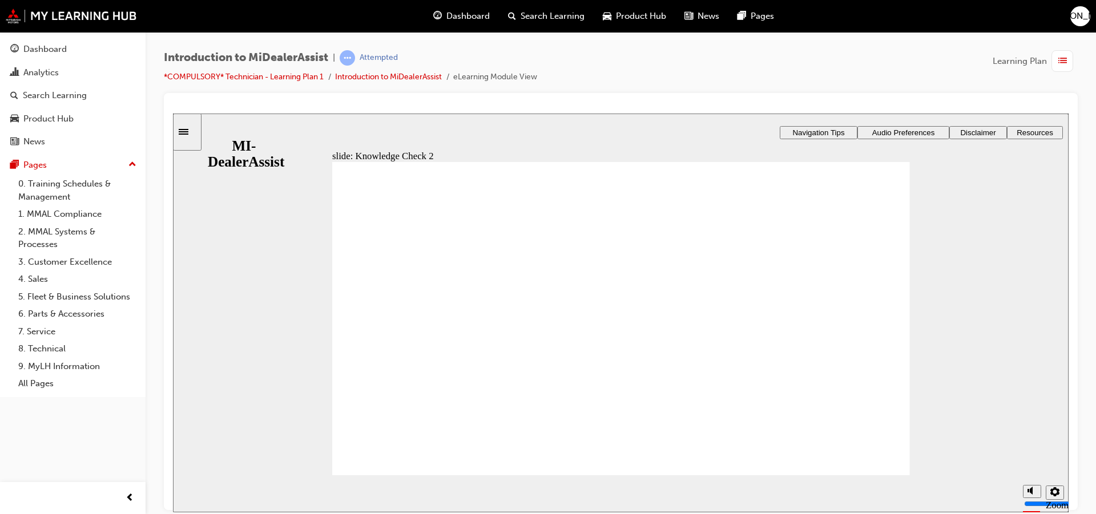
drag, startPoint x: 845, startPoint y: 458, endPoint x: 836, endPoint y: 464, distance: 11.1
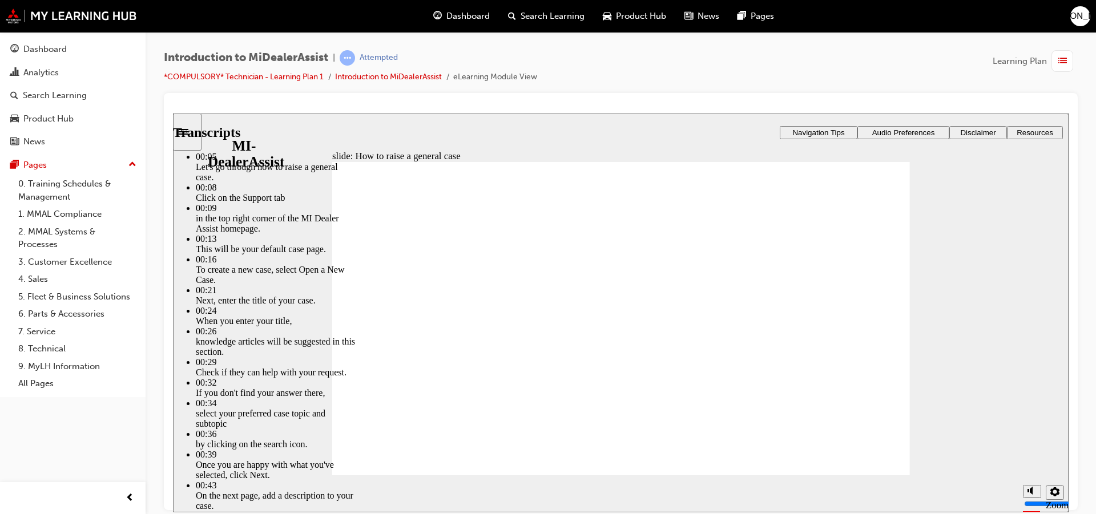
drag, startPoint x: 441, startPoint y: 444, endPoint x: 519, endPoint y: 446, distance: 78.2
drag, startPoint x: 543, startPoint y: 337, endPoint x: 531, endPoint y: 352, distance: 19.1
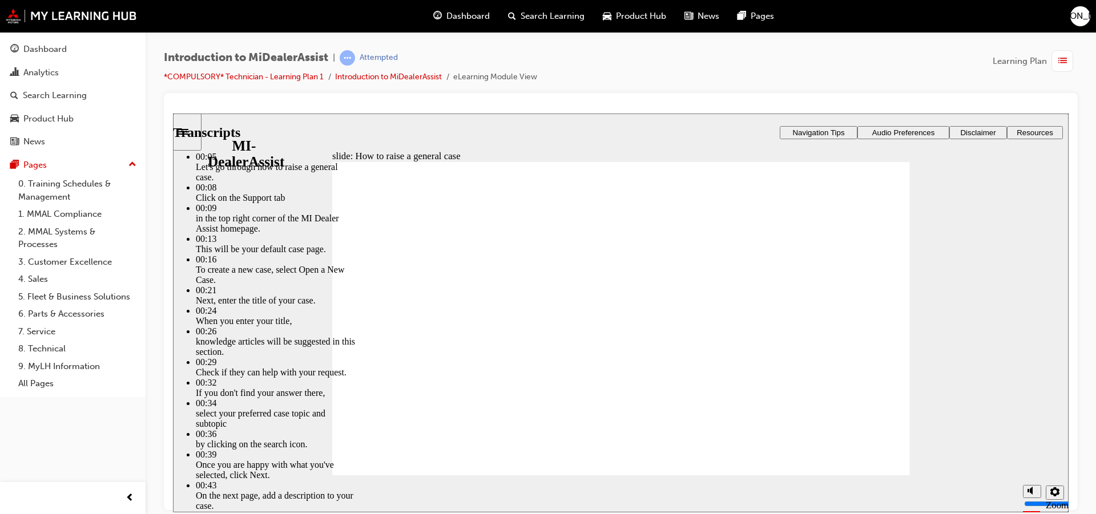
type input "85"
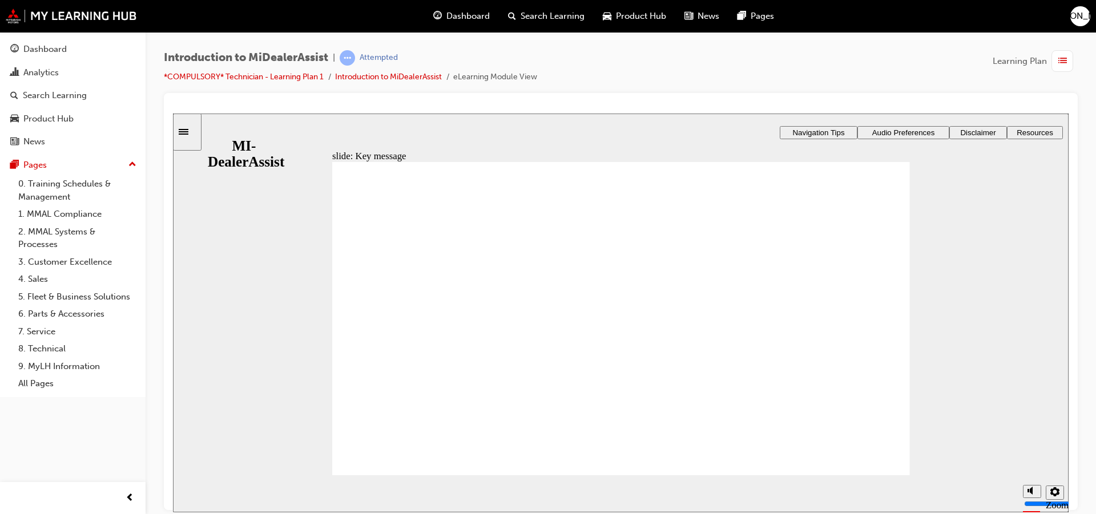
checkbox input "true"
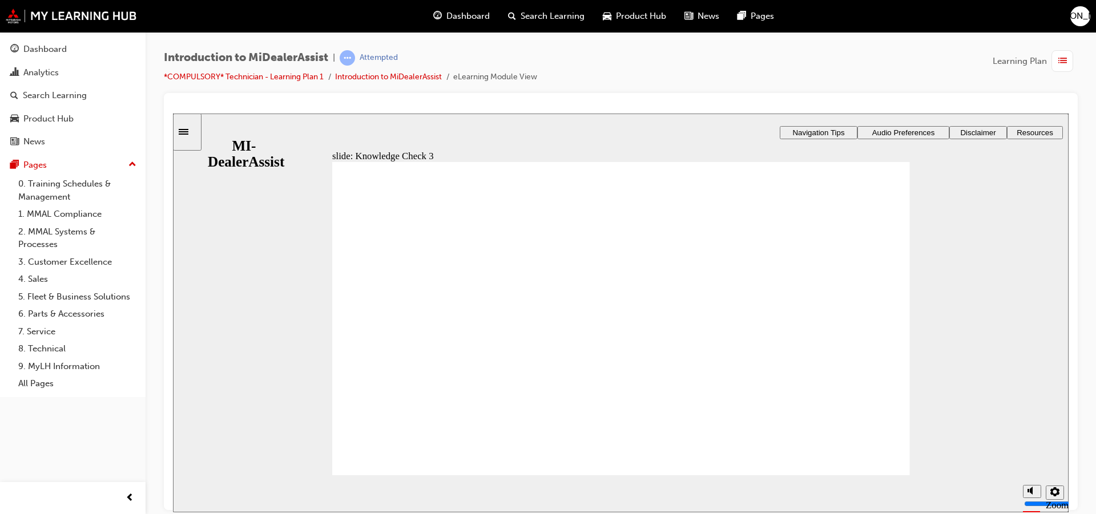
checkbox input "true"
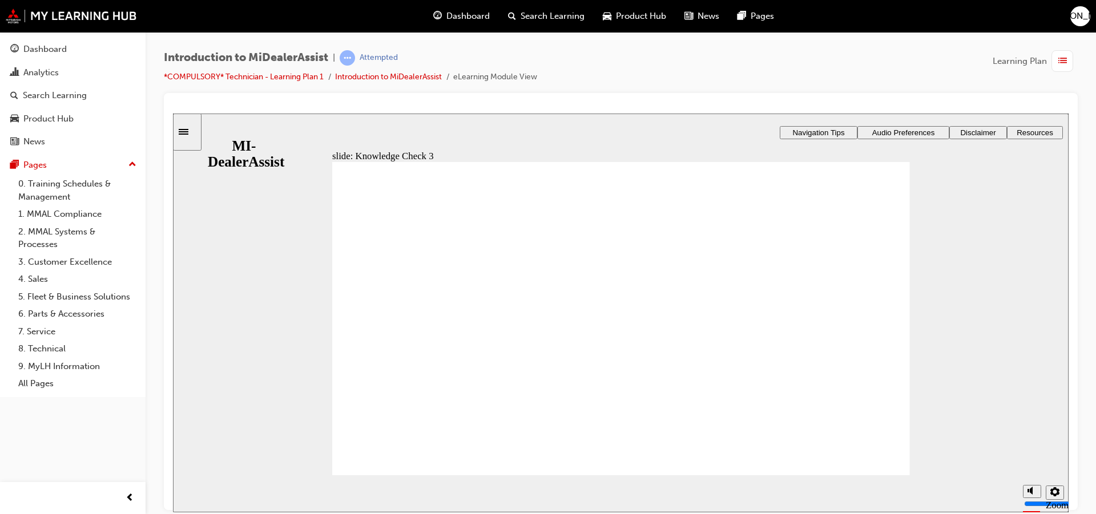
drag, startPoint x: 470, startPoint y: 448, endPoint x: 477, endPoint y: 447, distance: 6.3
checkbox input "false"
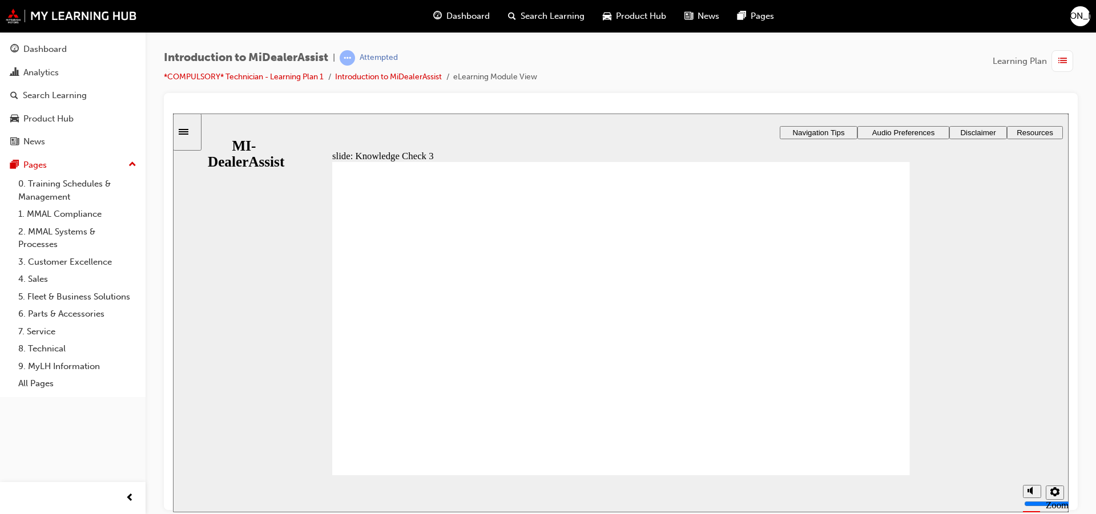
checkbox input "false"
checkbox input "true"
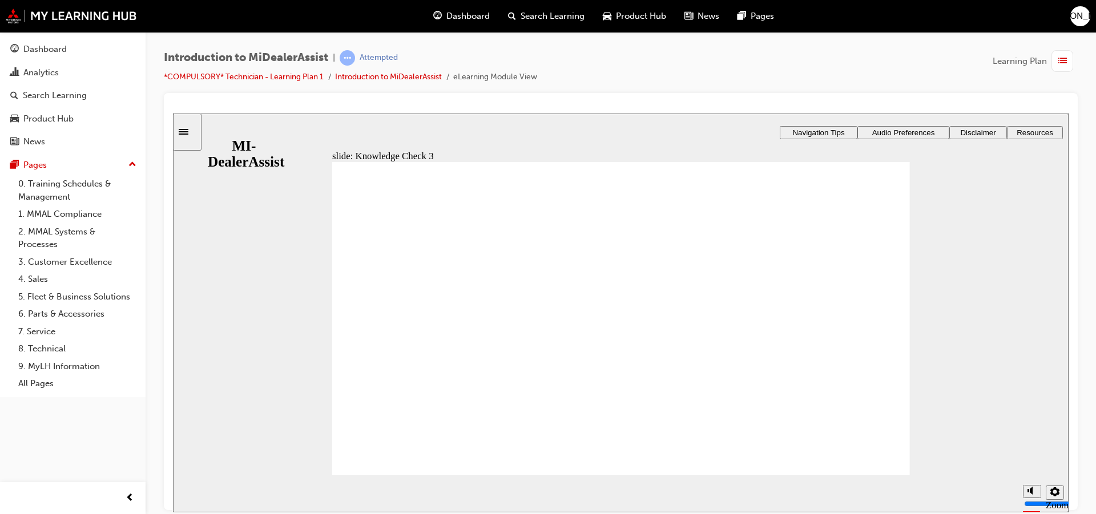
checkbox input "true"
drag, startPoint x: 382, startPoint y: 353, endPoint x: 393, endPoint y: 324, distance: 31.3
checkbox input "true"
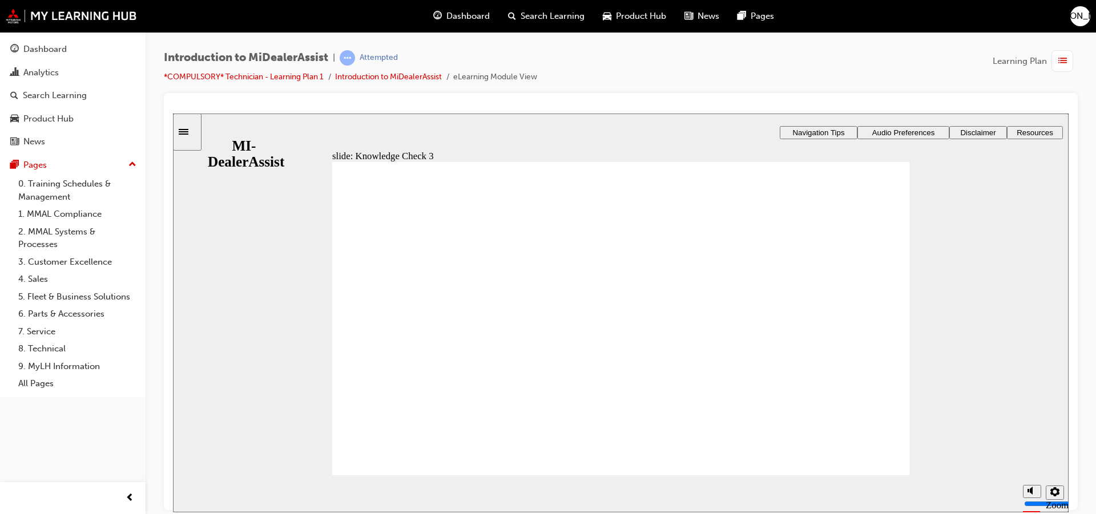
checkbox input "false"
checkbox input "true"
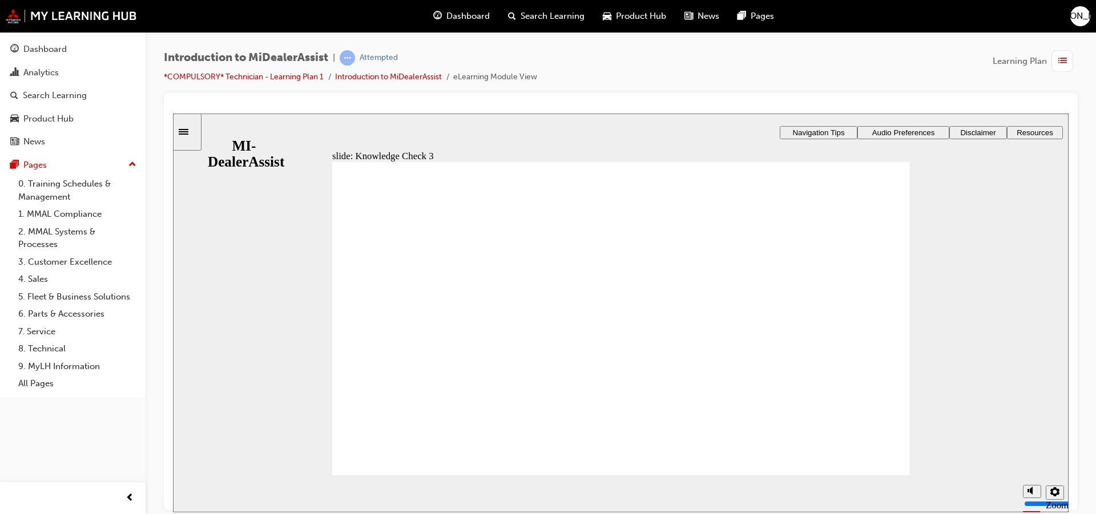
drag, startPoint x: 633, startPoint y: 402, endPoint x: 636, endPoint y: 421, distance: 19.7
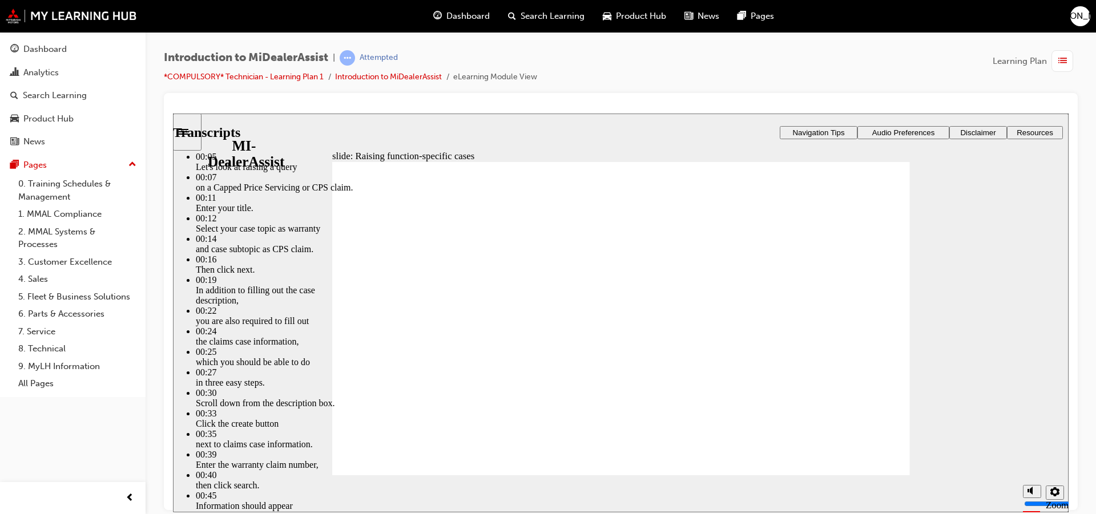
drag, startPoint x: 849, startPoint y: 277, endPoint x: 844, endPoint y: 289, distance: 12.3
type input "80"
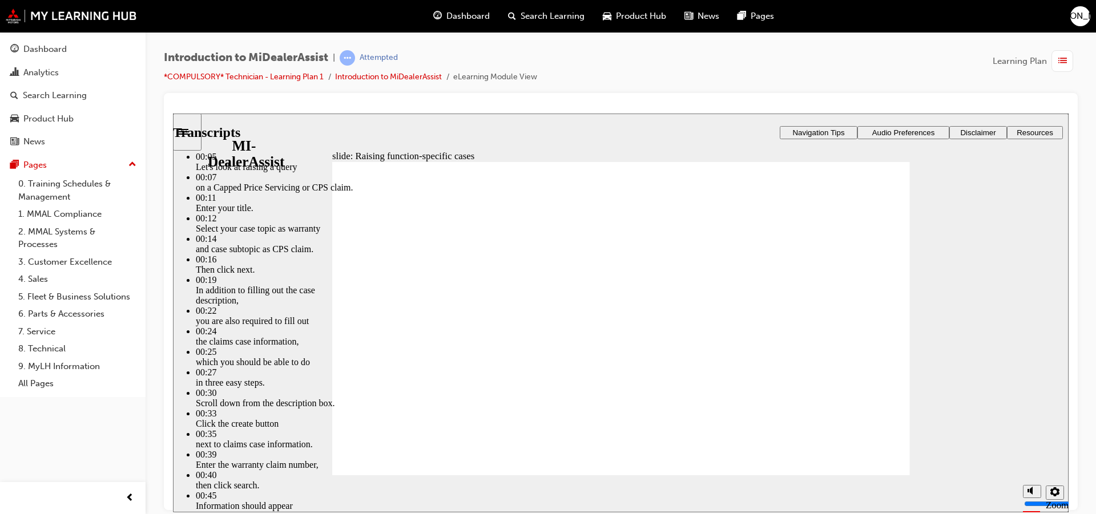
type input "52"
type input "80"
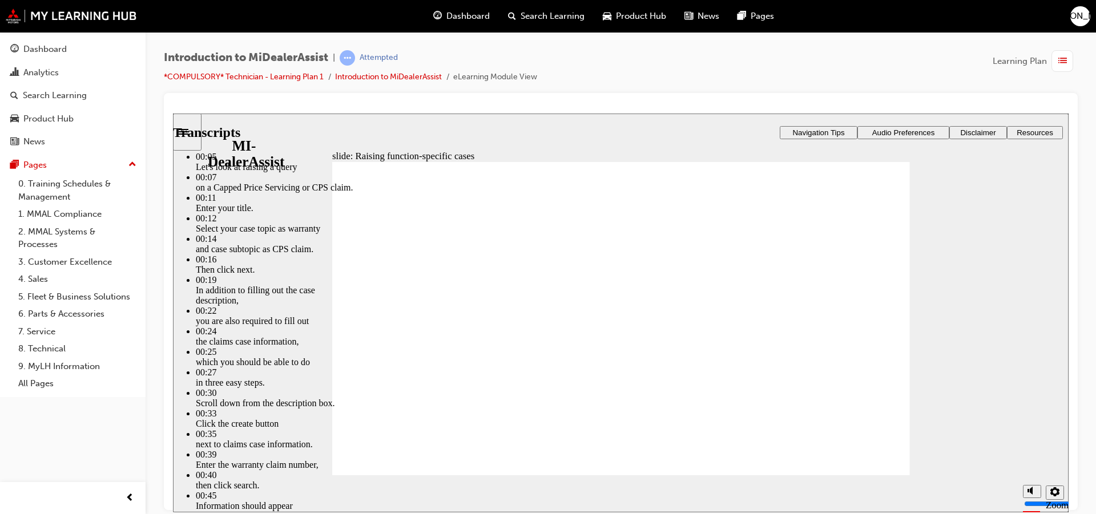
type input "46"
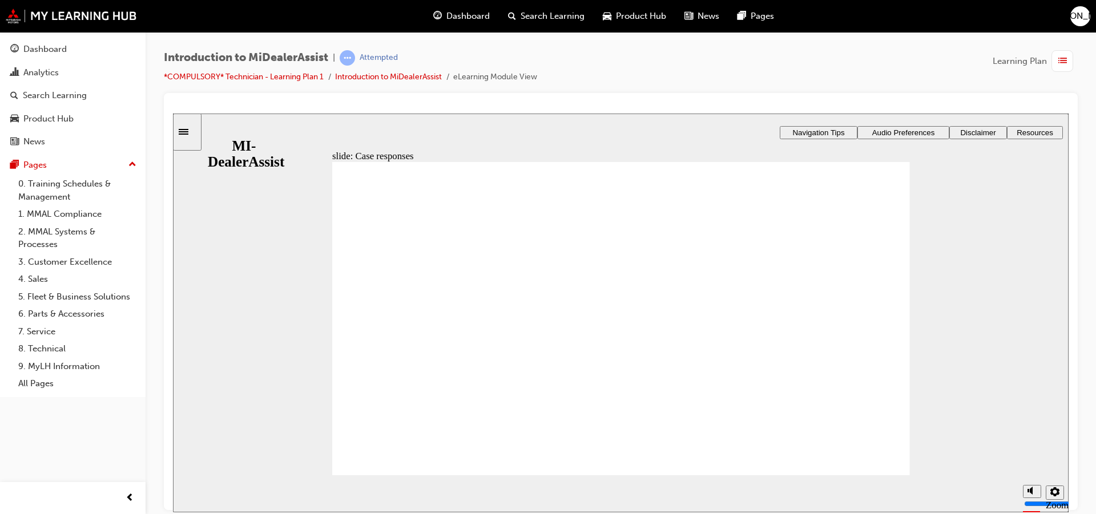
drag, startPoint x: 355, startPoint y: 334, endPoint x: 358, endPoint y: 342, distance: 8.5
radio input "true"
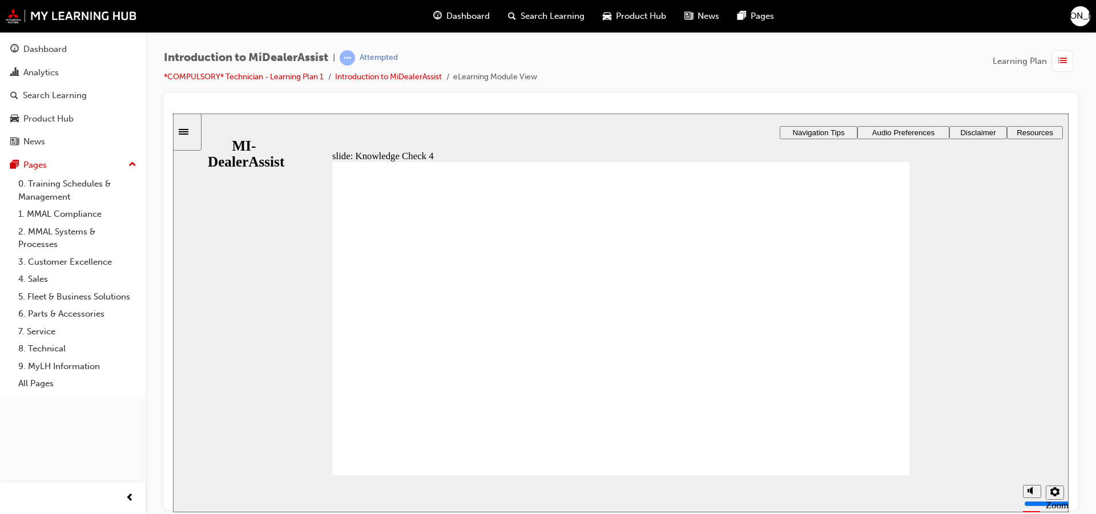
drag, startPoint x: 398, startPoint y: 454, endPoint x: 392, endPoint y: 458, distance: 7.8
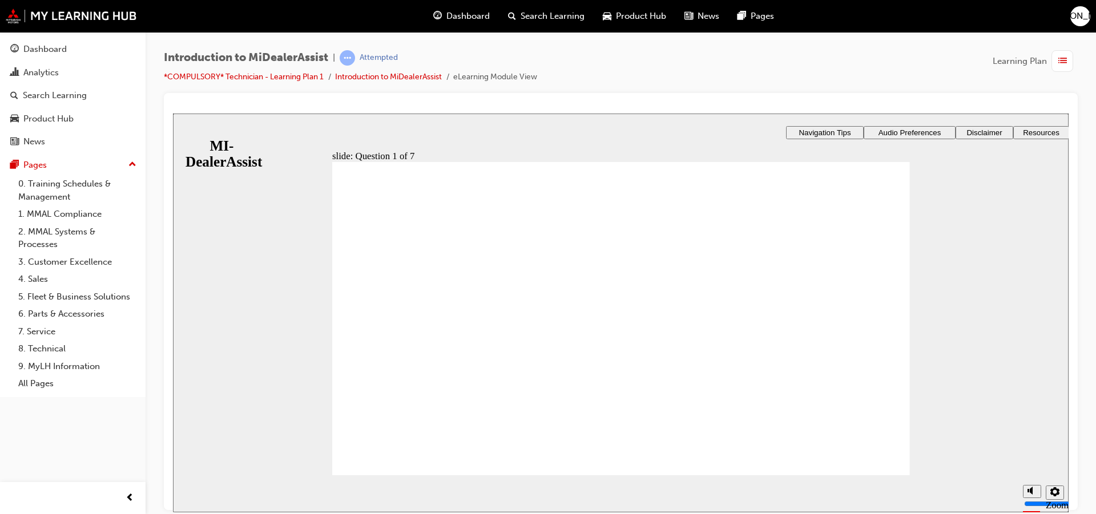
radio input "true"
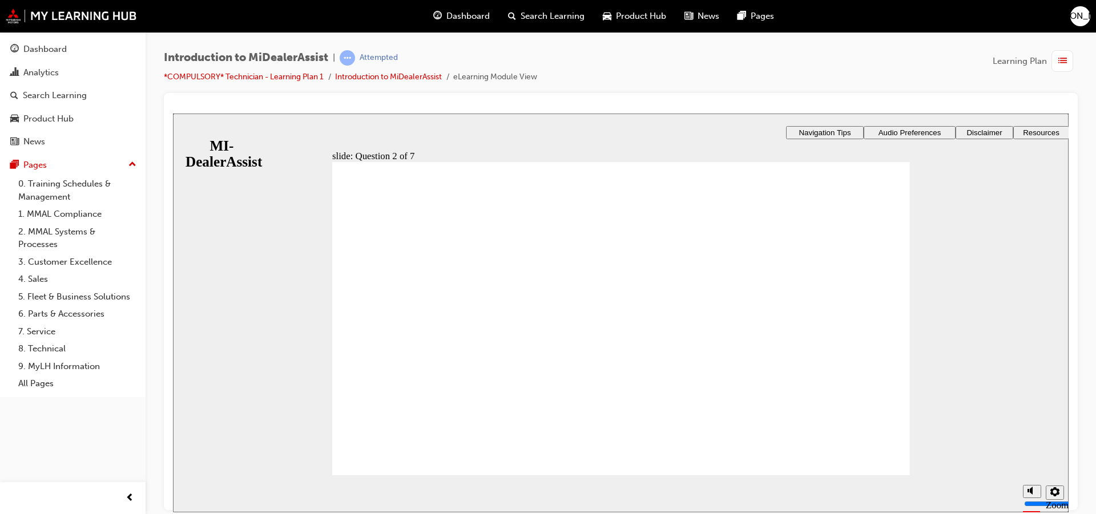
radio input "true"
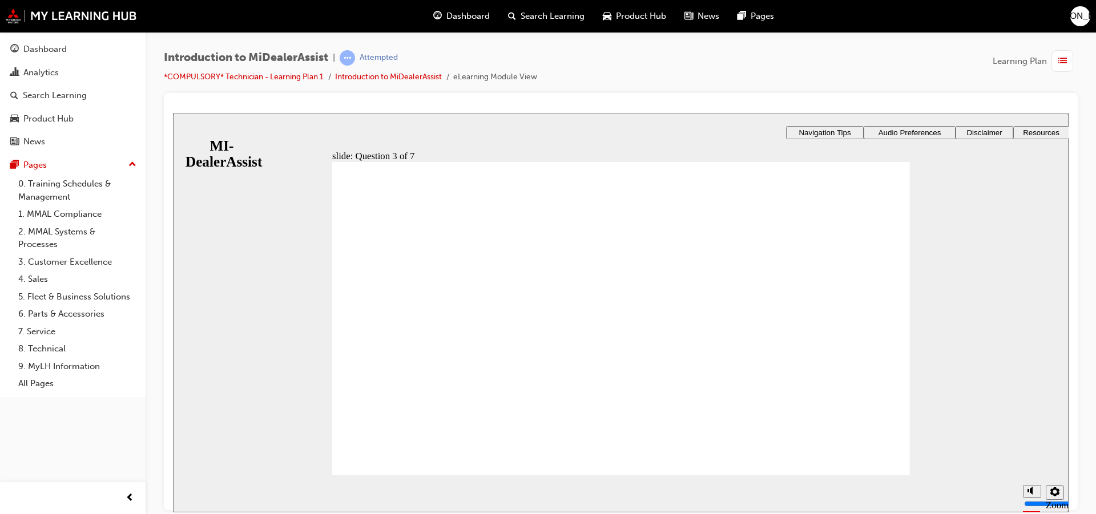
drag, startPoint x: 360, startPoint y: 366, endPoint x: 354, endPoint y: 374, distance: 9.7
radio input "true"
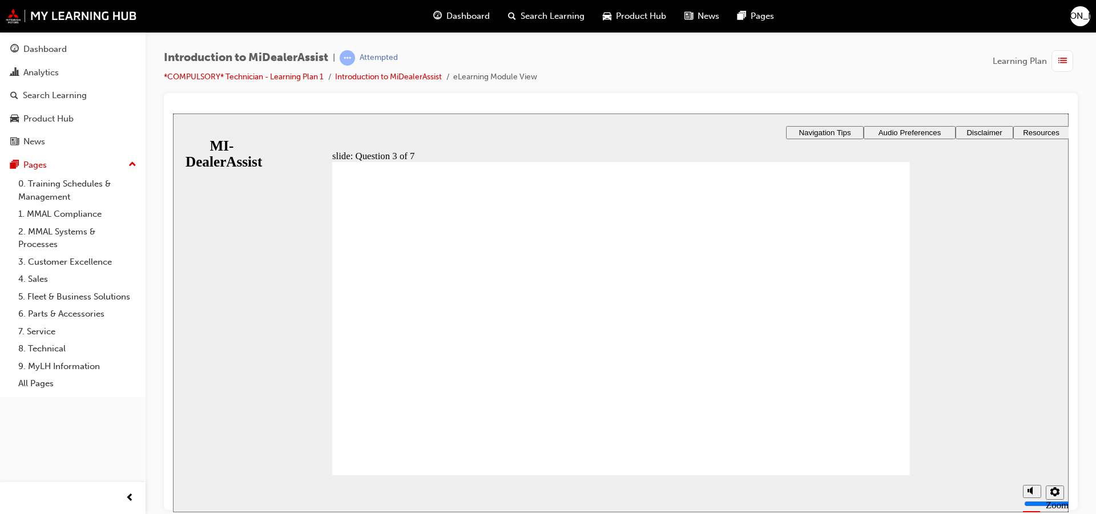
drag, startPoint x: 878, startPoint y: 259, endPoint x: 886, endPoint y: 256, distance: 8.3
drag, startPoint x: 362, startPoint y: 358, endPoint x: 369, endPoint y: 357, distance: 7.1
click at [365, 357] on div "slide: Question 4 of 7 Support tab Knowledge Base Notifications Cases Awaiting …" at bounding box center [620, 361] width 895 height 497
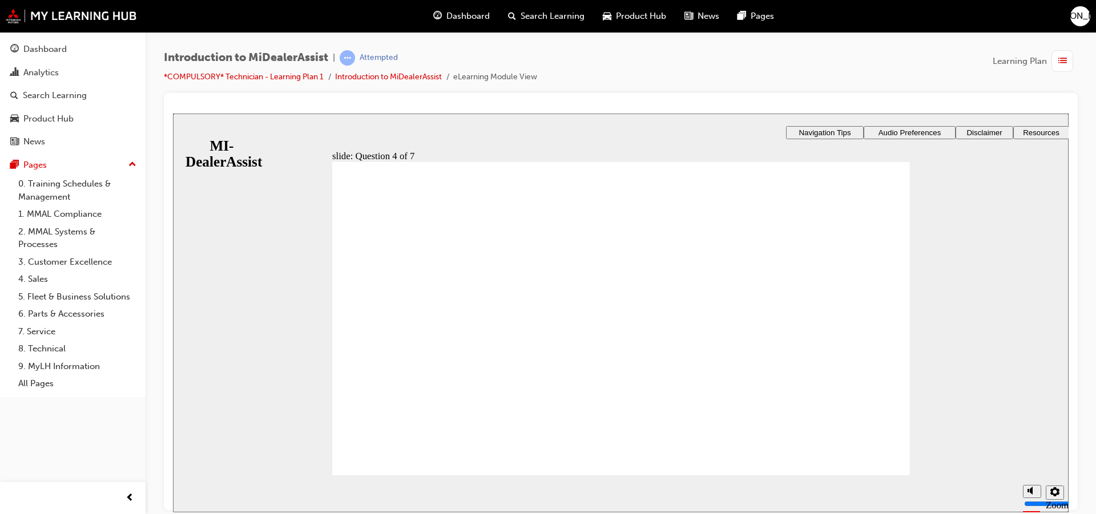
drag, startPoint x: 812, startPoint y: 348, endPoint x: 806, endPoint y: 353, distance: 7.7
drag, startPoint x: 526, startPoint y: 392, endPoint x: 537, endPoint y: 388, distance: 10.8
click at [529, 390] on div "slide: Question 4 of 7 Support tab Knowledge Base Notifications Cases Awaiting …" at bounding box center [620, 361] width 895 height 497
drag, startPoint x: 800, startPoint y: 407, endPoint x: 810, endPoint y: 401, distance: 12.0
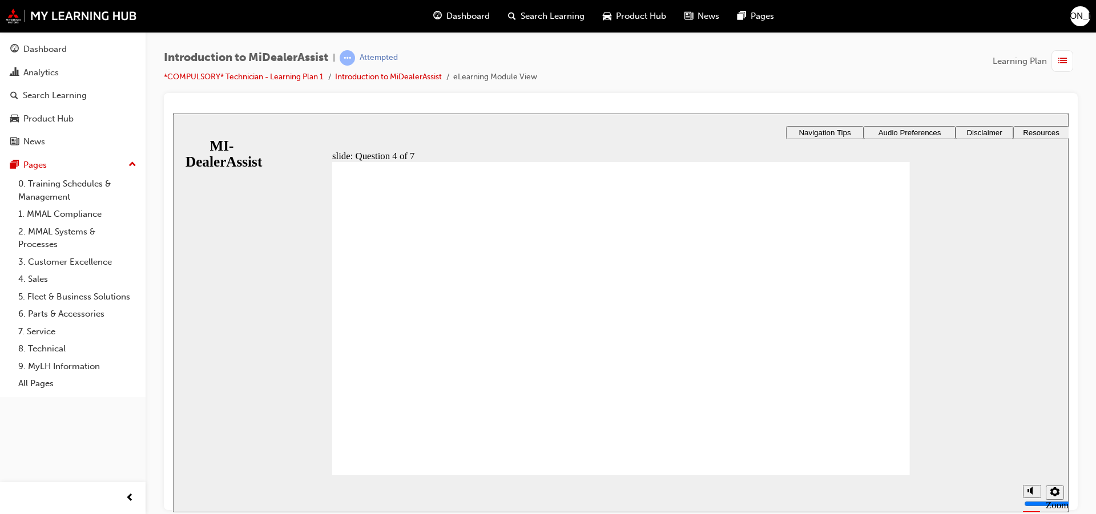
drag, startPoint x: 614, startPoint y: 415, endPoint x: 622, endPoint y: 414, distance: 7.4
drag, startPoint x: 359, startPoint y: 367, endPoint x: 365, endPoint y: 368, distance: 6.3
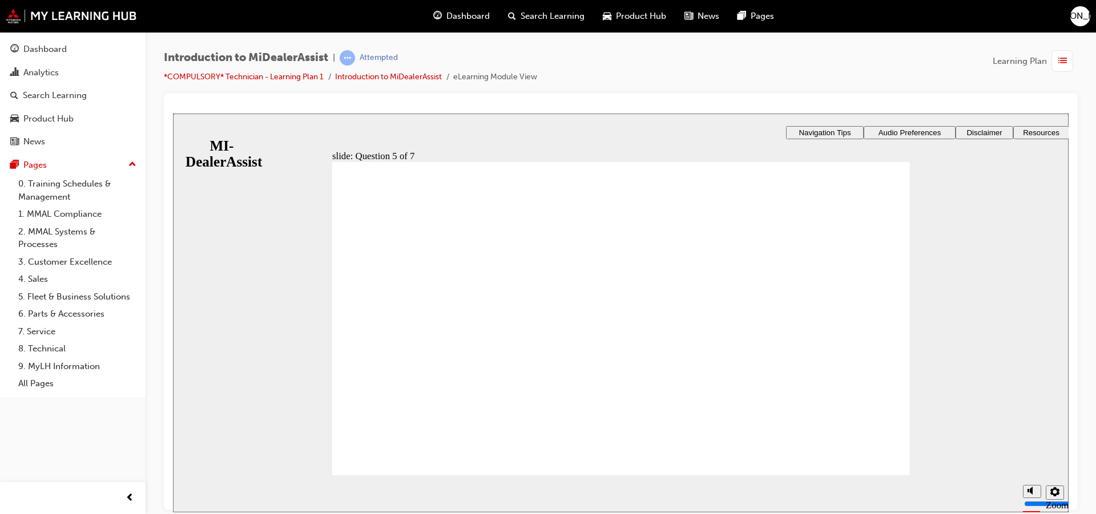
radio input "true"
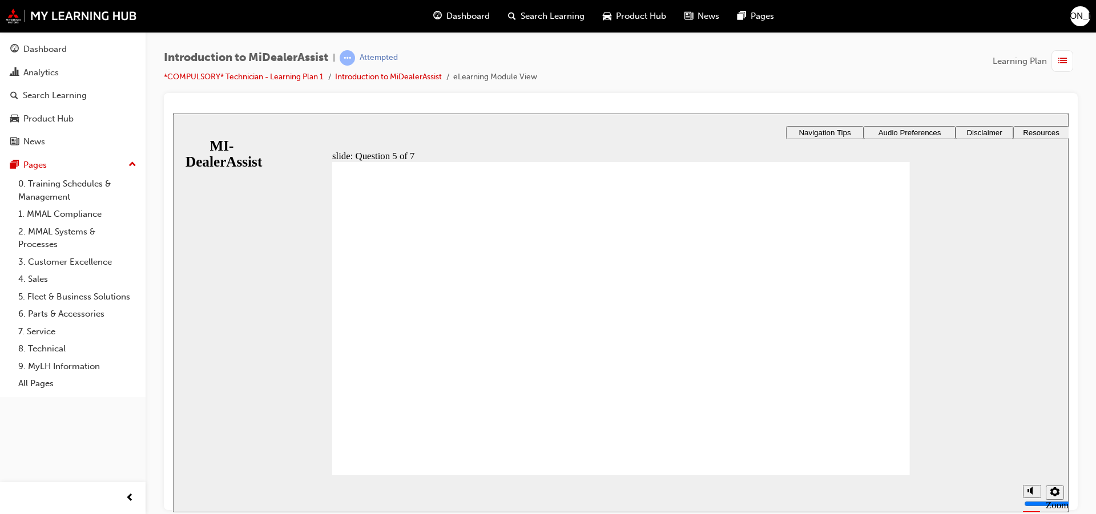
checkbox input "true"
drag, startPoint x: 376, startPoint y: 375, endPoint x: 373, endPoint y: 381, distance: 6.7
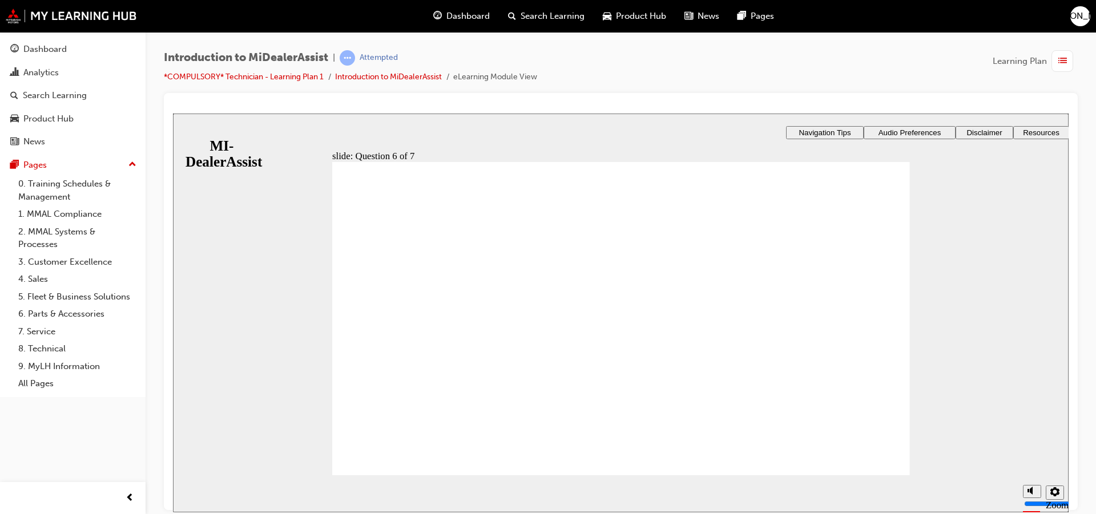
checkbox input "true"
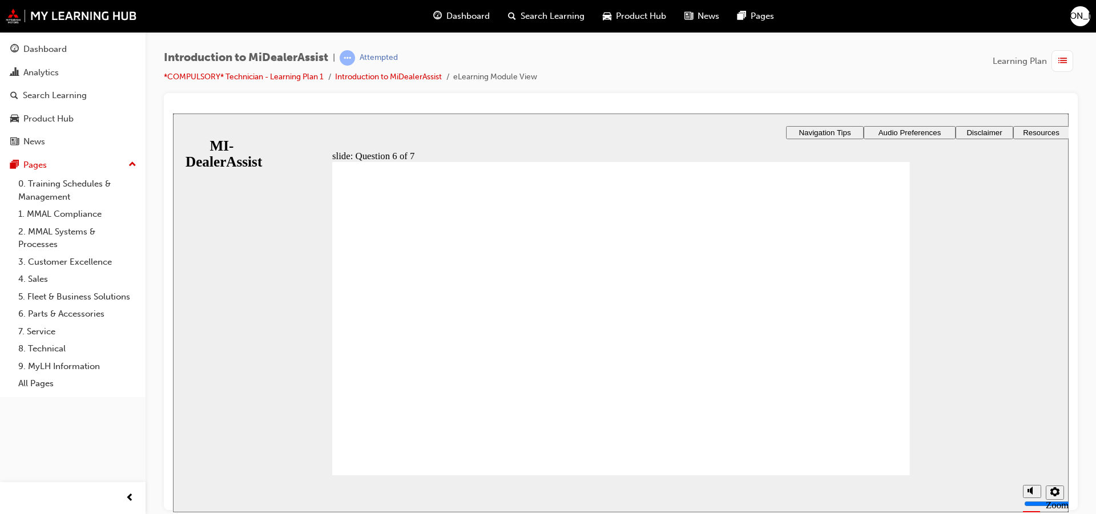
drag, startPoint x: 606, startPoint y: 419, endPoint x: 615, endPoint y: 410, distance: 13.3
drag, startPoint x: 427, startPoint y: 295, endPoint x: 450, endPoint y: 310, distance: 27.5
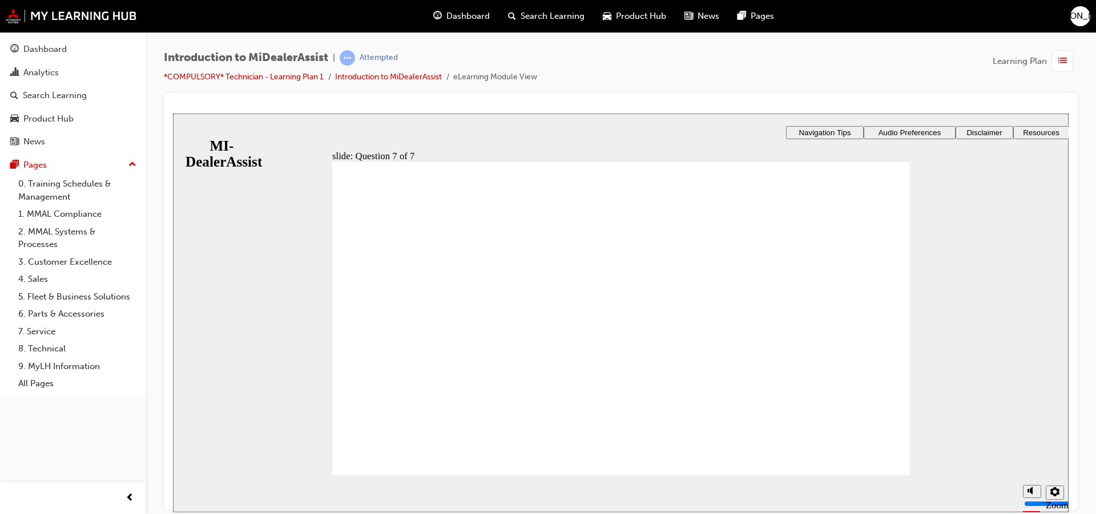
radio input "true"
drag, startPoint x: 397, startPoint y: 442, endPoint x: 404, endPoint y: 444, distance: 7.1
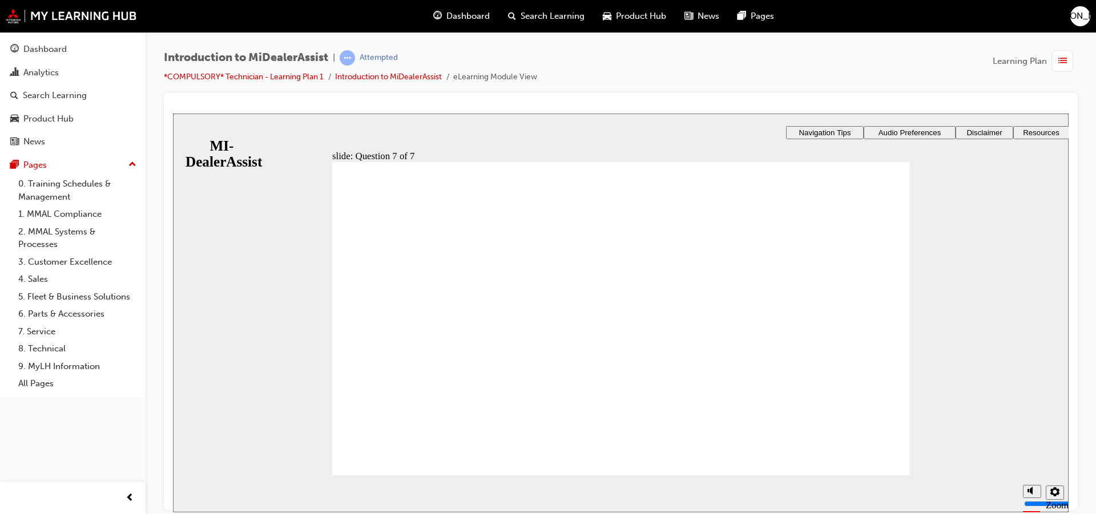
drag, startPoint x: 884, startPoint y: 468, endPoint x: 882, endPoint y: 456, distance: 12.1
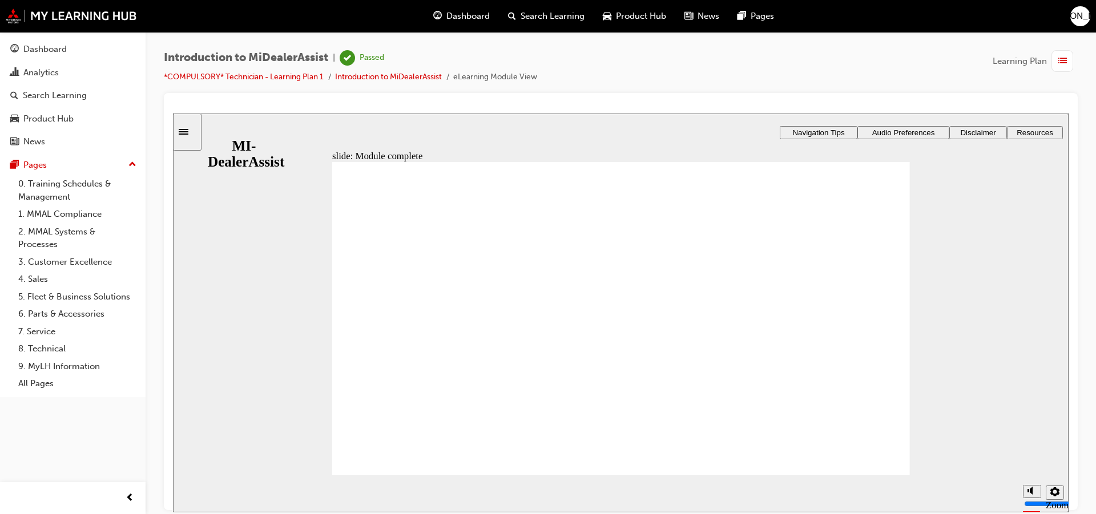
click at [453, 19] on span "Dashboard" at bounding box center [467, 16] width 43 height 13
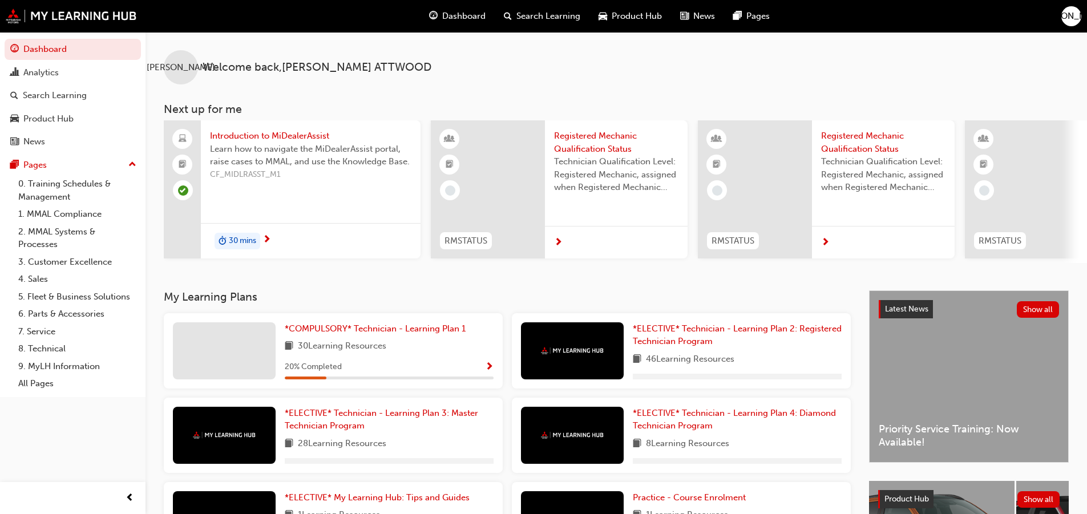
click at [332, 344] on div "*COMPULSORY* Technician - Learning Plan 1 30 Learning Resources 20 % Completed" at bounding box center [389, 350] width 209 height 57
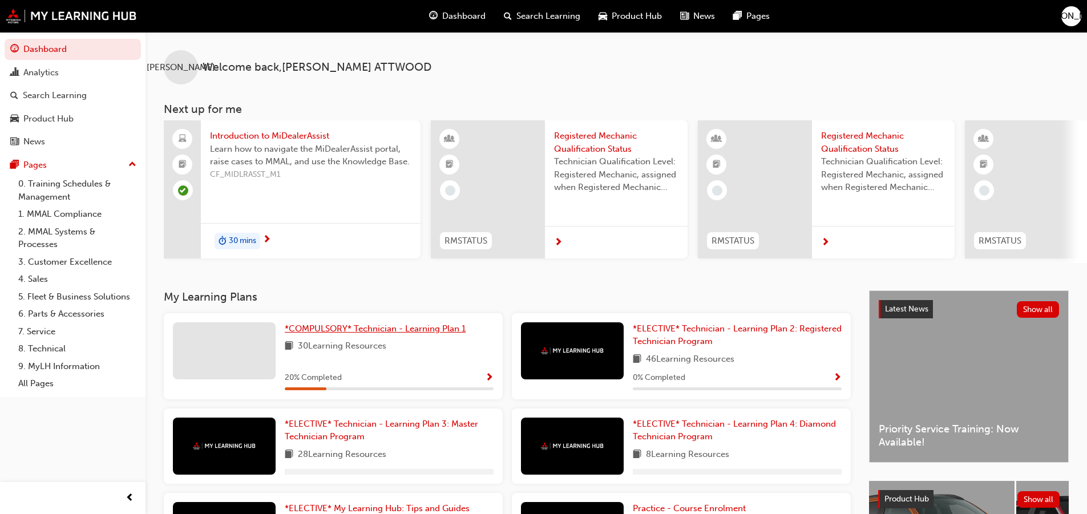
click at [356, 328] on span "*COMPULSORY* Technician - Learning Plan 1" at bounding box center [375, 329] width 181 height 10
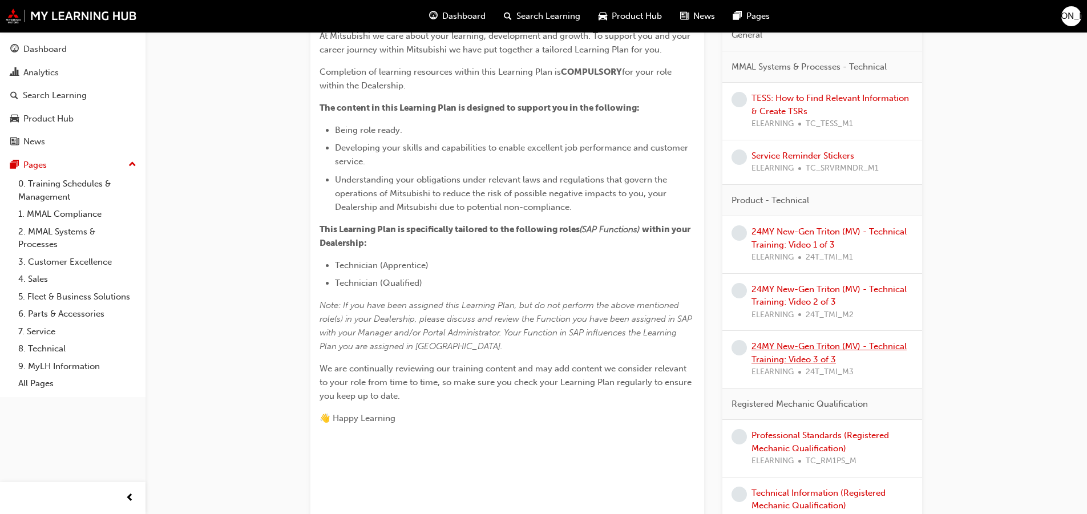
scroll to position [228, 0]
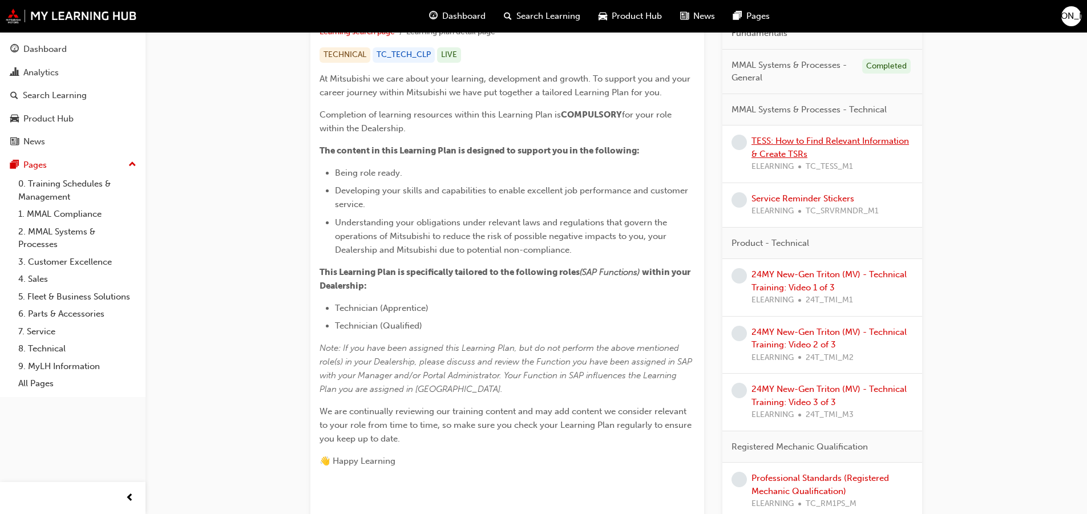
click at [805, 137] on link "TESS: How to Find Relevant Information & Create TSRs" at bounding box center [831, 147] width 158 height 23
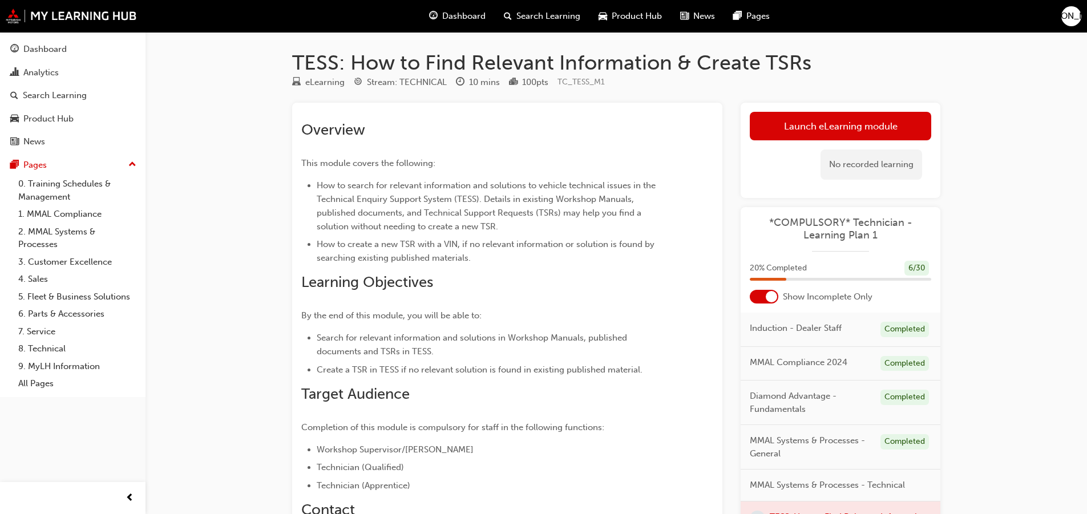
click at [865, 119] on link "Launch eLearning module" at bounding box center [840, 126] width 181 height 29
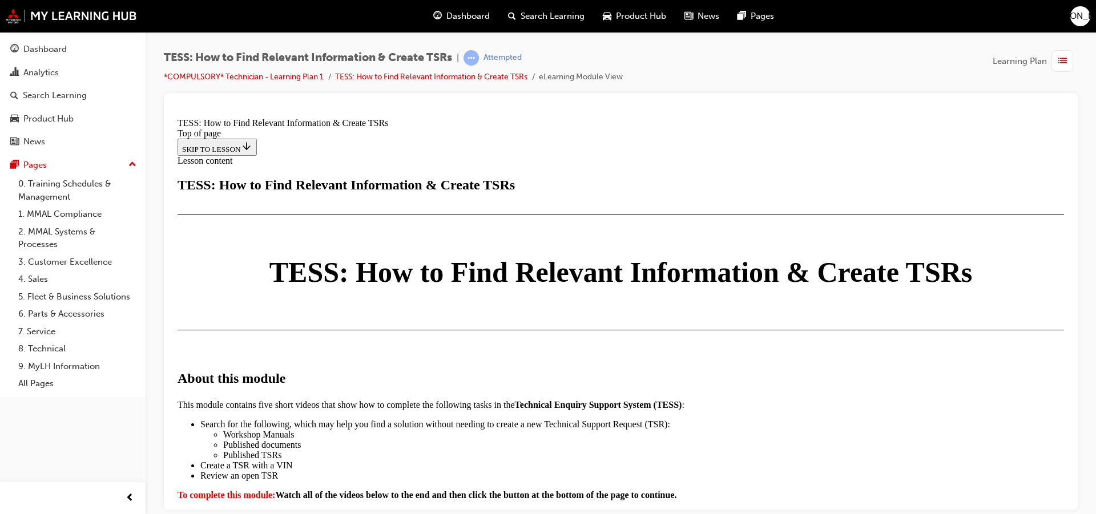
scroll to position [171, 0]
drag, startPoint x: 545, startPoint y: 463, endPoint x: 555, endPoint y: 461, distance: 10.0
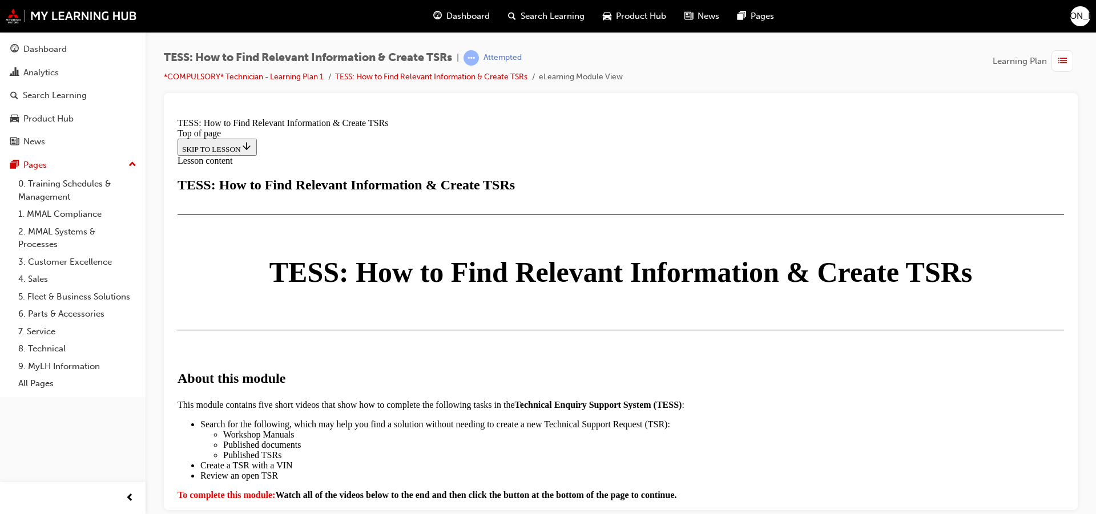
drag, startPoint x: 300, startPoint y: 192, endPoint x: 322, endPoint y: 195, distance: 21.8
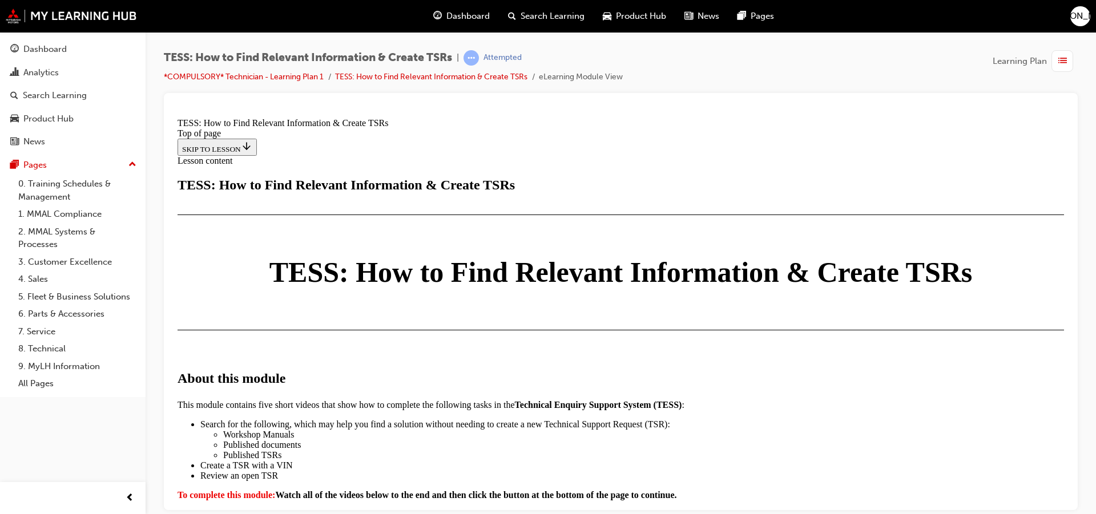
drag, startPoint x: 173, startPoint y: 527, endPoint x: 259, endPoint y: 165, distance: 372.5
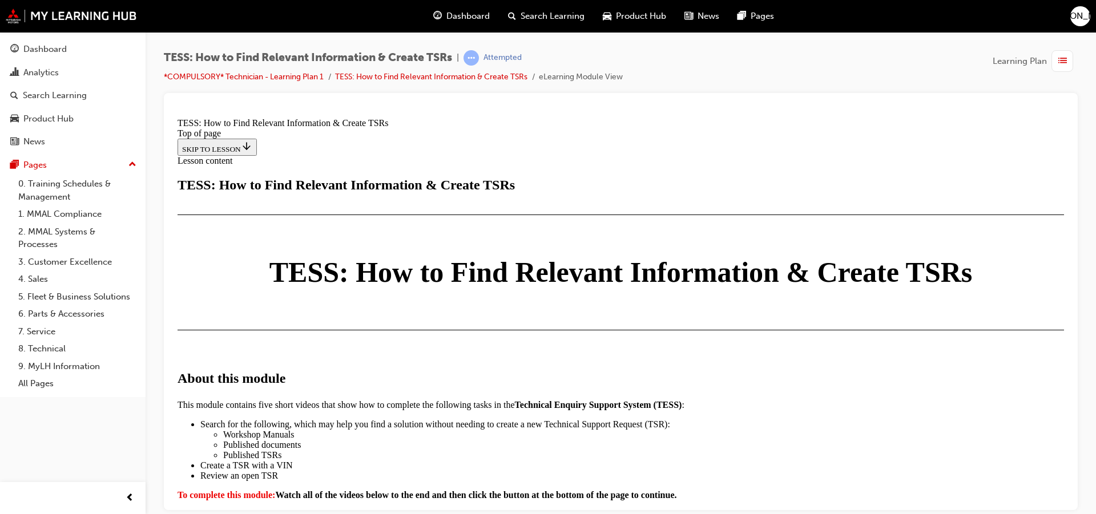
scroll to position [2881, 0]
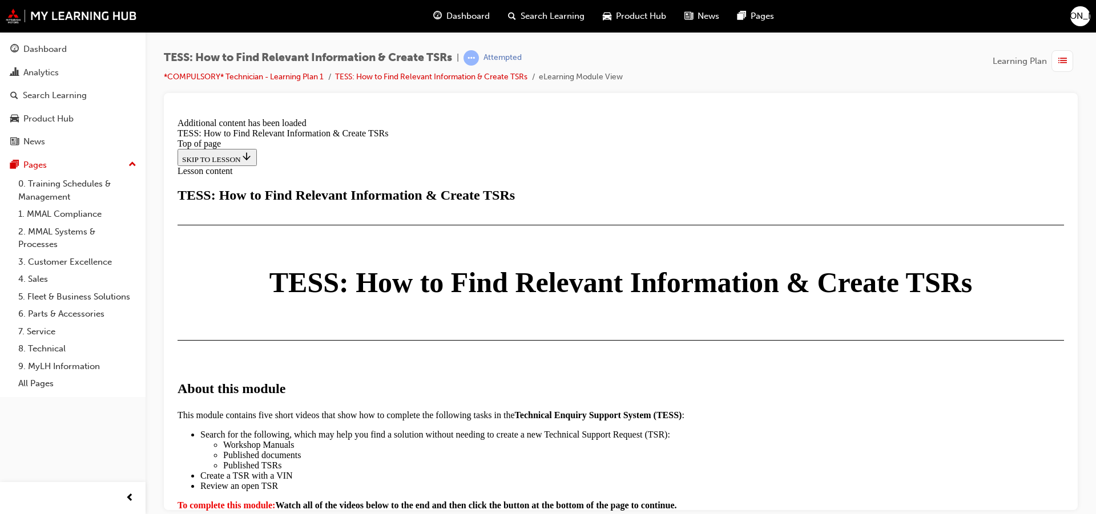
scroll to position [2975, 0]
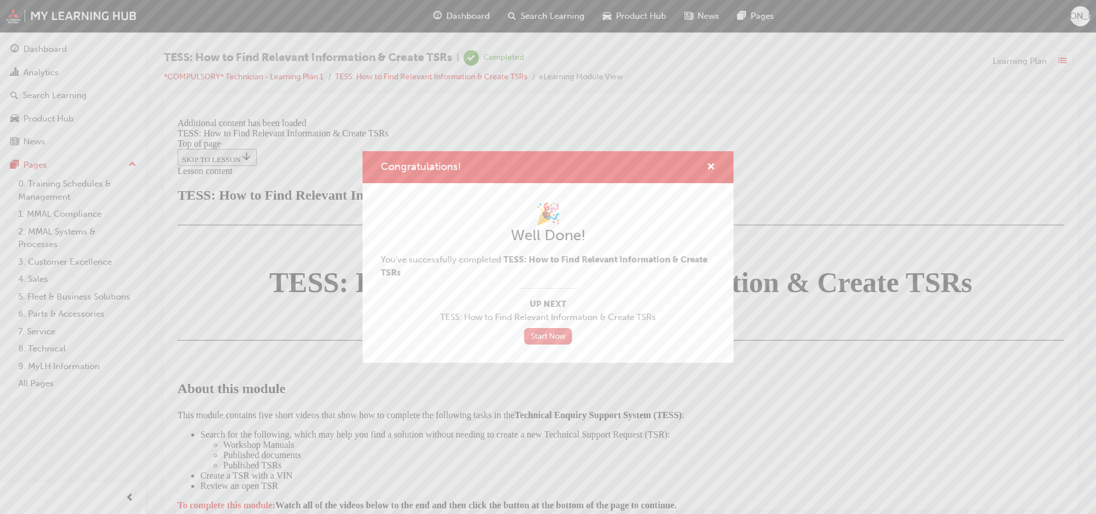
click at [565, 335] on link "Start Now" at bounding box center [548, 336] width 48 height 17
click at [546, 324] on span "TESS: How to Find Relevant Information & Create TSRs" at bounding box center [548, 317] width 334 height 13
click at [546, 338] on link "Start Now" at bounding box center [548, 336] width 48 height 17
click at [544, 333] on link "Start Now" at bounding box center [548, 336] width 48 height 17
click at [539, 334] on link "Start Now" at bounding box center [548, 336] width 48 height 17
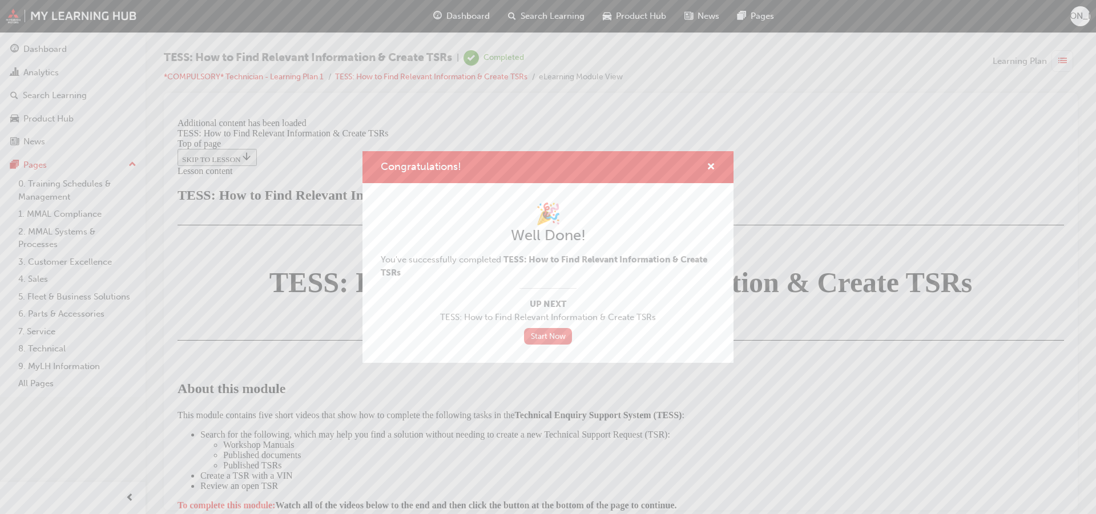
click at [558, 336] on link "Start Now" at bounding box center [548, 336] width 48 height 17
drag, startPoint x: 709, startPoint y: 166, endPoint x: 535, endPoint y: 53, distance: 207.4
click at [709, 166] on span "cross-icon" at bounding box center [711, 168] width 9 height 10
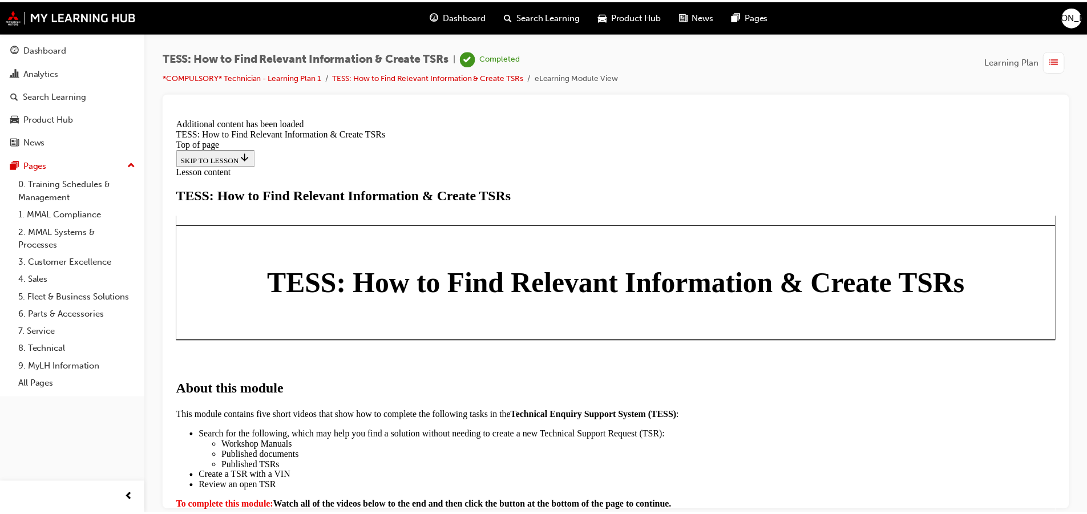
scroll to position [2804, 0]
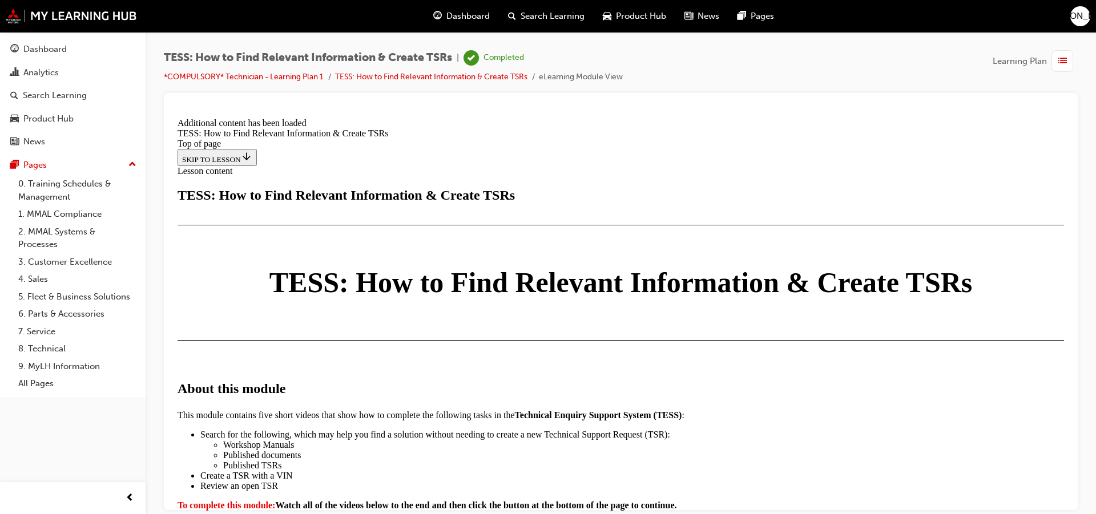
click at [467, 20] on span "Dashboard" at bounding box center [467, 16] width 43 height 13
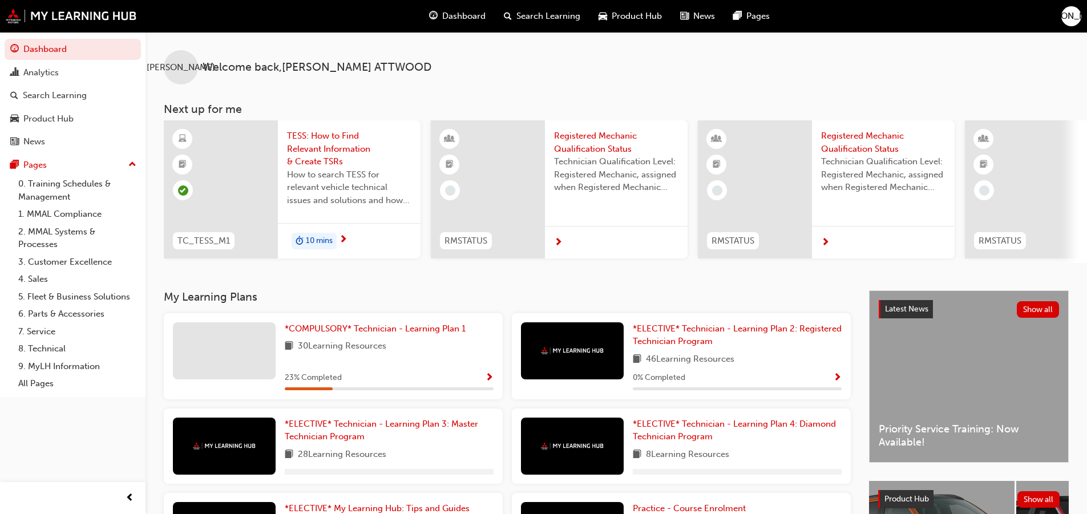
click at [362, 344] on div "*COMPULSORY* Technician - Learning Plan 1 30 Learning Resources 23 % Completed" at bounding box center [389, 356] width 209 height 68
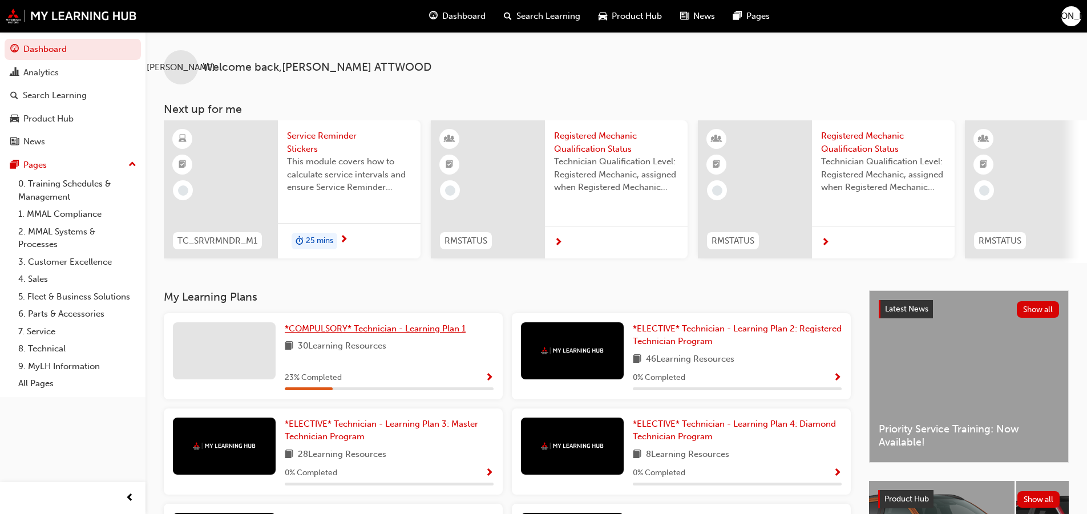
click at [396, 336] on link "*COMPULSORY* Technician - Learning Plan 1" at bounding box center [377, 328] width 185 height 13
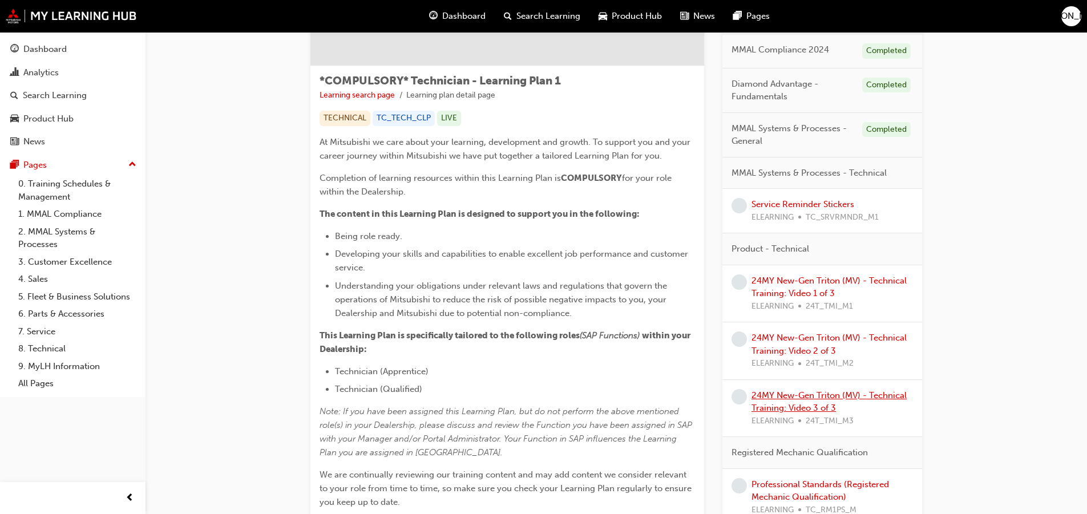
scroll to position [57, 0]
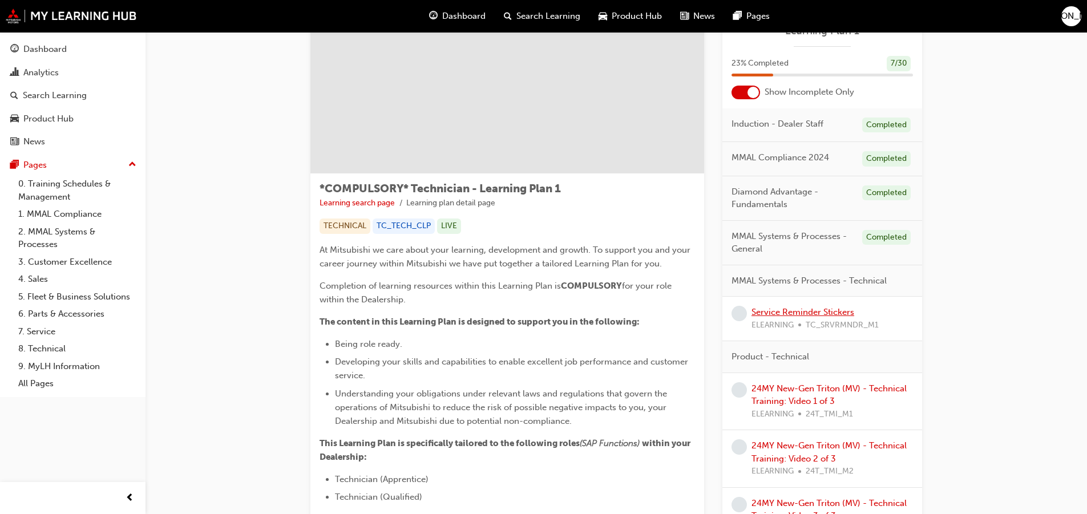
click at [821, 315] on link "Service Reminder Stickers" at bounding box center [803, 312] width 103 height 10
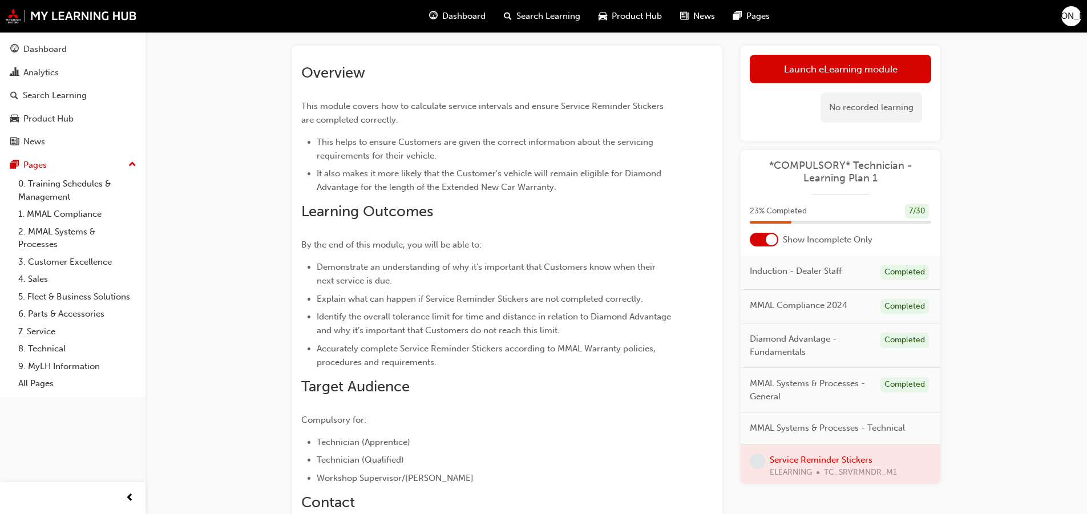
click at [863, 69] on link "Launch eLearning module" at bounding box center [840, 69] width 181 height 29
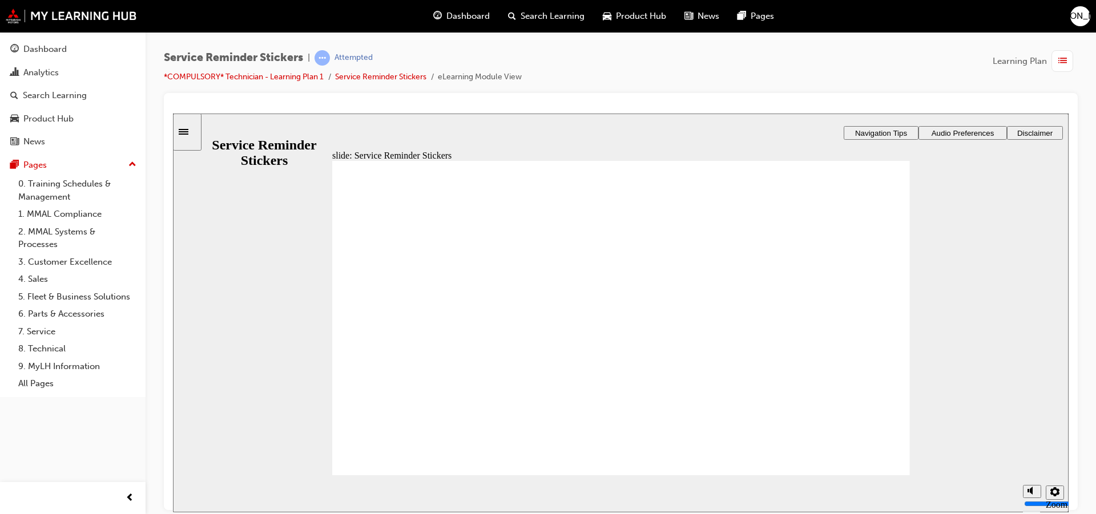
click at [491, 14] on div "Dashboard" at bounding box center [461, 16] width 75 height 23
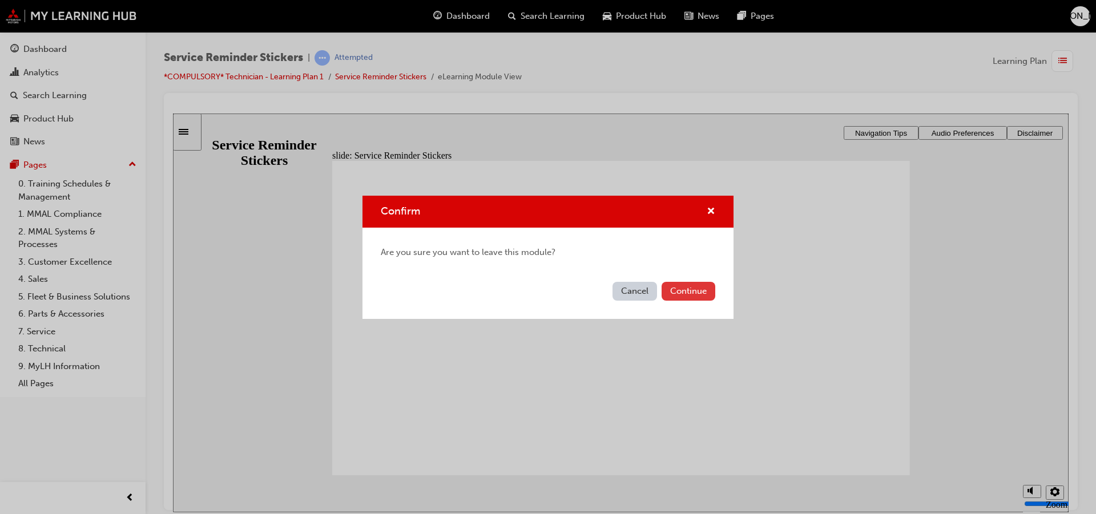
click at [700, 285] on button "Continue" at bounding box center [688, 291] width 54 height 19
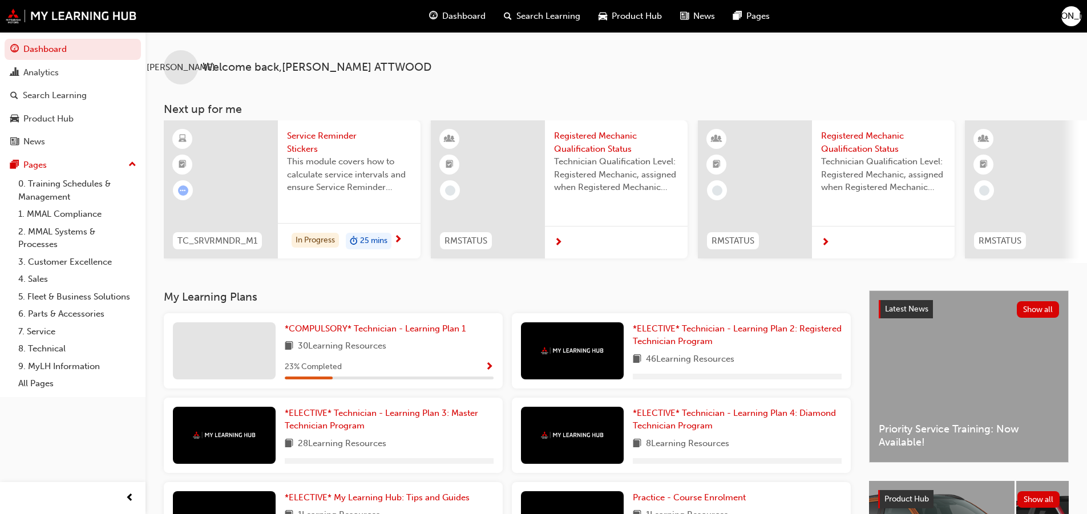
click at [382, 325] on div "*COMPULSORY* Technician - Learning Plan 1 30 Learning Resources 23 % Completed" at bounding box center [333, 350] width 339 height 75
click at [384, 333] on span "*COMPULSORY* Technician - Learning Plan 1" at bounding box center [375, 329] width 181 height 10
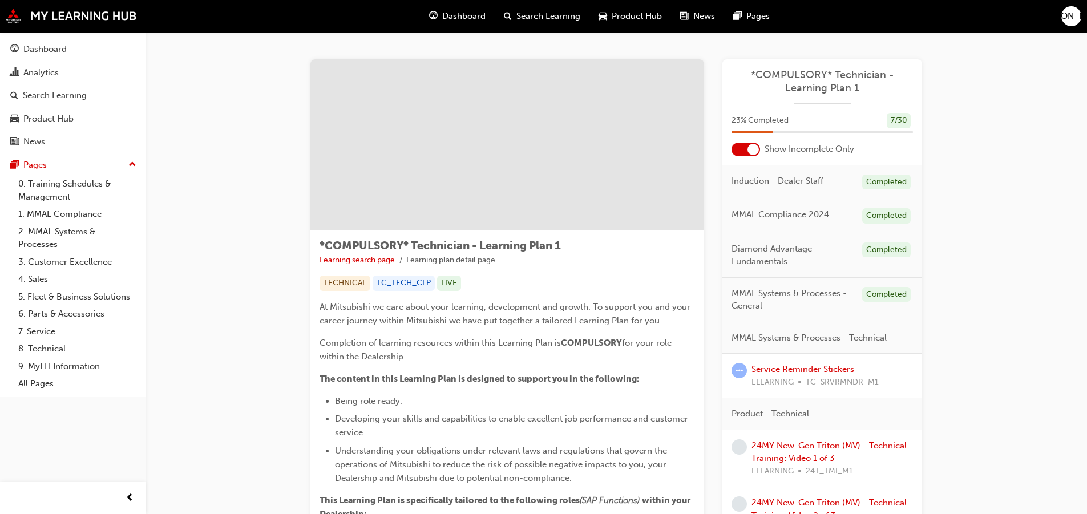
click at [740, 146] on div at bounding box center [746, 150] width 29 height 14
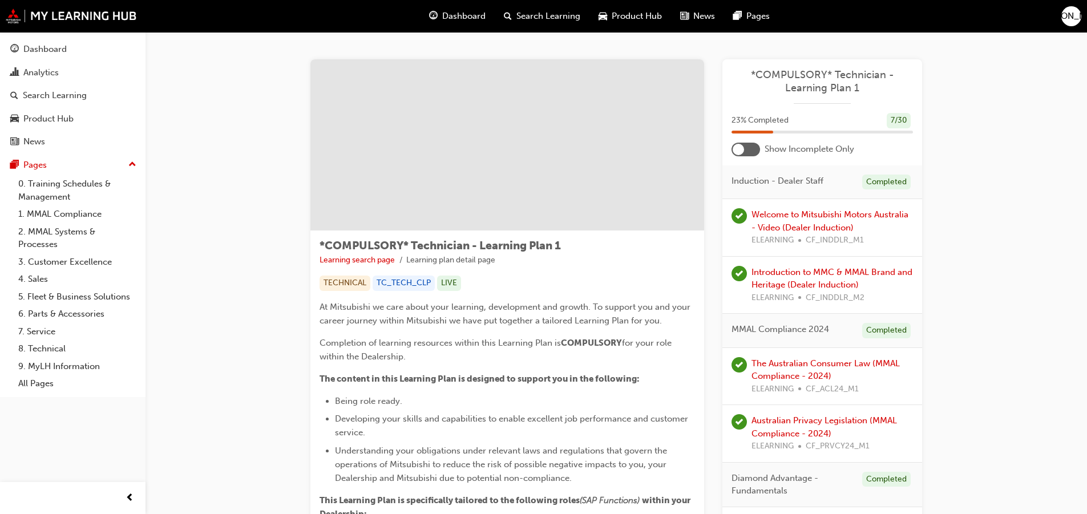
click at [453, 15] on span "Dashboard" at bounding box center [463, 16] width 43 height 13
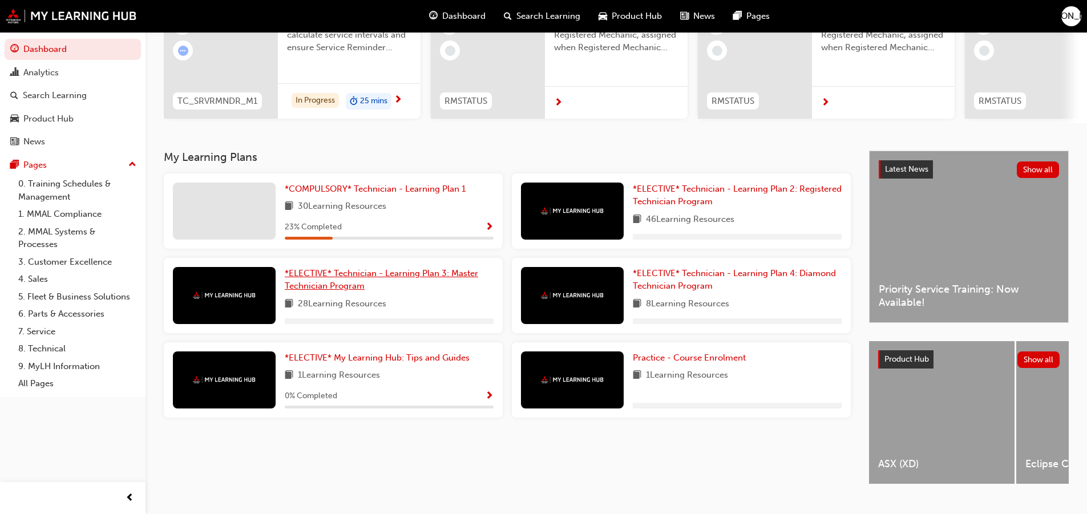
scroll to position [168, 0]
